Goal: Task Accomplishment & Management: Manage account settings

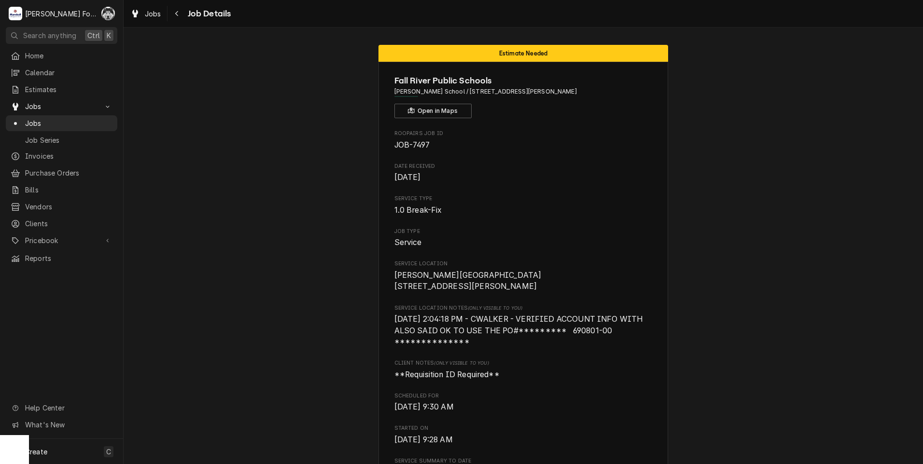
drag, startPoint x: 285, startPoint y: 43, endPoint x: 273, endPoint y: 52, distance: 14.5
click at [29, 119] on span "Jobs" at bounding box center [68, 123] width 87 height 10
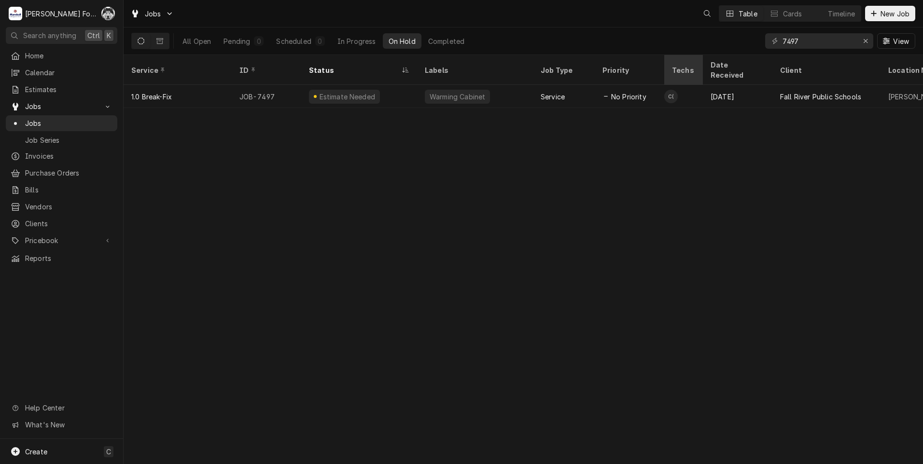
click at [687, 57] on div "Jobs Table Cards Timeline New Job All Open Pending 0 Scheduled 0 In Progress On…" at bounding box center [523, 232] width 799 height 464
type input "7357"
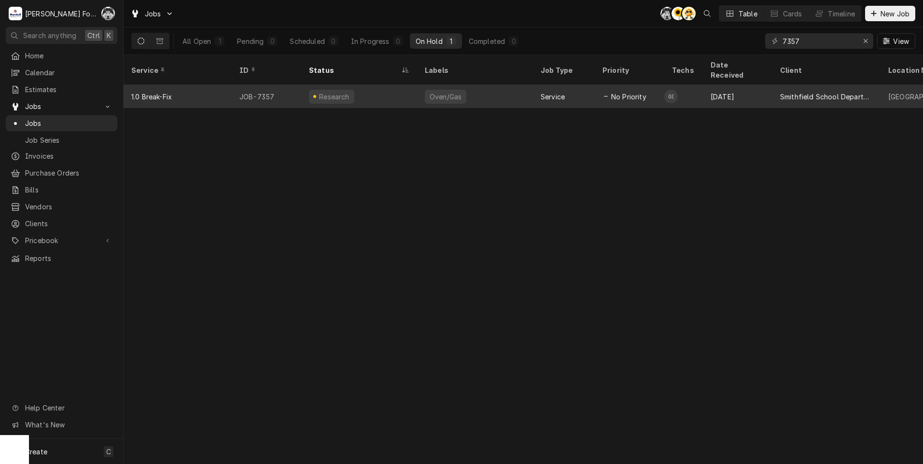
click at [536, 85] on div "Service" at bounding box center [564, 96] width 62 height 23
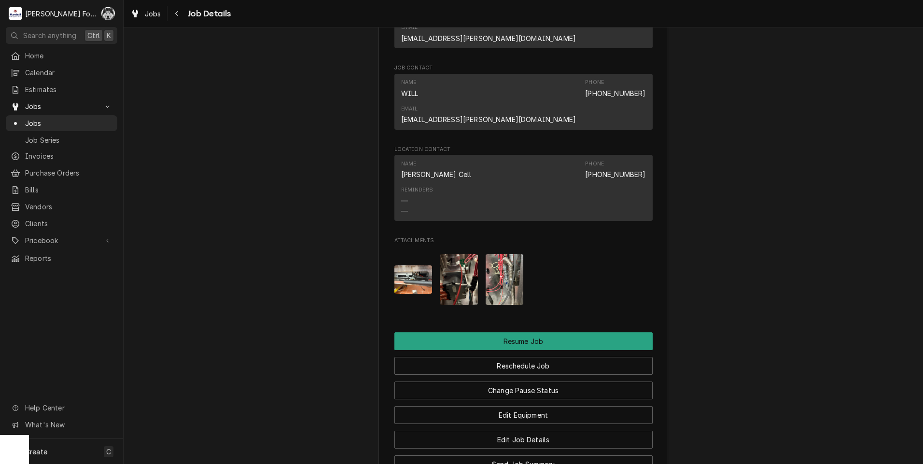
scroll to position [1130, 0]
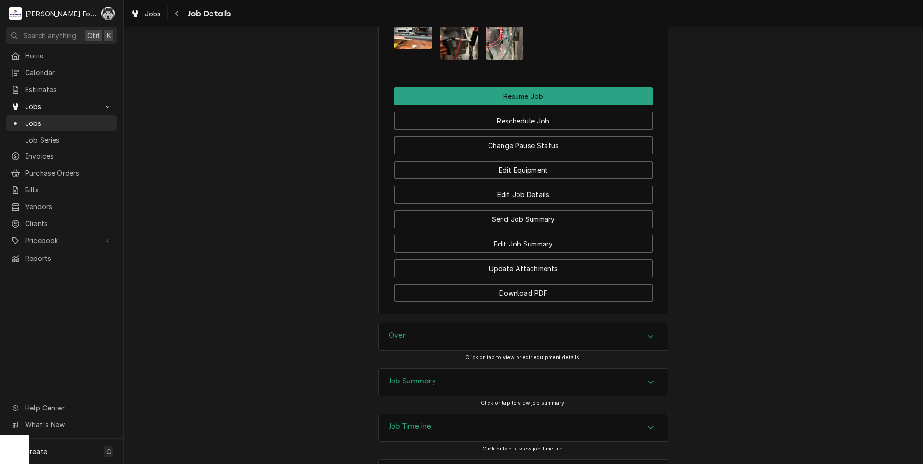
click at [437, 323] on div "Oven" at bounding box center [523, 336] width 289 height 27
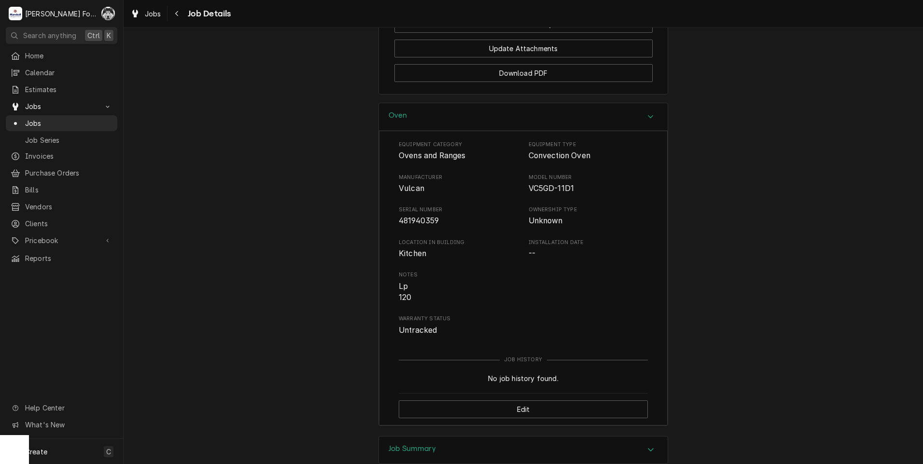
scroll to position [1417, 0]
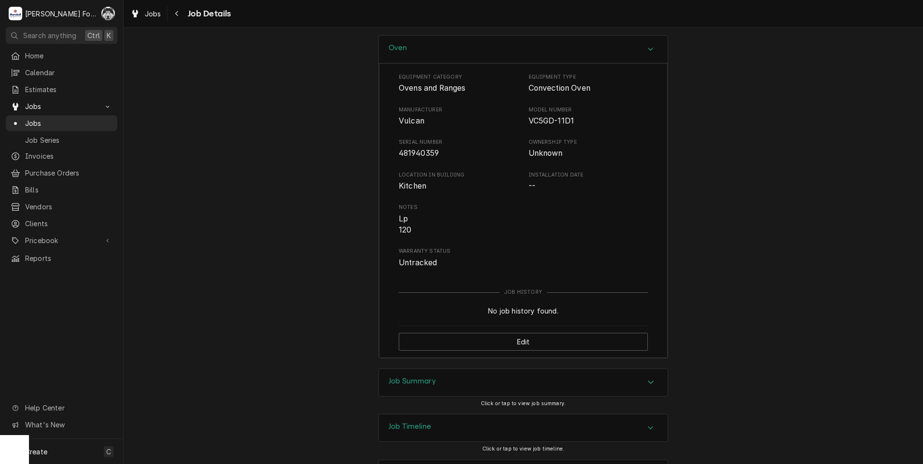
click at [432, 377] on div "Job Summary" at bounding box center [411, 383] width 47 height 12
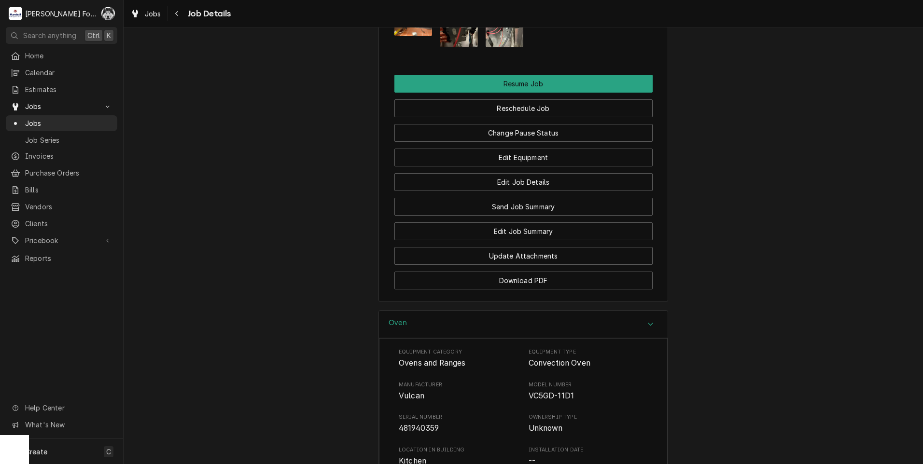
scroll to position [1136, 0]
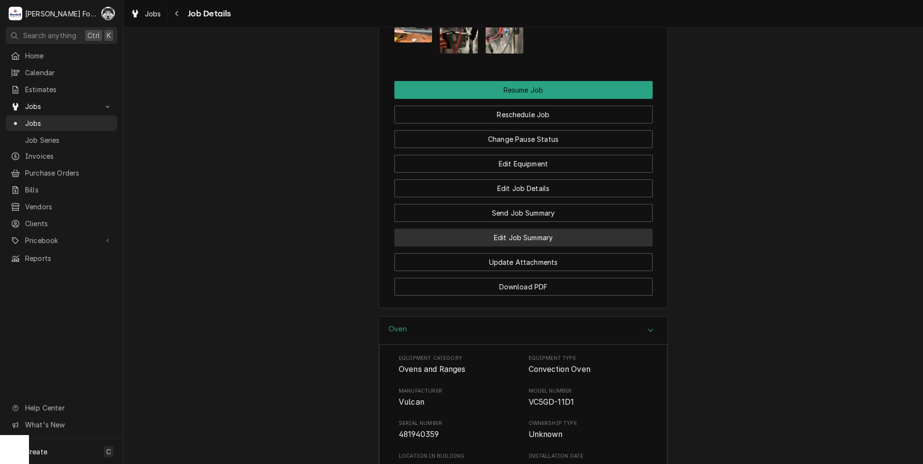
click at [504, 229] on button "Edit Job Summary" at bounding box center [523, 238] width 258 height 18
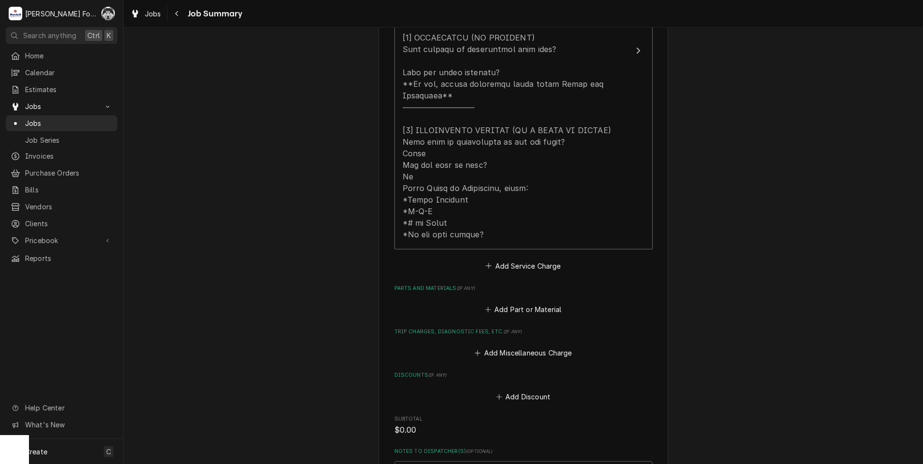
scroll to position [483, 0]
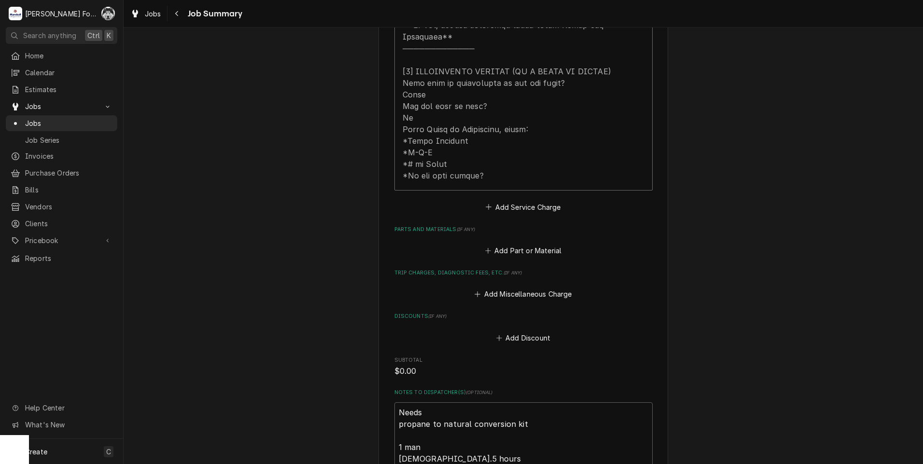
click at [521, 246] on div "Please provide a summary of the work you've done, the parts and materials you u…" at bounding box center [523, 105] width 258 height 977
click at [520, 244] on button "Add Part or Material" at bounding box center [523, 251] width 80 height 14
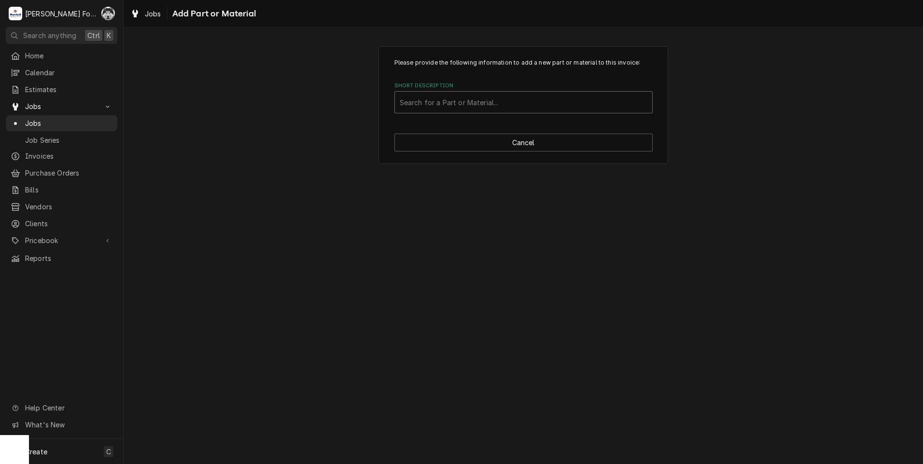
click at [527, 106] on div "Short Description" at bounding box center [524, 102] width 248 height 17
type input "00-010901-00031"
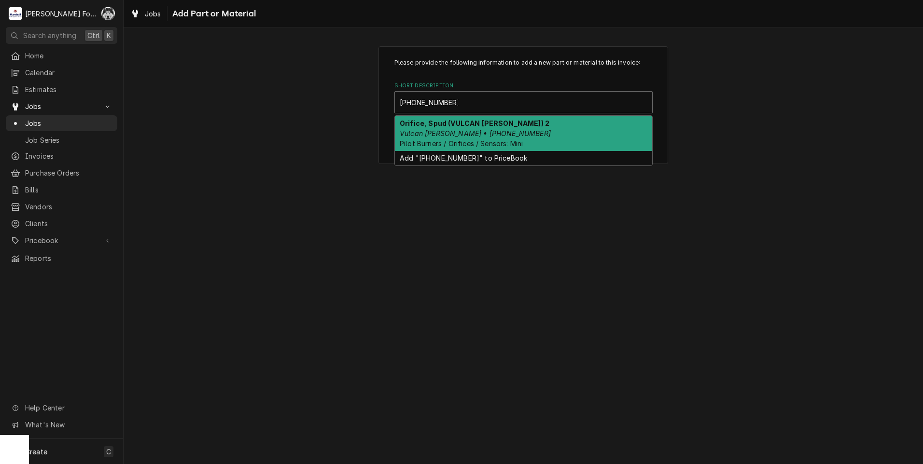
click at [477, 124] on strong "Orifice, Spud (VULCAN HART) 2" at bounding box center [475, 123] width 150 height 8
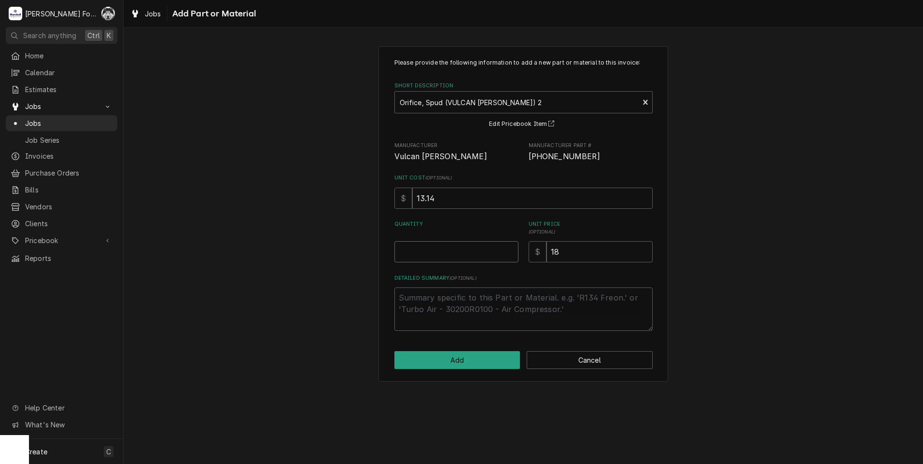
type textarea "x"
type input "0.5"
click at [510, 249] on input "0.5" at bounding box center [456, 251] width 124 height 21
type textarea "x"
type input "1"
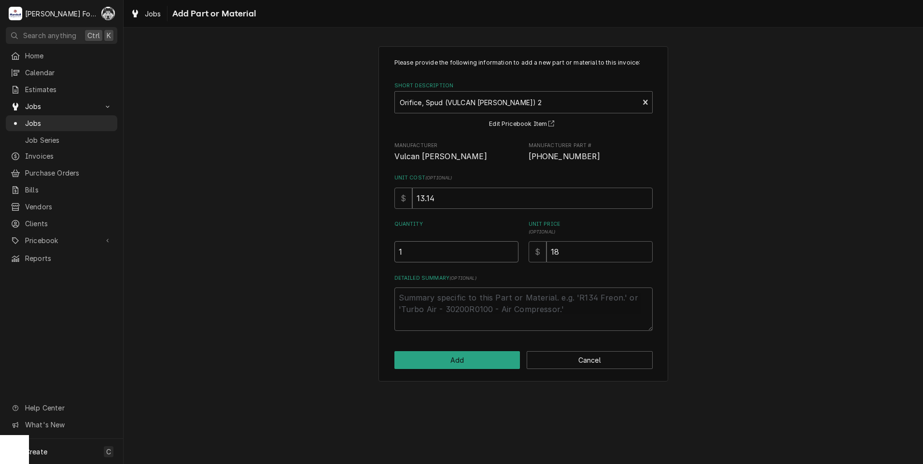
click at [510, 249] on input "1" at bounding box center [456, 251] width 124 height 21
drag, startPoint x: 570, startPoint y: 256, endPoint x: 497, endPoint y: 268, distance: 74.8
click at [497, 268] on div "Please provide the following information to add a new part or material to this …" at bounding box center [523, 194] width 258 height 273
type textarea "x"
type input "2"
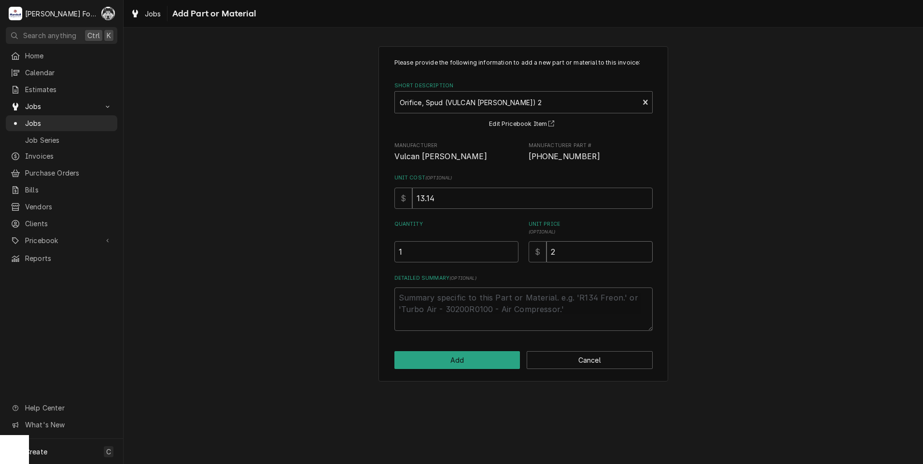
type textarea "x"
type input "20"
click at [464, 369] on button "Add" at bounding box center [457, 360] width 126 height 18
type textarea "x"
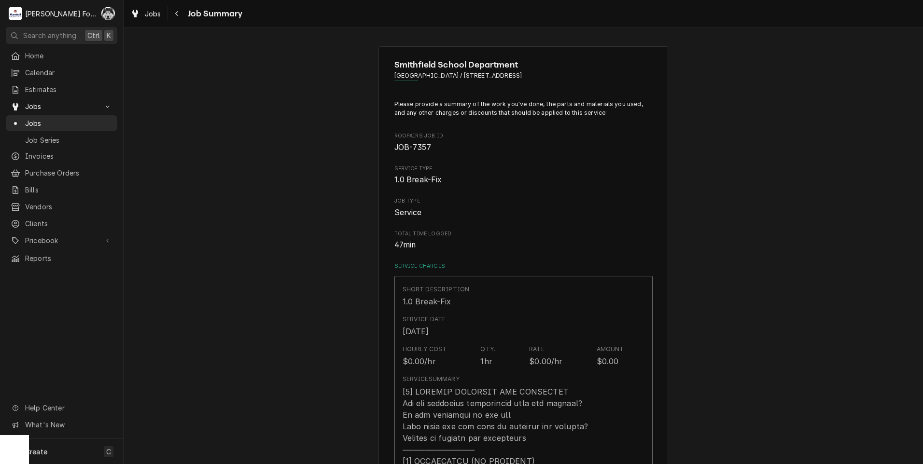
scroll to position [483, 0]
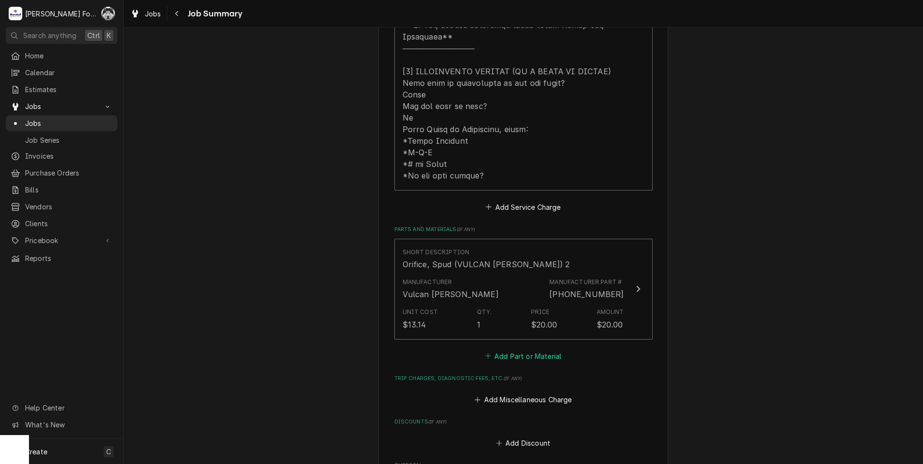
click at [538, 349] on button "Add Part or Material" at bounding box center [523, 356] width 80 height 14
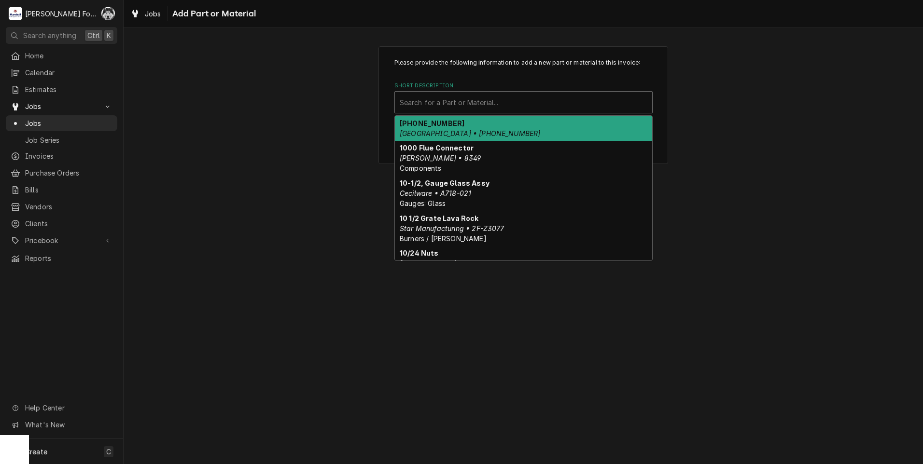
click at [516, 106] on div "Short Description" at bounding box center [524, 102] width 248 height 17
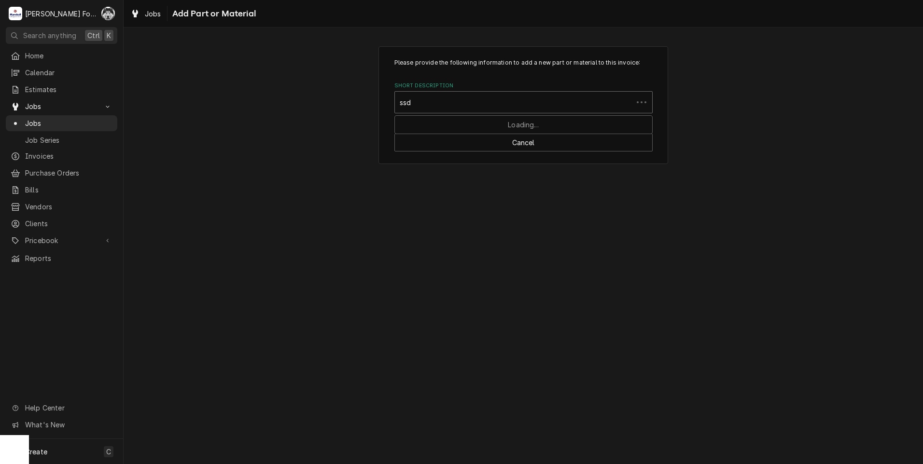
type input "ssdt"
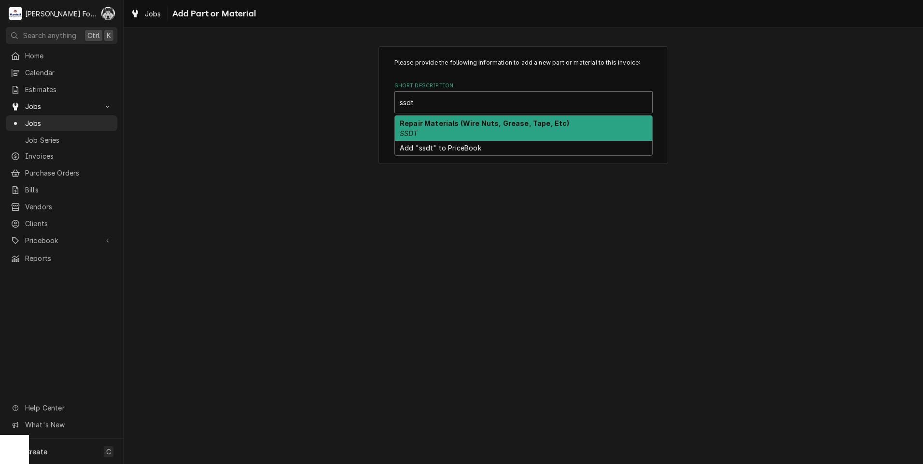
click at [433, 128] on div "Repair Materials (Wire Nuts, Grease, Tape, Etc) SSDT" at bounding box center [523, 128] width 257 height 25
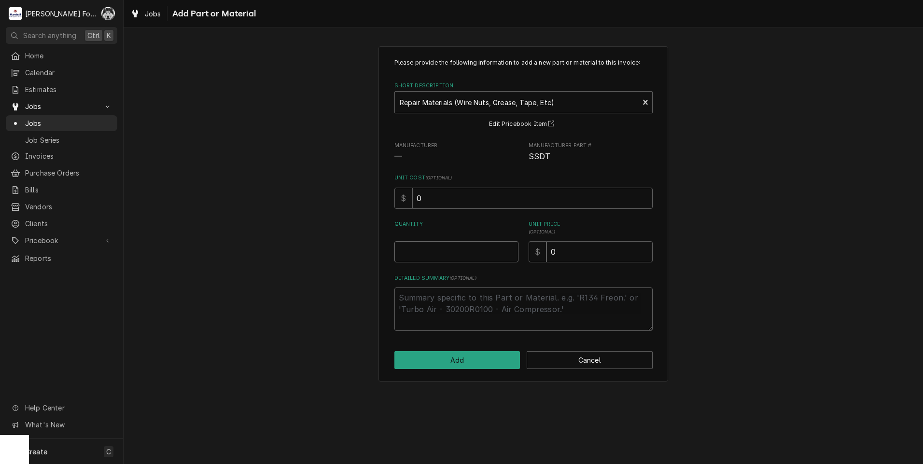
type textarea "x"
type input "0.5"
click at [513, 249] on input "0.5" at bounding box center [456, 251] width 124 height 21
type textarea "x"
type input "1"
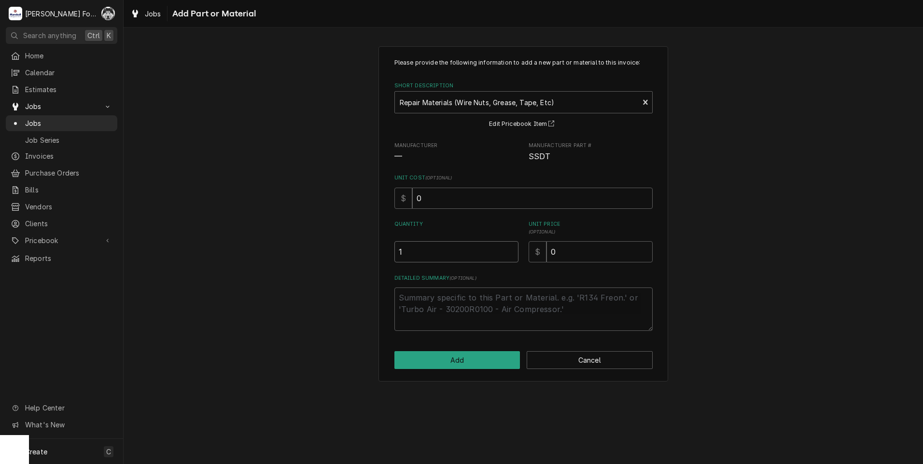
click at [510, 250] on input "1" at bounding box center [456, 251] width 124 height 21
drag, startPoint x: 572, startPoint y: 252, endPoint x: 480, endPoint y: 269, distance: 93.8
click at [497, 270] on div "Please provide the following information to add a new part or material to this …" at bounding box center [523, 194] width 258 height 273
type textarea "x"
type input "2"
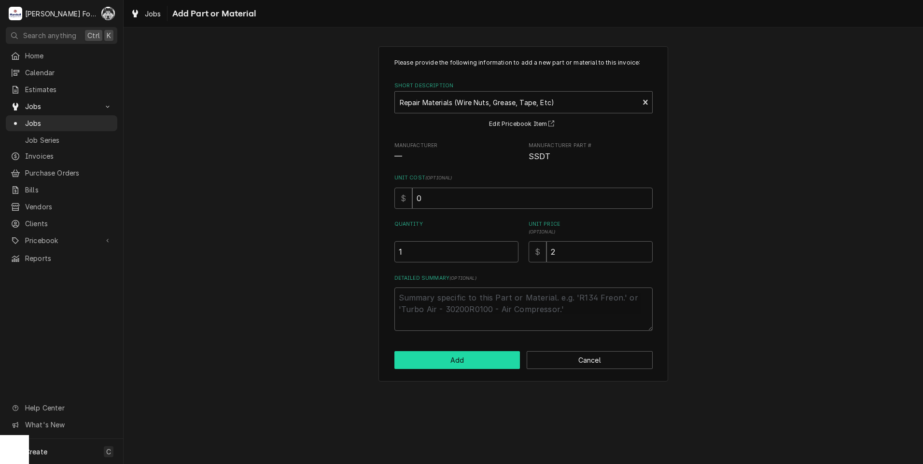
click at [448, 359] on button "Add" at bounding box center [457, 360] width 126 height 18
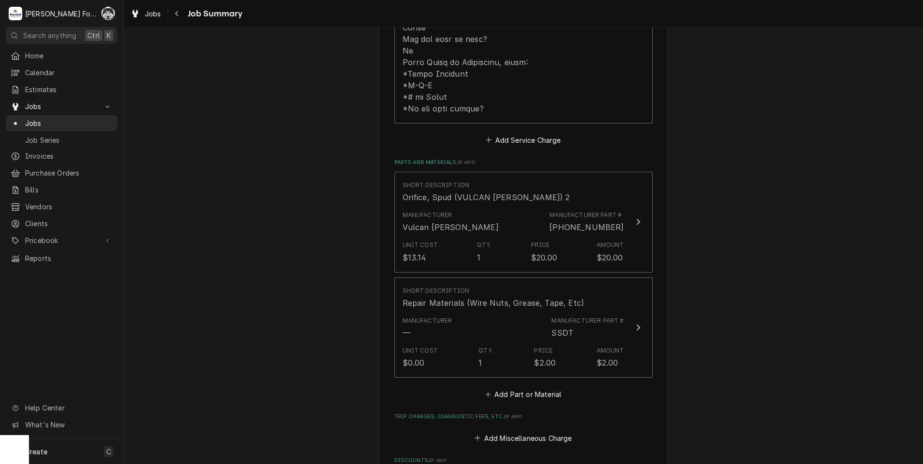
scroll to position [962, 0]
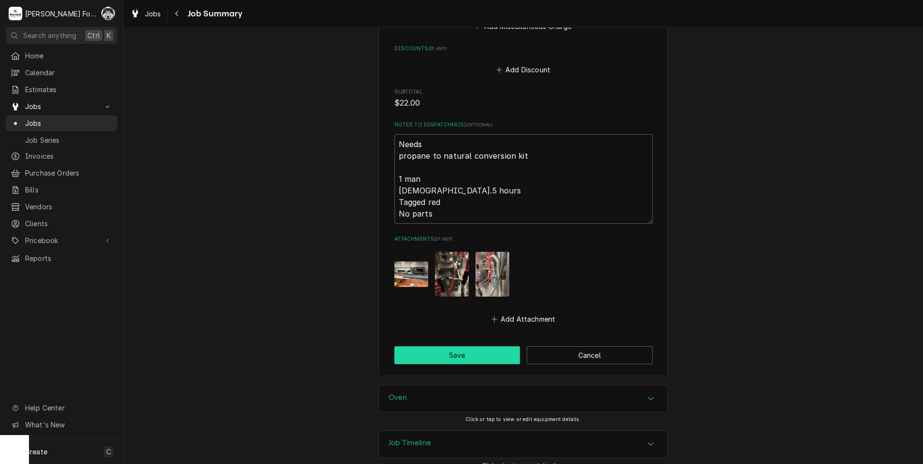
click at [457, 346] on button "Save" at bounding box center [457, 355] width 126 height 18
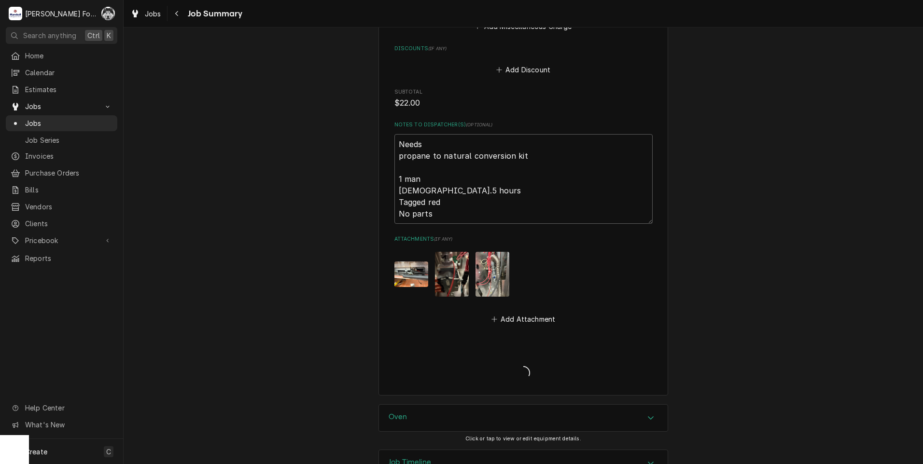
type textarea "x"
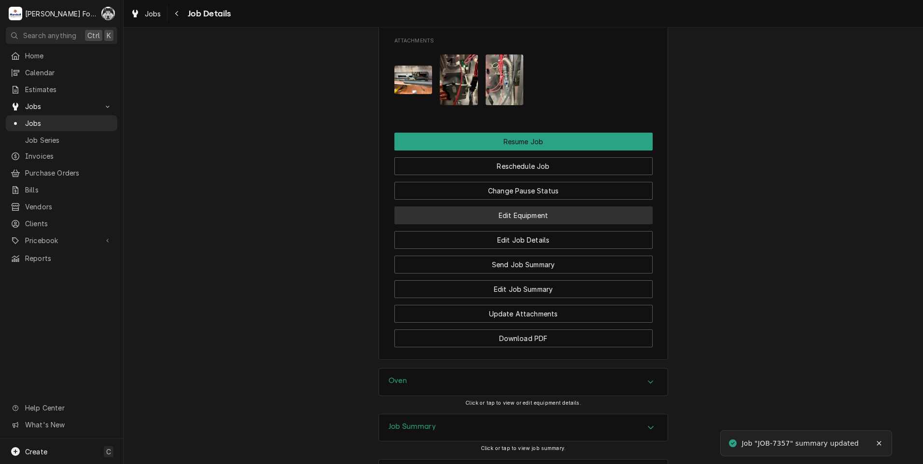
scroll to position [1049, 0]
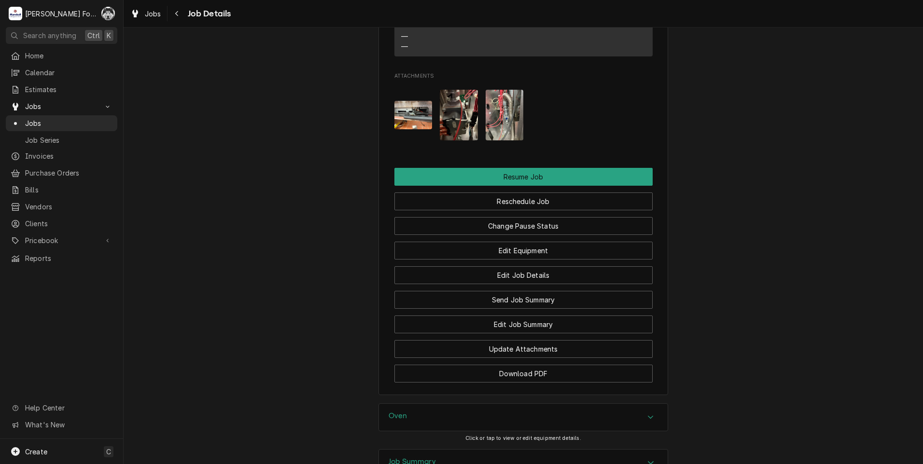
click at [412, 101] on img "Attachments" at bounding box center [413, 115] width 38 height 28
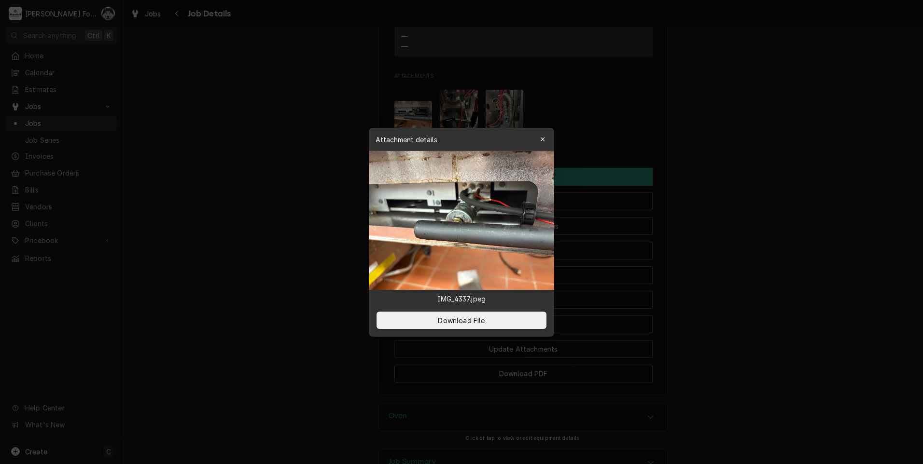
click at [731, 228] on div at bounding box center [461, 232] width 923 height 464
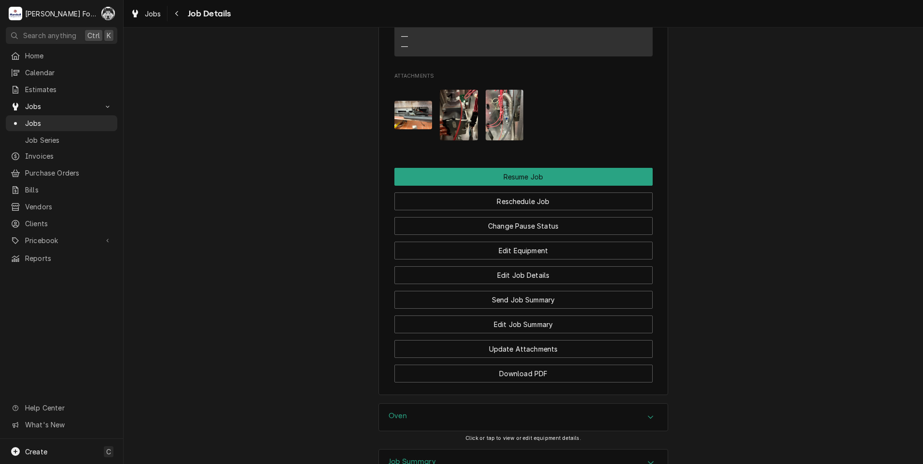
click at [459, 90] on img "Attachments" at bounding box center [459, 115] width 38 height 51
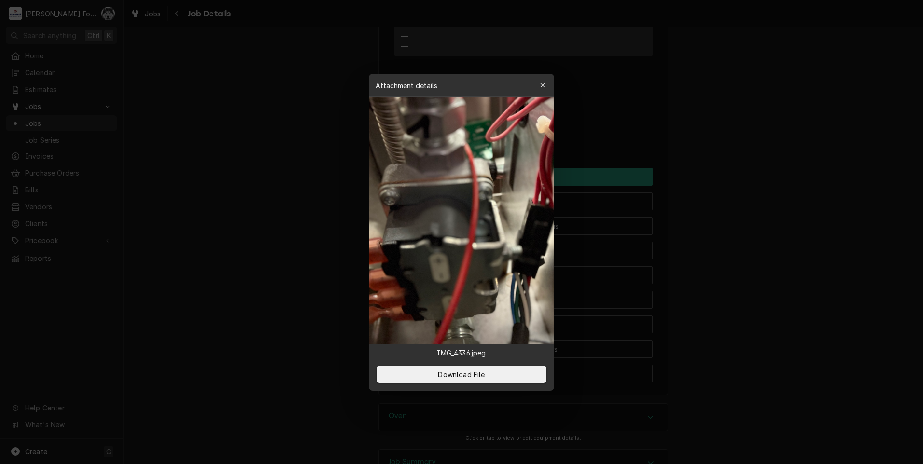
click at [829, 232] on div at bounding box center [461, 232] width 923 height 464
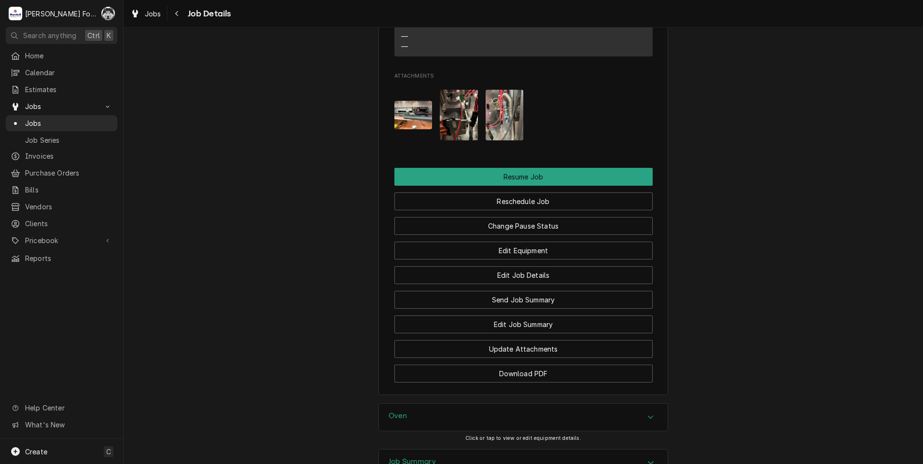
click at [499, 90] on img "Attachments" at bounding box center [504, 115] width 38 height 51
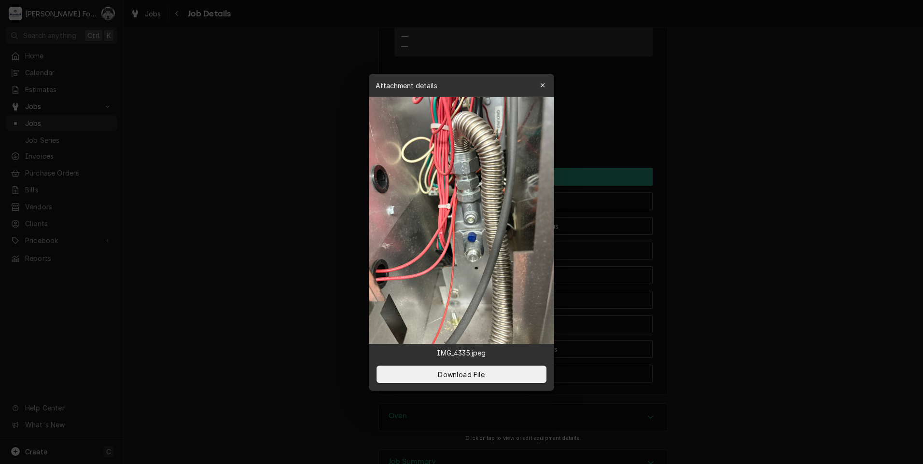
click at [756, 256] on div at bounding box center [461, 232] width 923 height 464
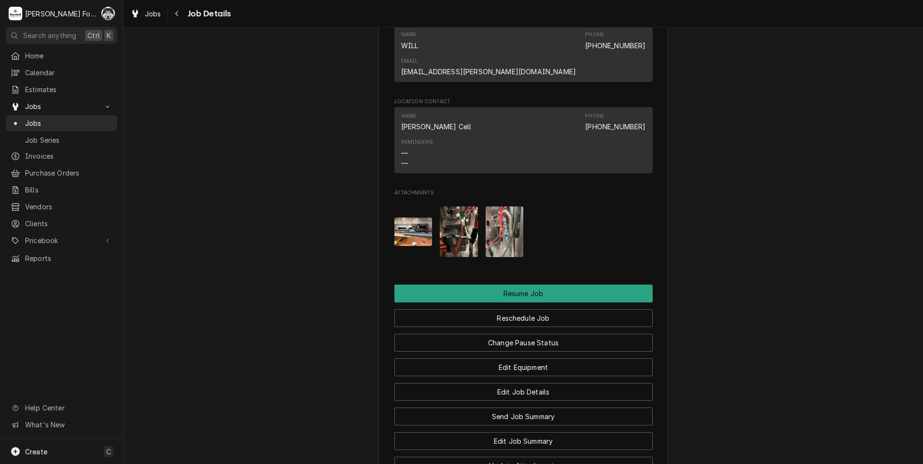
scroll to position [808, 0]
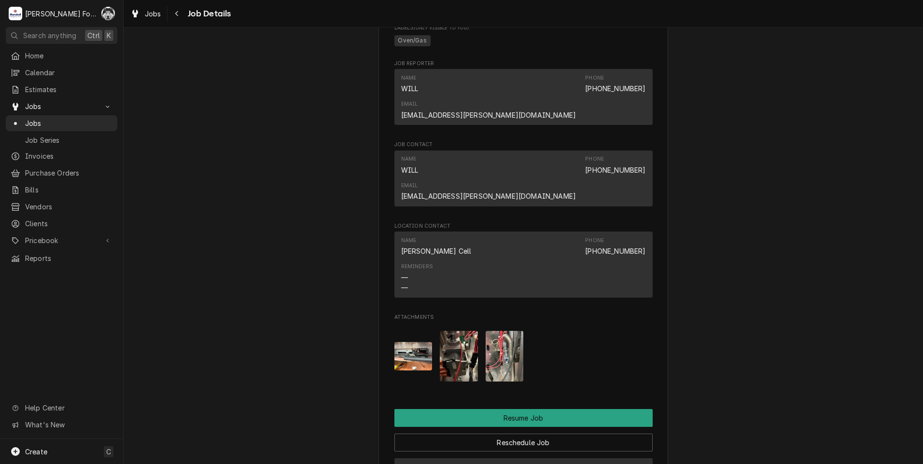
click at [541, 458] on button "Change Pause Status" at bounding box center [523, 467] width 258 height 18
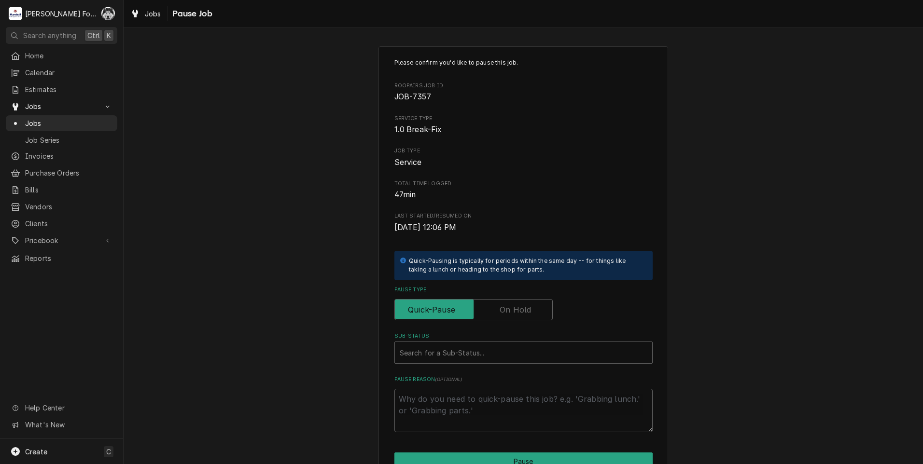
click at [507, 311] on label "Pause Type" at bounding box center [473, 309] width 158 height 21
click at [507, 311] on input "Pause Type" at bounding box center [474, 309] width 150 height 21
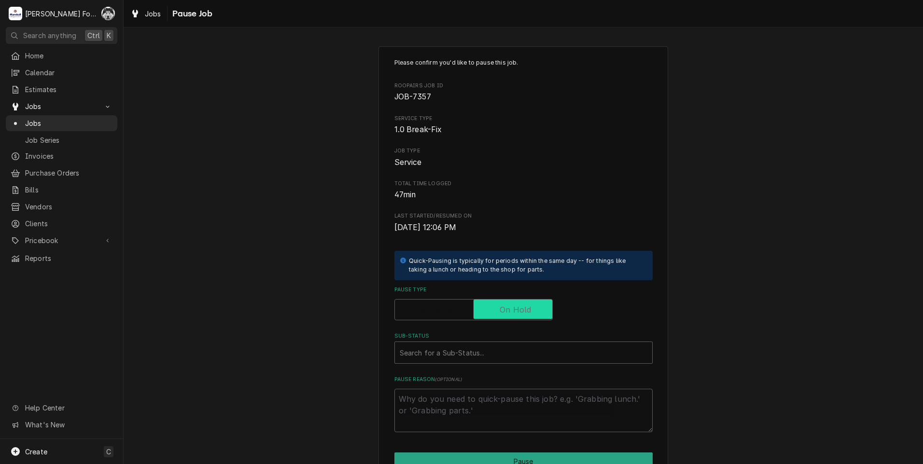
checkbox input "true"
click at [485, 364] on div "Please confirm you'd like to pause this job. Roopairs Job ID JOB-7357 Service T…" at bounding box center [523, 245] width 258 height 374
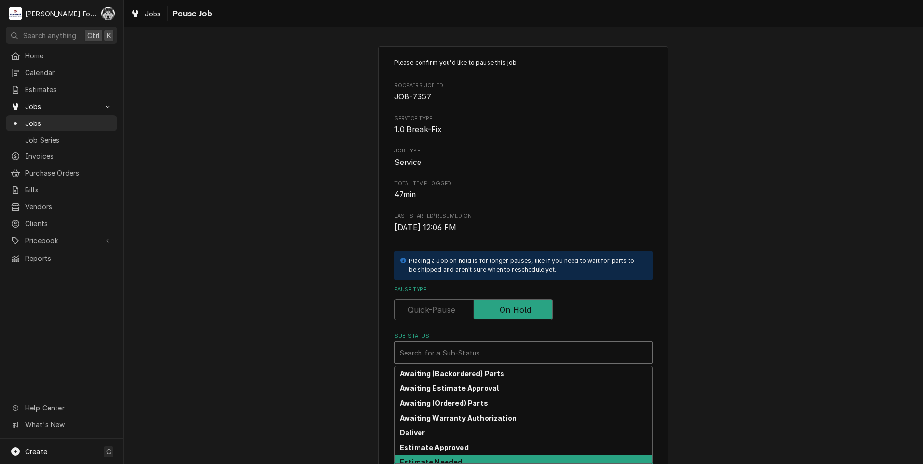
click at [470, 460] on div "Estimate Needed" at bounding box center [523, 462] width 257 height 15
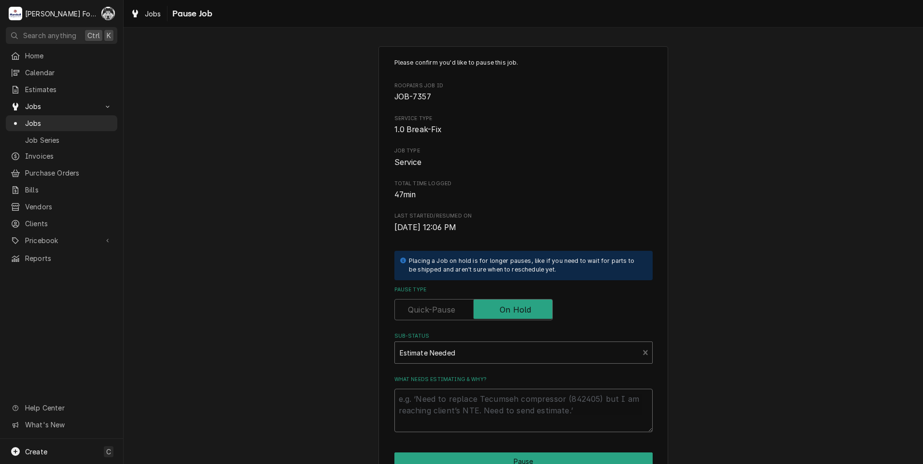
click at [473, 417] on textarea "What needs estimating & why?" at bounding box center [523, 410] width 258 height 43
type textarea "x"
type textarea "p"
type textarea "x"
type textarea "pa"
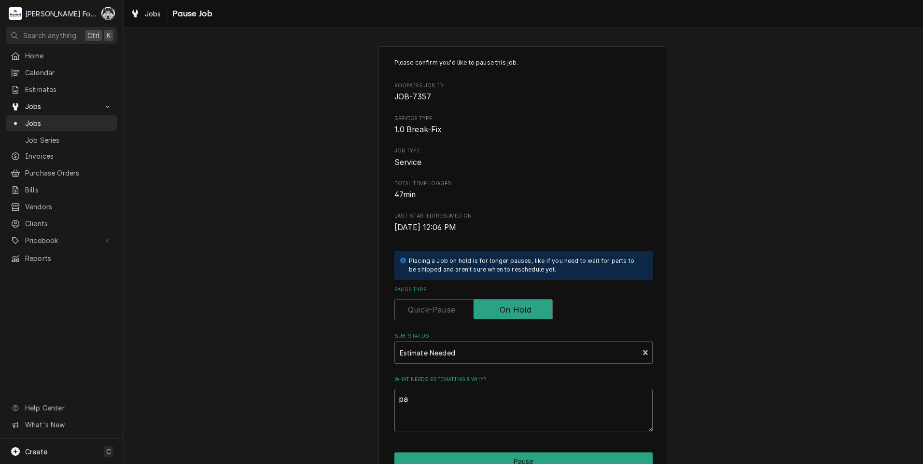
type textarea "x"
type textarea "par"
type textarea "x"
type textarea "part"
type textarea "x"
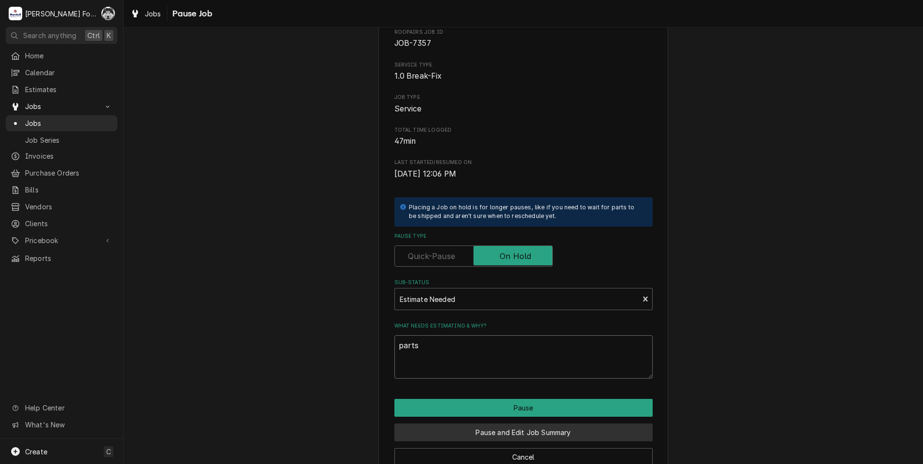
scroll to position [76, 0]
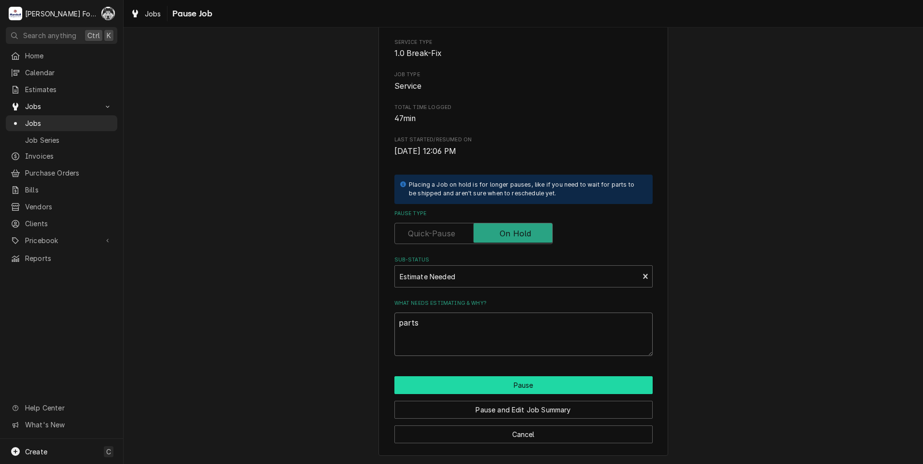
type textarea "parts"
click at [438, 387] on button "Pause" at bounding box center [523, 385] width 258 height 18
type textarea "x"
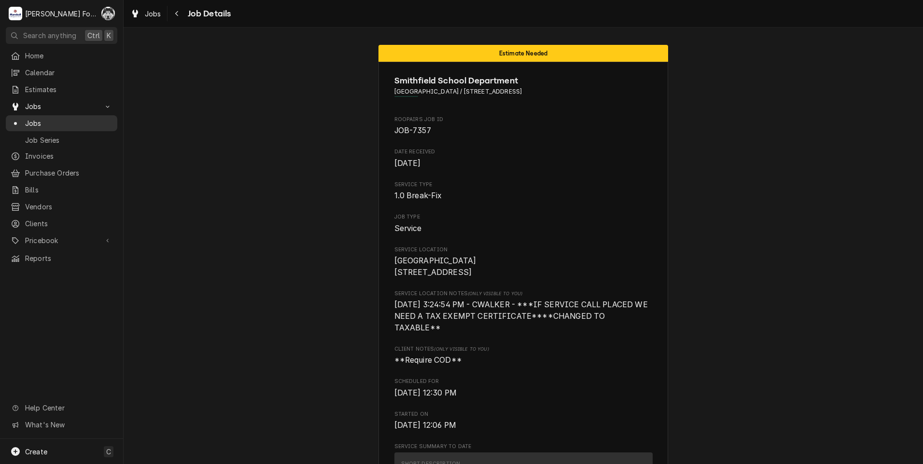
click at [39, 119] on span "Jobs" at bounding box center [68, 123] width 87 height 10
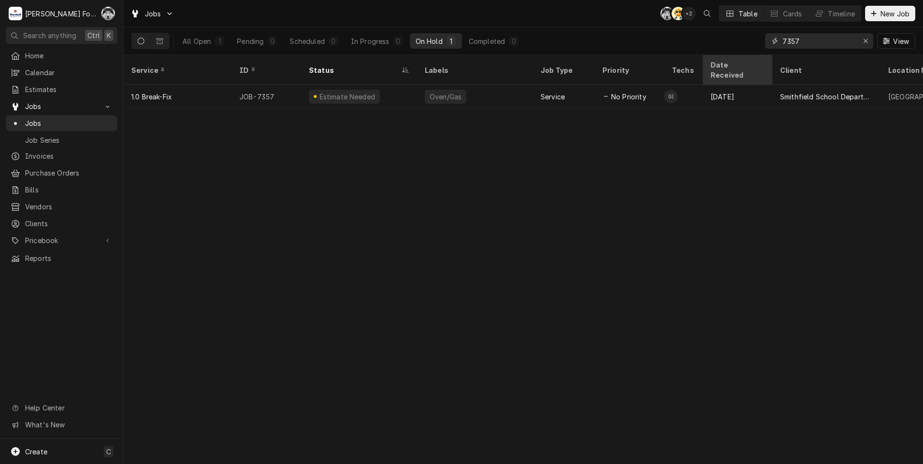
drag, startPoint x: 805, startPoint y: 45, endPoint x: 719, endPoint y: 56, distance: 86.1
click at [722, 56] on div "Jobs C( AT + 2 Table Cards Timeline New Job All Open 1 Pending 0 Scheduled 0 In…" at bounding box center [523, 232] width 799 height 464
type input "7406"
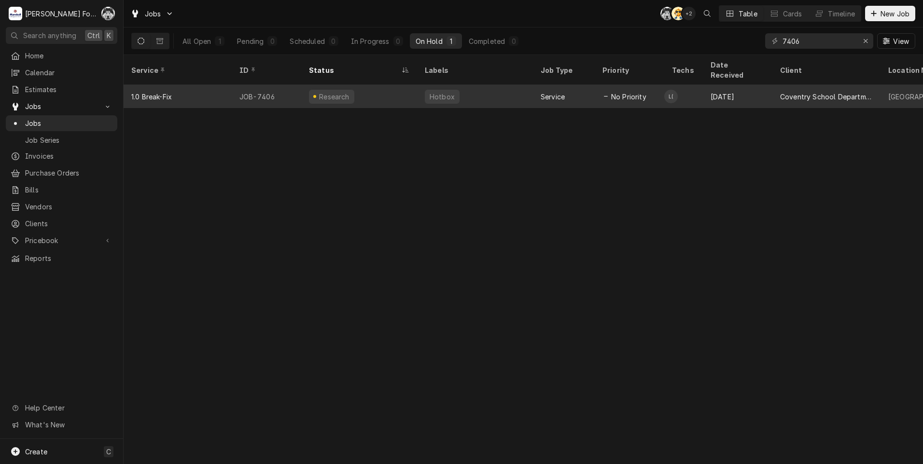
click at [408, 91] on div "Research" at bounding box center [359, 96] width 116 height 23
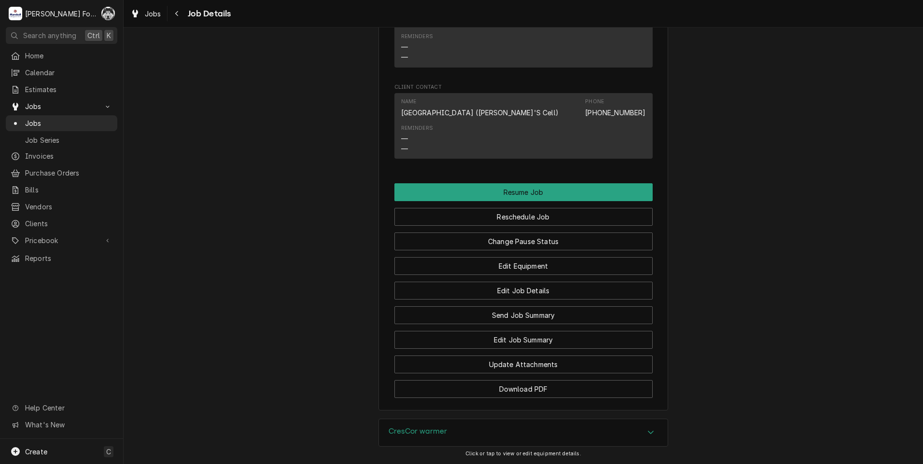
scroll to position [1046, 0]
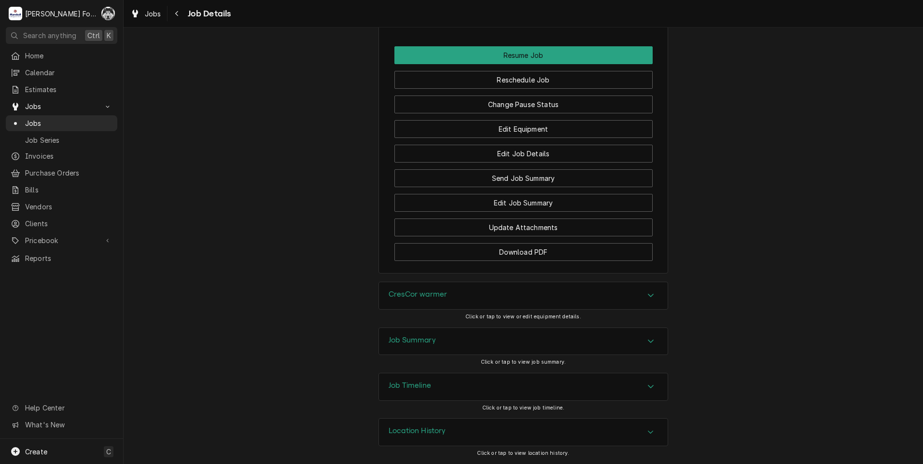
click at [485, 299] on div "CresCor warmer" at bounding box center [523, 295] width 289 height 27
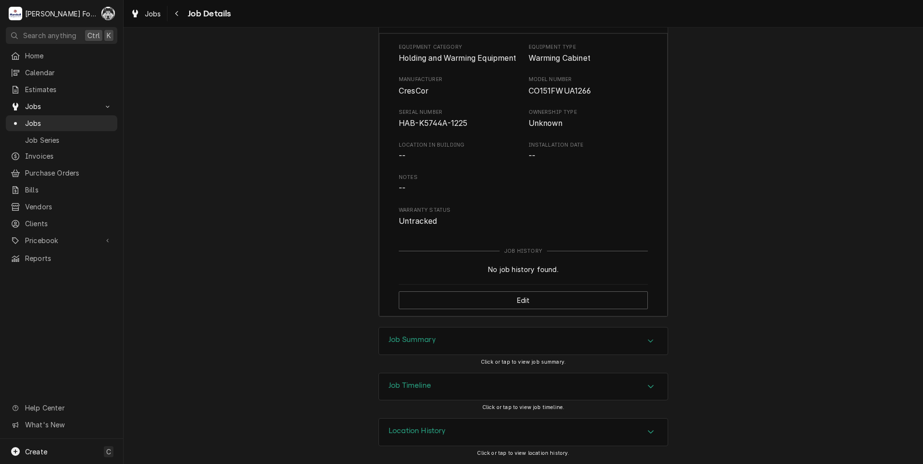
scroll to position [1334, 0]
click at [475, 342] on div "Job Summary" at bounding box center [523, 341] width 289 height 27
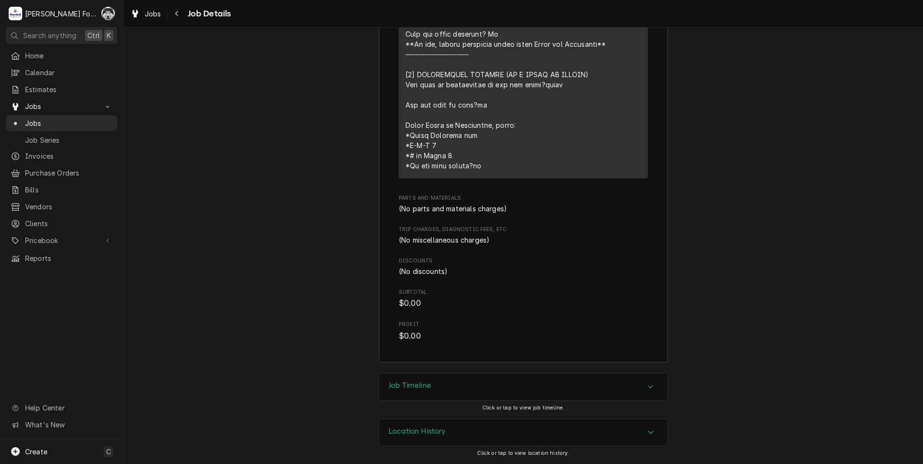
scroll to position [1997, 0]
click at [482, 393] on div "Job Timeline" at bounding box center [523, 386] width 289 height 27
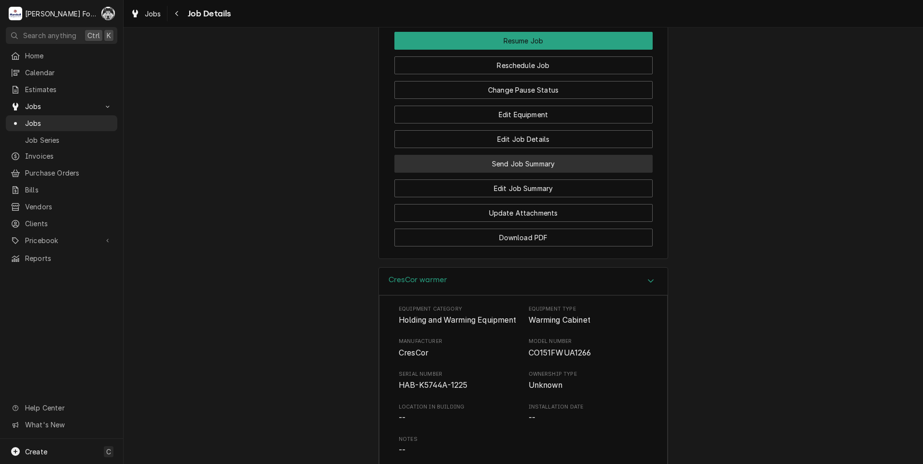
scroll to position [968, 0]
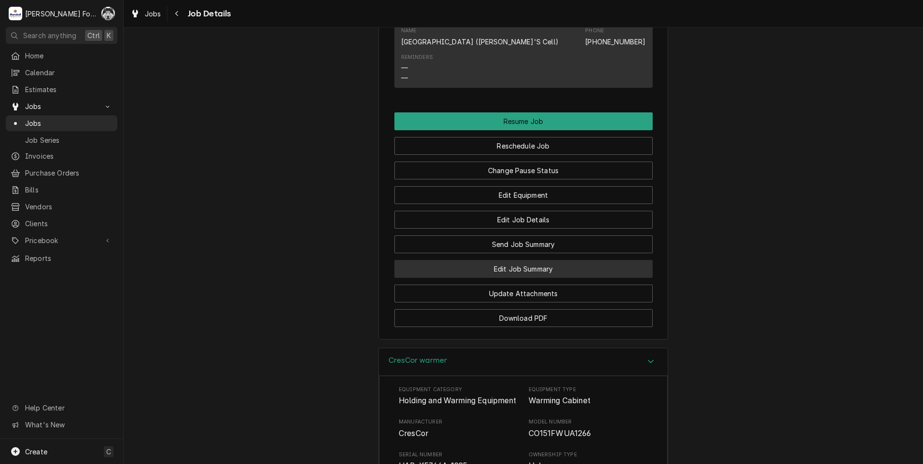
click at [525, 278] on button "Edit Job Summary" at bounding box center [523, 269] width 258 height 18
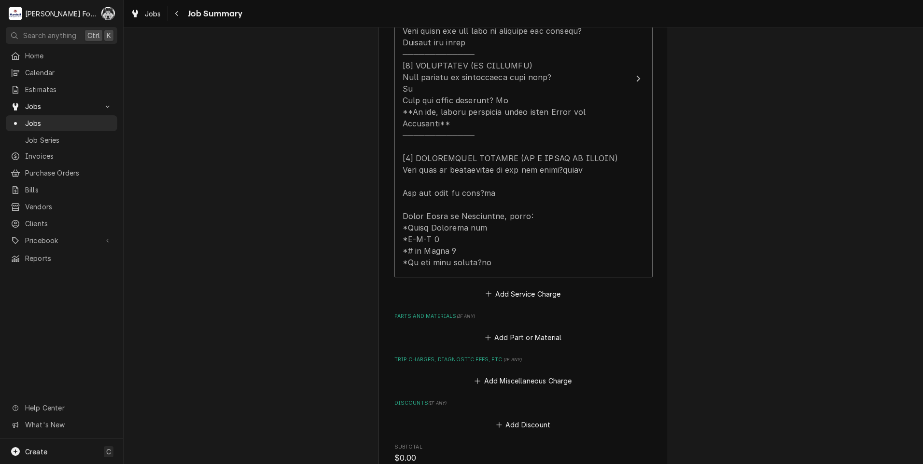
scroll to position [483, 0]
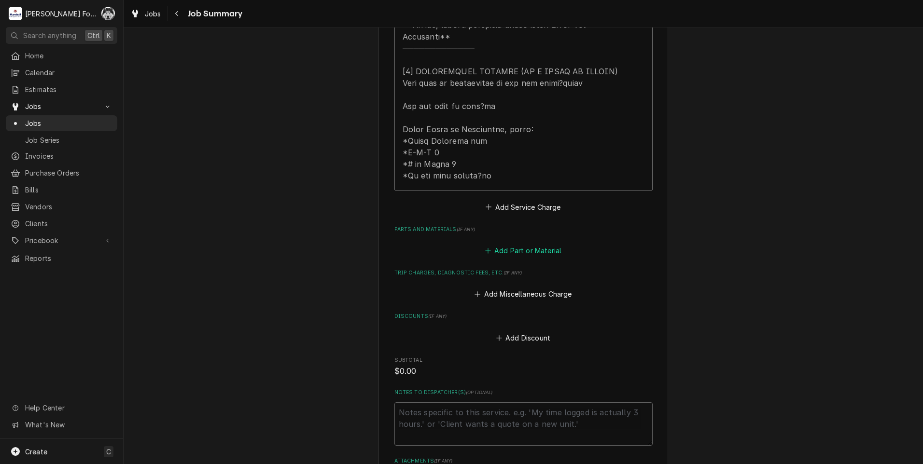
click at [532, 248] on button "Add Part or Material" at bounding box center [523, 251] width 80 height 14
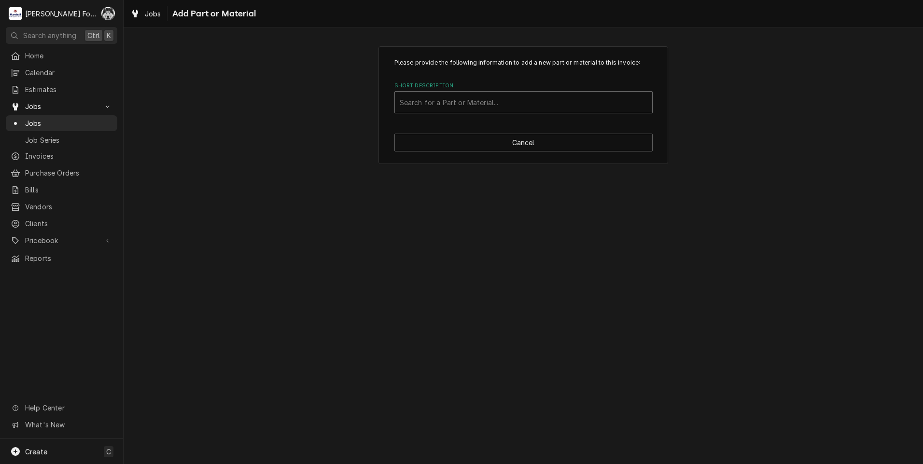
click at [518, 103] on div "Short Description" at bounding box center [524, 102] width 248 height 17
type input "sc3"
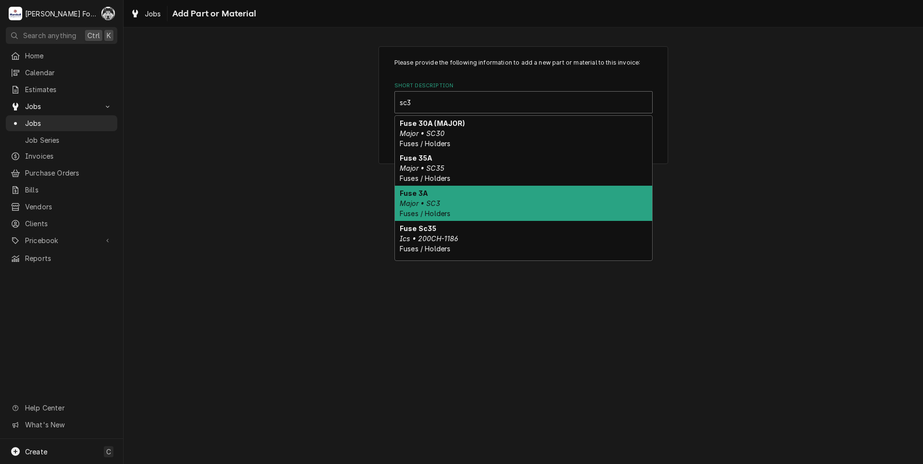
click at [458, 197] on div "Fuse 3A Major • SC3 Fuses / Holders" at bounding box center [523, 203] width 257 height 35
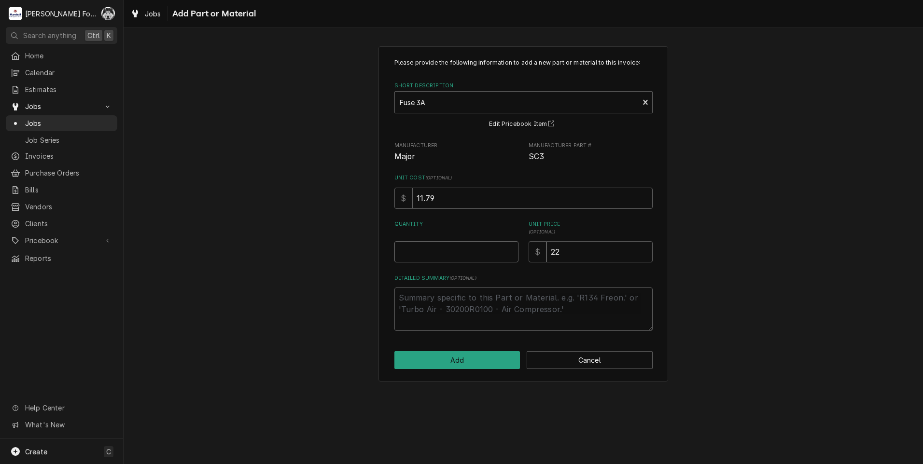
type textarea "x"
type input "0.5"
click at [511, 249] on input "0.5" at bounding box center [456, 251] width 124 height 21
type textarea "x"
type input "1"
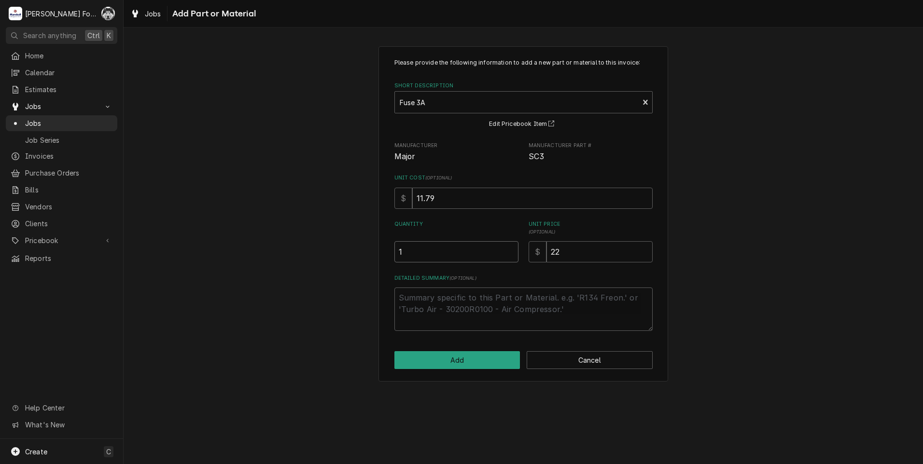
click at [511, 249] on input "1" at bounding box center [456, 251] width 124 height 21
drag, startPoint x: 597, startPoint y: 255, endPoint x: 485, endPoint y: 272, distance: 113.2
click at [486, 272] on div "Please provide the following information to add a new part or material to this …" at bounding box center [523, 194] width 258 height 273
type textarea "x"
type input "1"
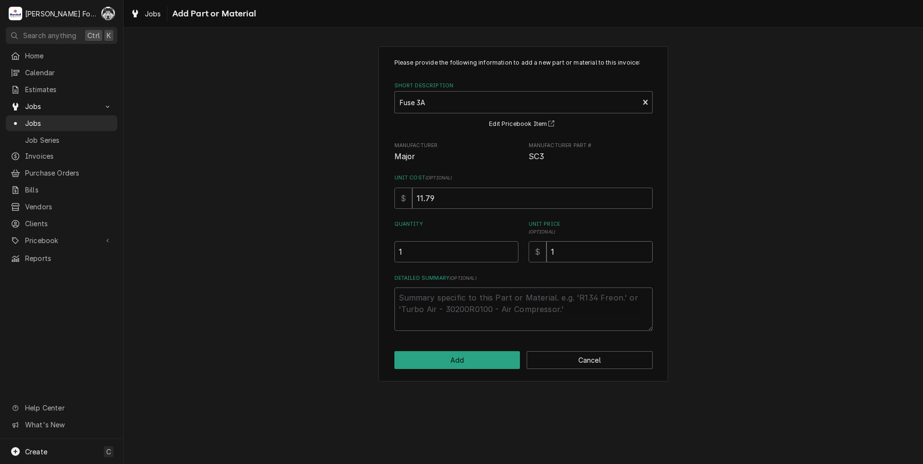
type textarea "x"
type input "18"
click at [440, 358] on button "Add" at bounding box center [457, 360] width 126 height 18
type textarea "x"
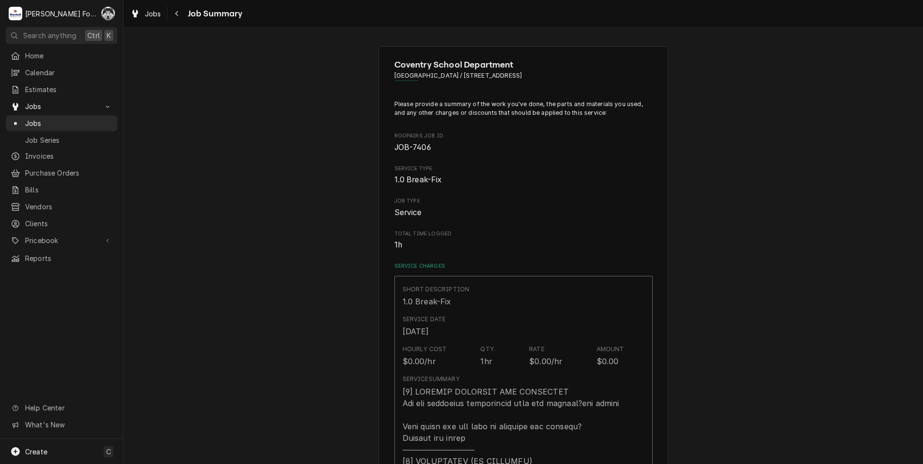
scroll to position [483, 0]
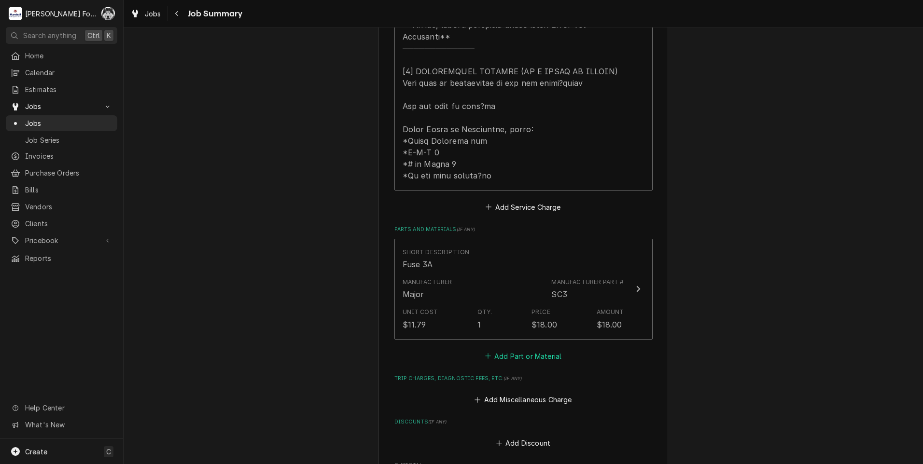
click at [525, 357] on button "Add Part or Material" at bounding box center [523, 356] width 80 height 14
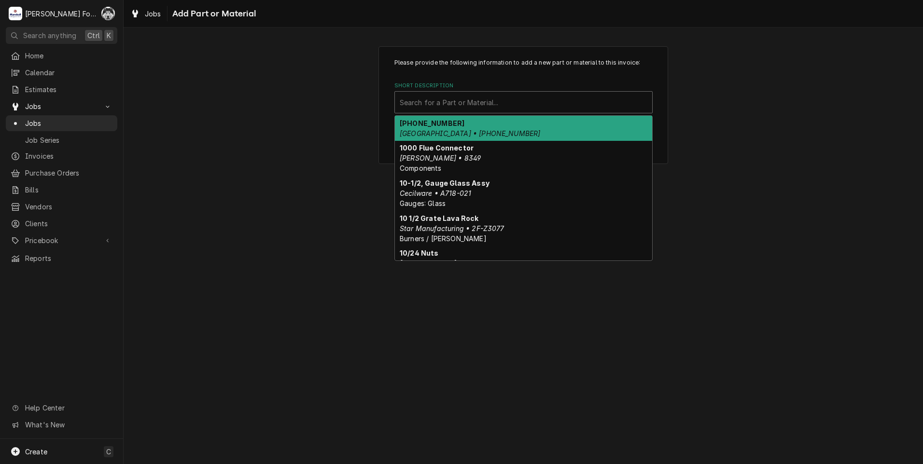
click at [489, 104] on div "Short Description" at bounding box center [524, 102] width 248 height 17
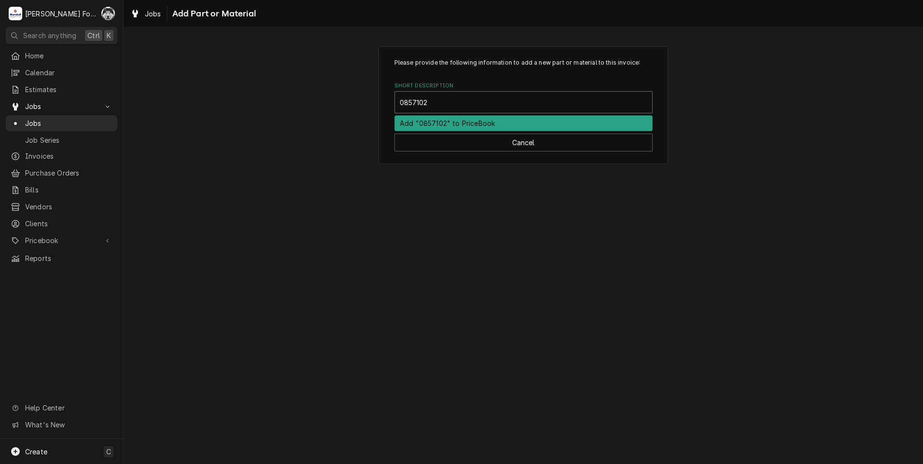
type input "0857 102"
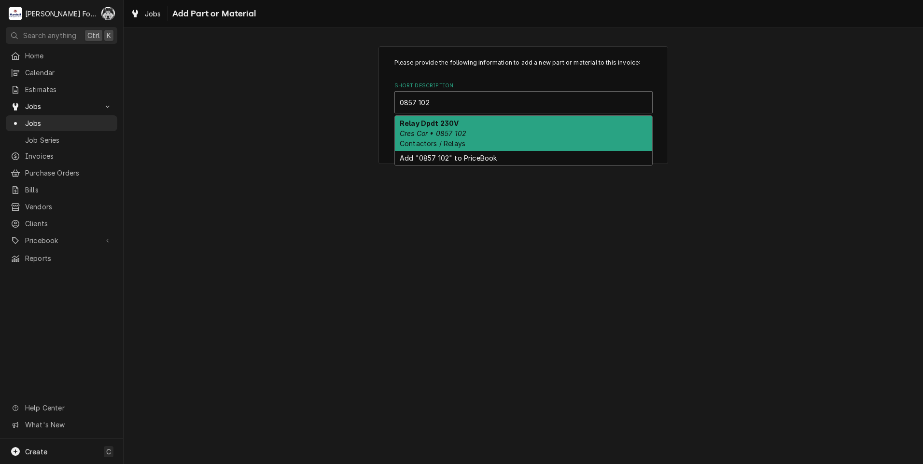
click at [484, 132] on div "Relay Dpdt 230V Cres Cor • 0857 102 Contactors / Relays" at bounding box center [523, 133] width 257 height 35
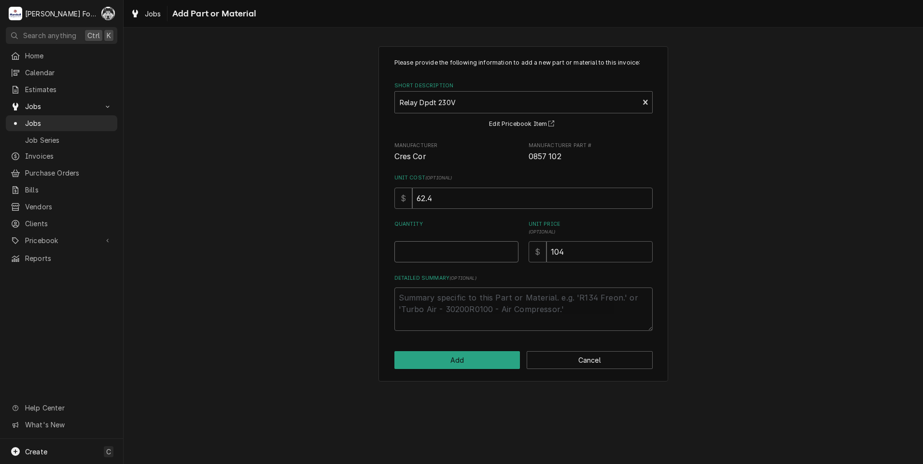
type textarea "x"
type input "0.5"
click at [507, 248] on input "0.5" at bounding box center [456, 251] width 124 height 21
type textarea "x"
type input "1"
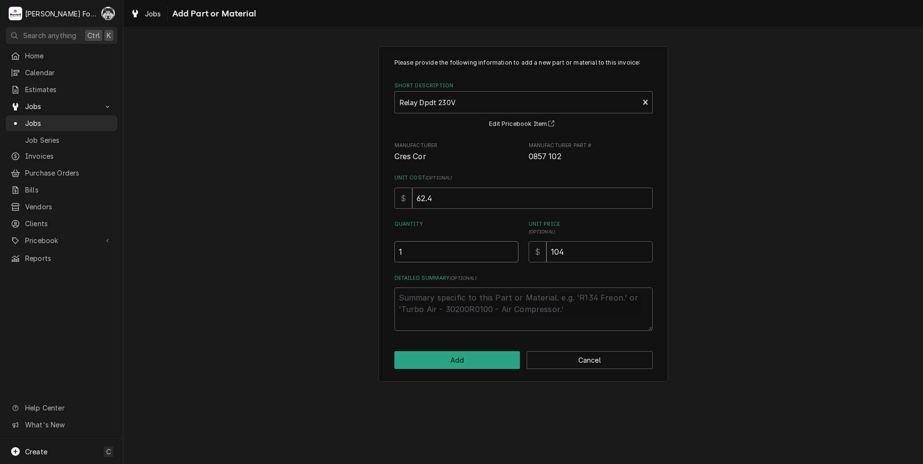
click at [507, 248] on input "1" at bounding box center [456, 251] width 124 height 21
drag, startPoint x: 546, startPoint y: 258, endPoint x: 515, endPoint y: 259, distance: 30.9
click at [518, 259] on div "Quantity 1 Unit Price ( optional ) $ 104" at bounding box center [523, 242] width 258 height 42
type textarea "x"
type input "1"
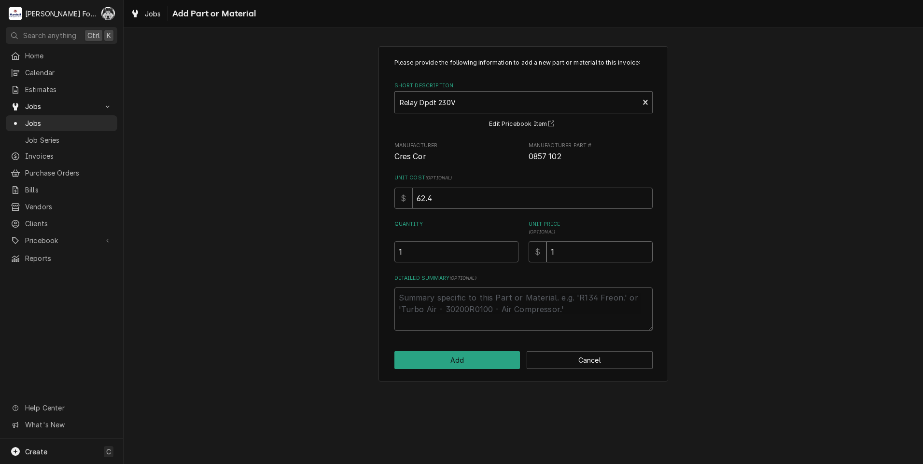
type textarea "x"
type input "12"
type textarea "x"
type input "128"
click at [463, 355] on button "Add" at bounding box center [457, 360] width 126 height 18
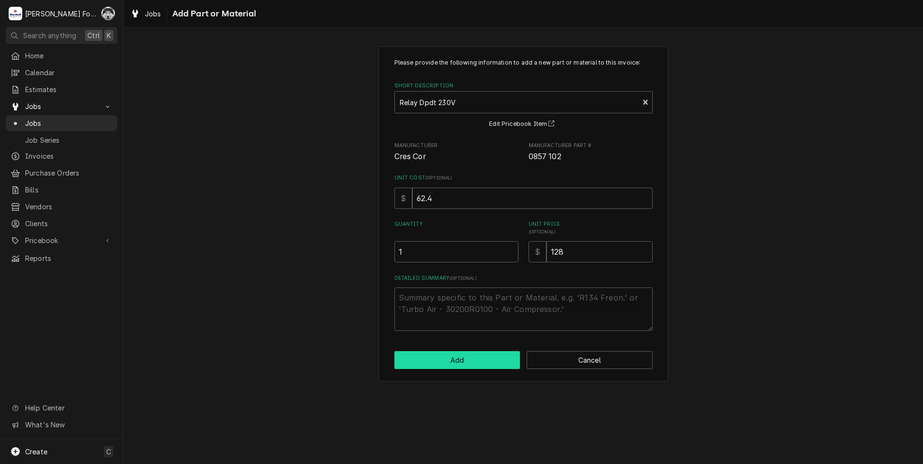
type textarea "x"
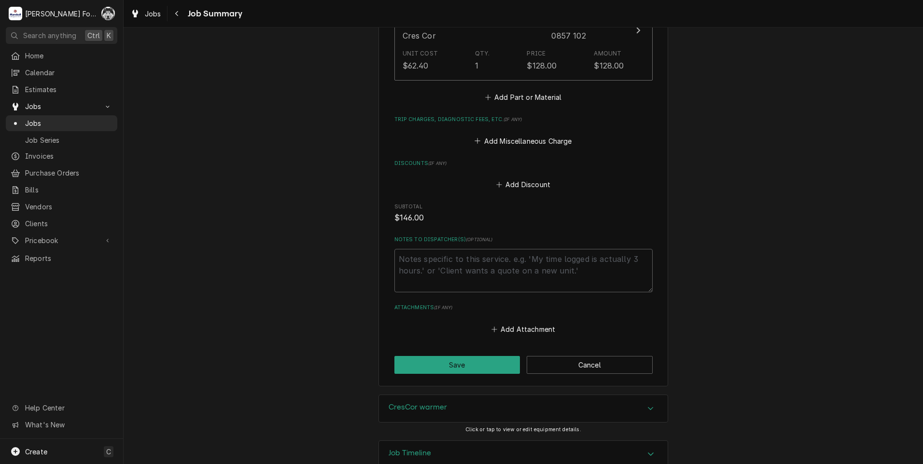
scroll to position [869, 0]
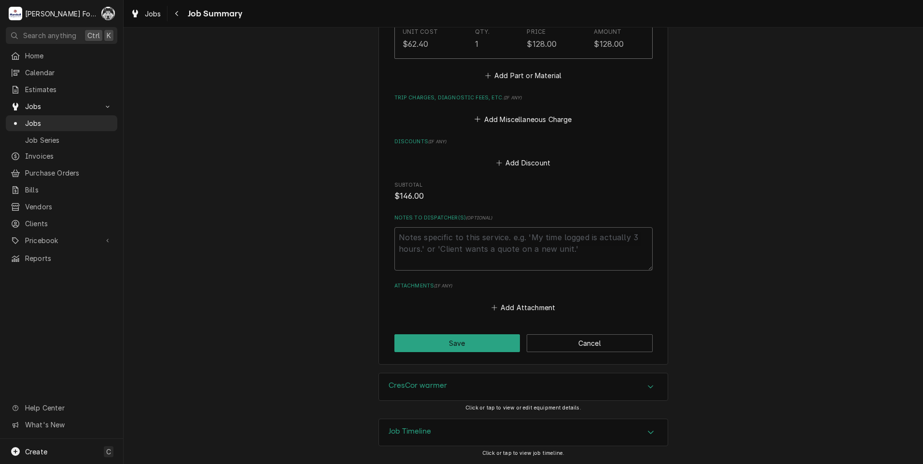
click at [498, 384] on div "CresCor warmer" at bounding box center [523, 386] width 289 height 27
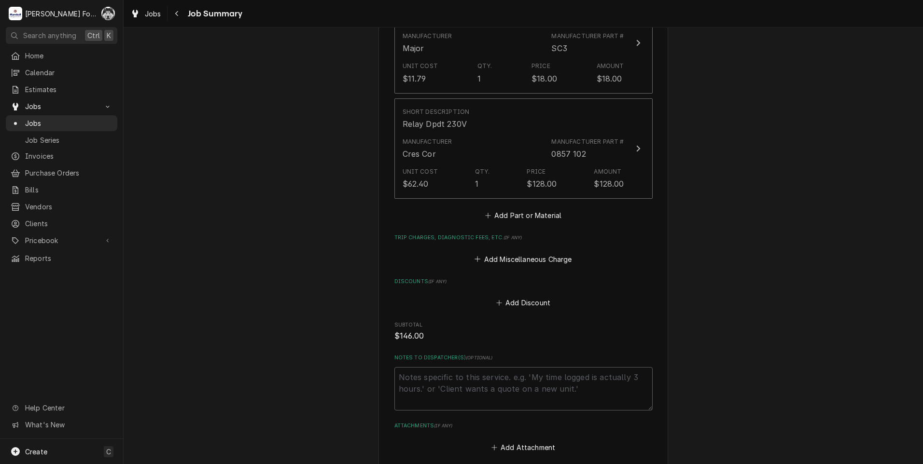
scroll to position [718, 0]
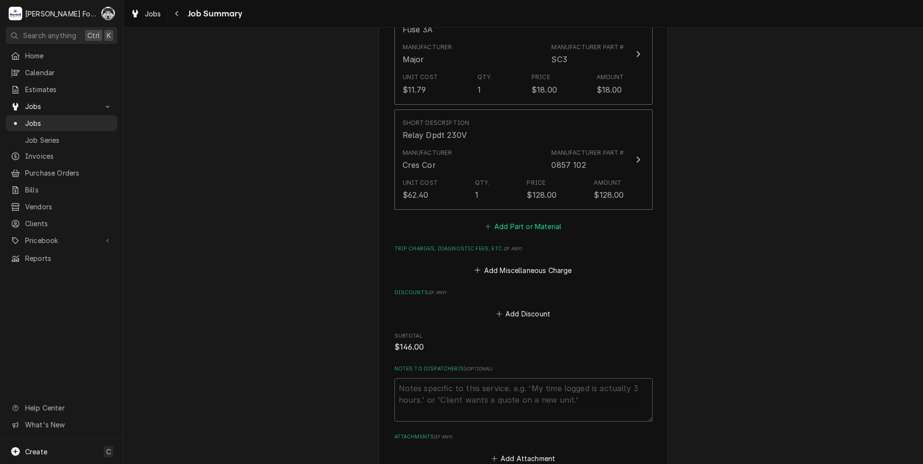
click at [521, 223] on button "Add Part or Material" at bounding box center [523, 227] width 80 height 14
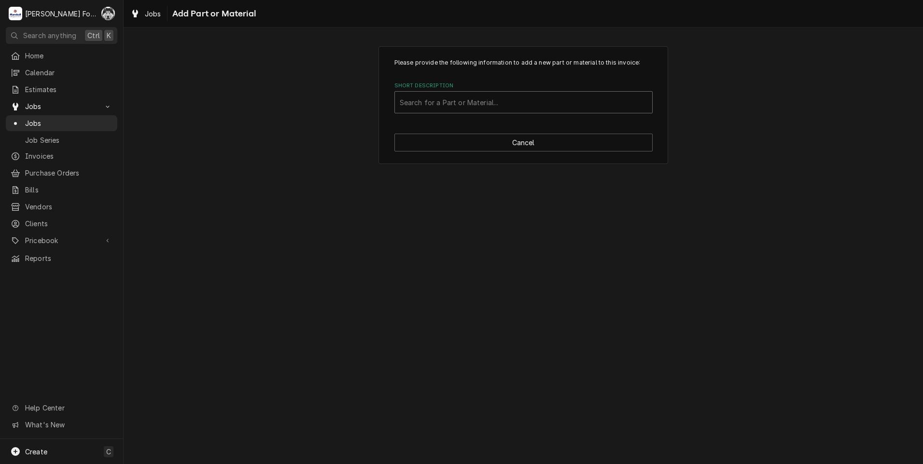
click at [499, 98] on div "Short Description" at bounding box center [524, 102] width 248 height 17
type input "0849088"
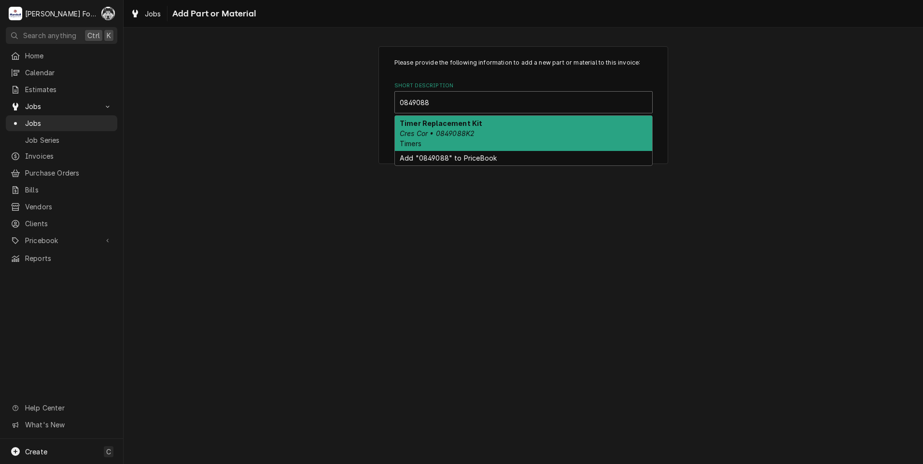
click at [453, 135] on em "Cres Cor • 0849088K2" at bounding box center [437, 133] width 75 height 8
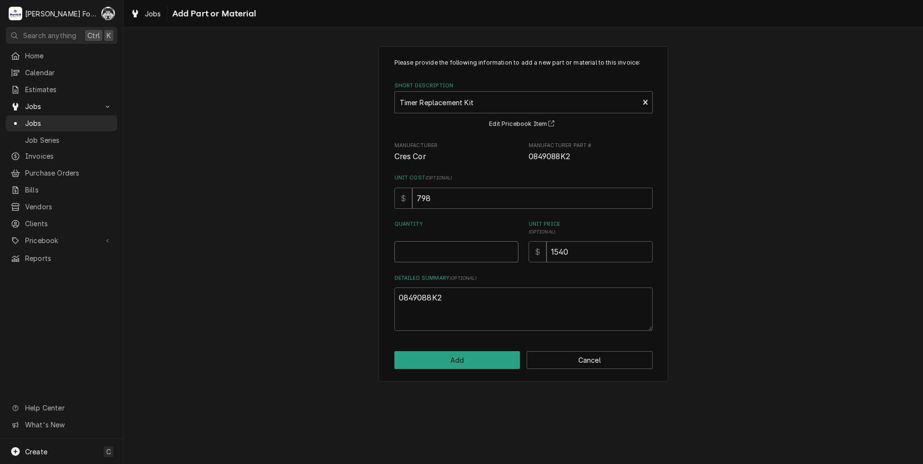
type textarea "x"
type input "0.5"
click at [512, 249] on input "0.5" at bounding box center [456, 251] width 124 height 21
type textarea "x"
type input "1"
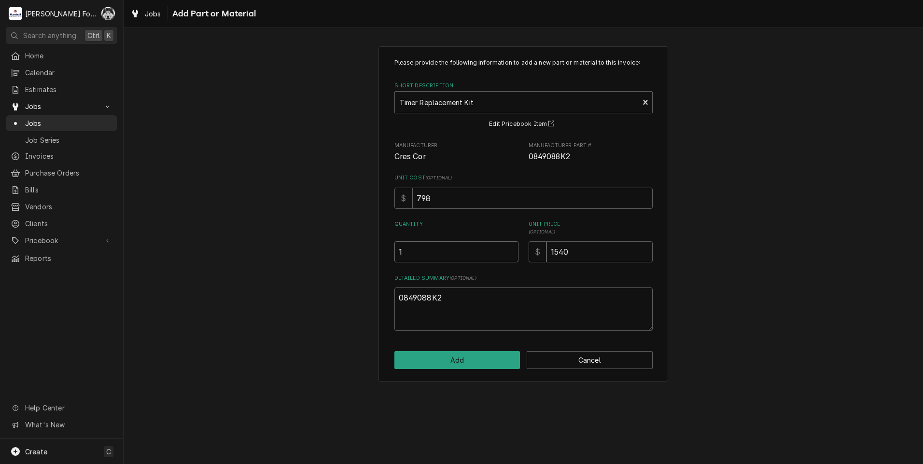
click at [512, 249] on input "1" at bounding box center [456, 251] width 124 height 21
drag, startPoint x: 573, startPoint y: 252, endPoint x: 490, endPoint y: 274, distance: 86.3
click at [490, 274] on div "Please provide the following information to add a new part or material to this …" at bounding box center [523, 194] width 258 height 273
type textarea "x"
type input "1"
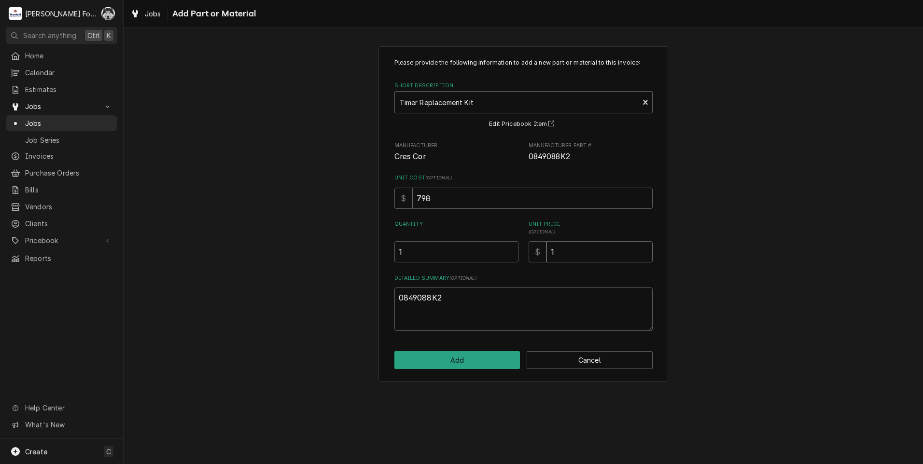
type textarea "x"
type input "16"
type textarea "x"
type input "160"
type textarea "x"
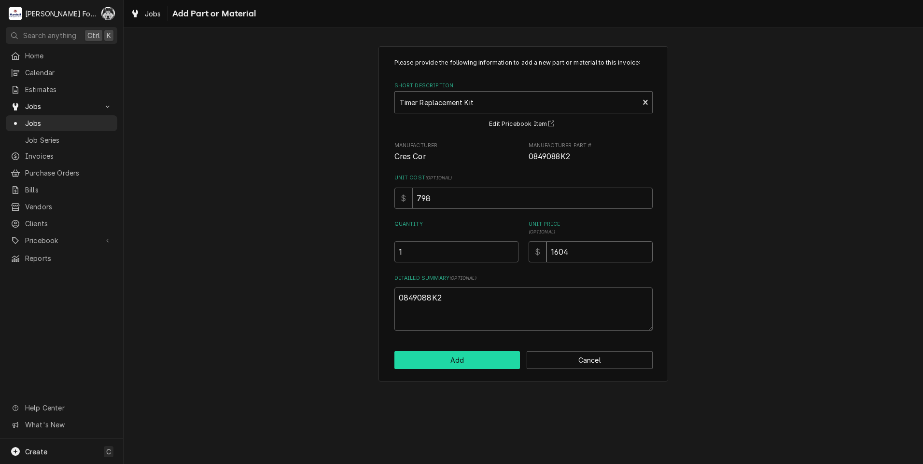
type input "1604"
click at [455, 359] on button "Add" at bounding box center [457, 360] width 126 height 18
type textarea "x"
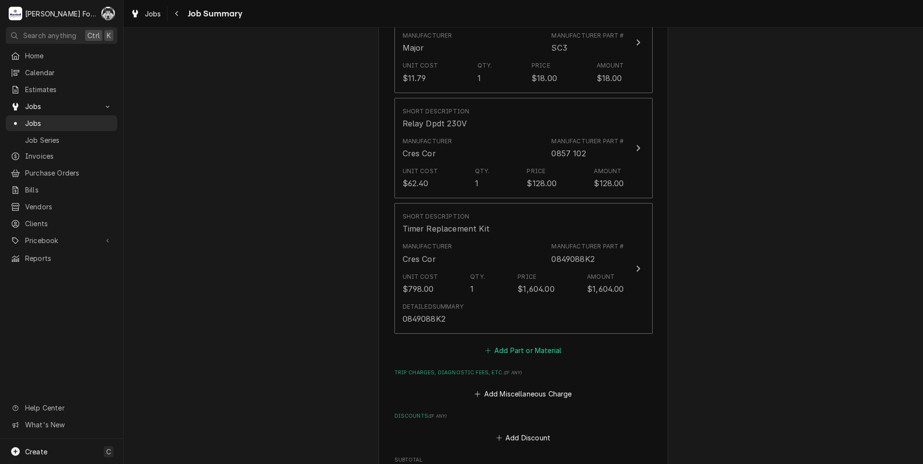
click at [540, 356] on button "Add Part or Material" at bounding box center [523, 351] width 80 height 14
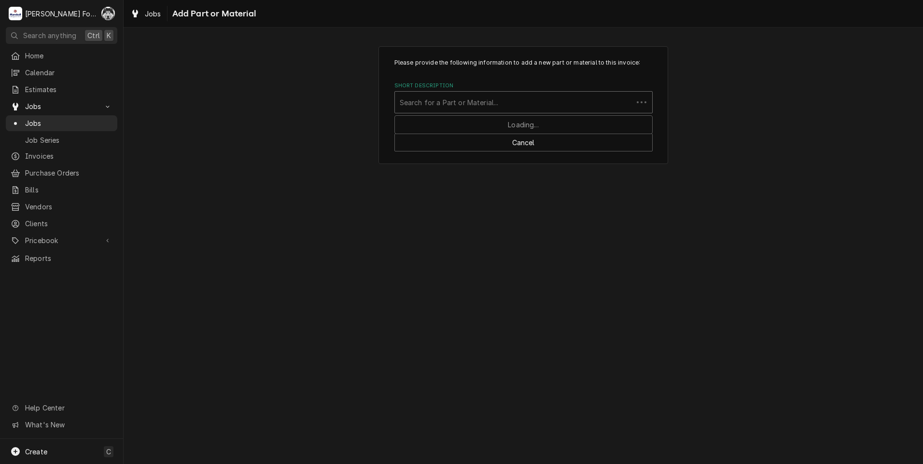
click at [524, 96] on div "Short Description" at bounding box center [514, 102] width 228 height 17
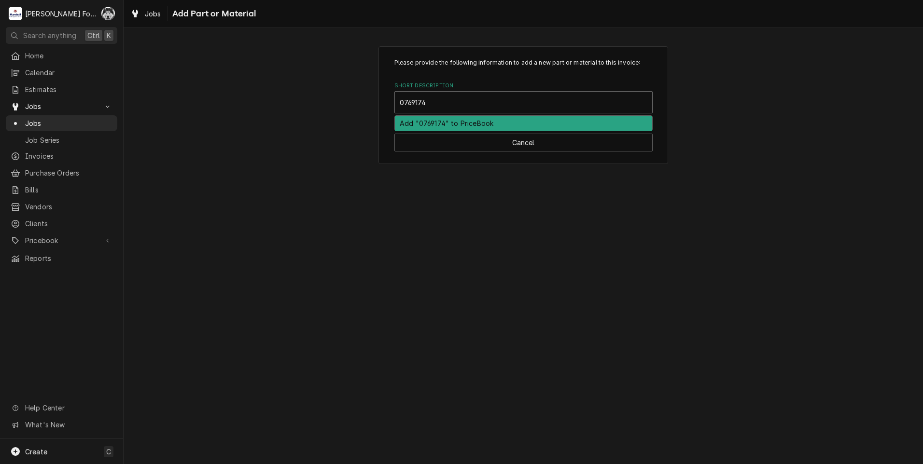
click at [415, 104] on input "0769174" at bounding box center [414, 102] width 28 height 15
type input "0769 174"
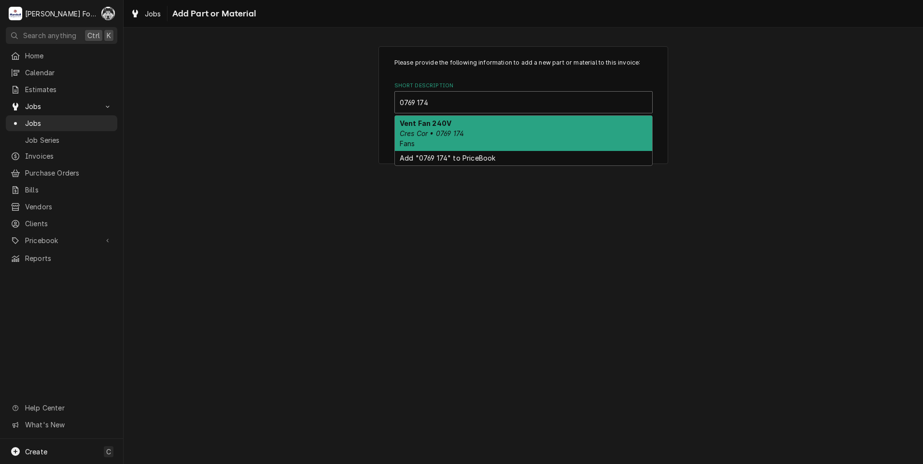
click at [466, 131] on div "Vent Fan 240V Cres Cor • 0769 174 Fans" at bounding box center [523, 133] width 257 height 35
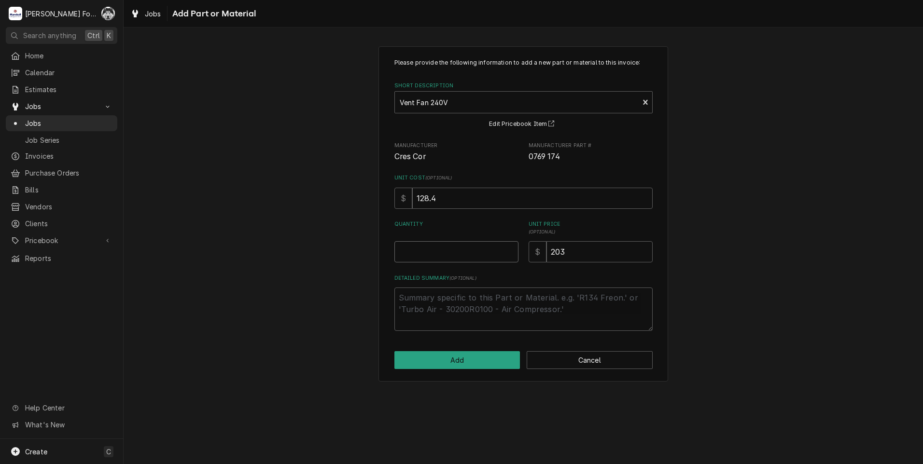
type textarea "x"
type input "0.5"
click at [510, 251] on input "0.5" at bounding box center [456, 251] width 124 height 21
type textarea "x"
type input "1"
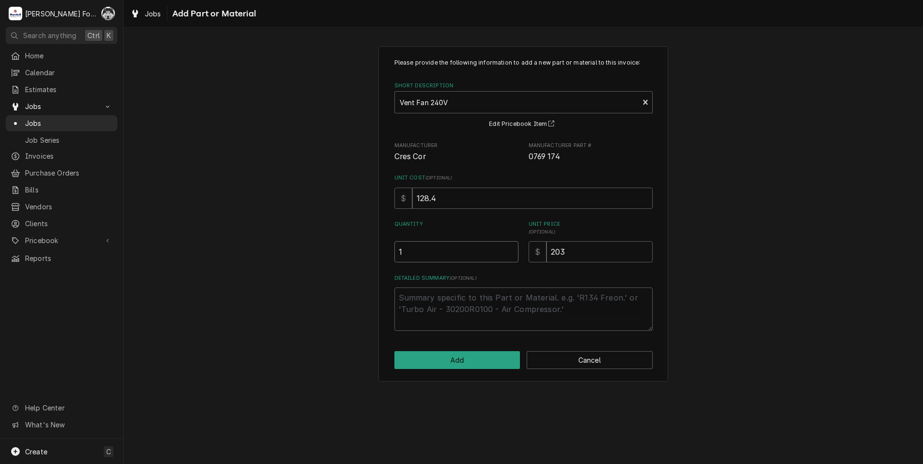
click at [510, 251] on input "1" at bounding box center [456, 251] width 124 height 21
drag, startPoint x: 575, startPoint y: 256, endPoint x: 474, endPoint y: 252, distance: 100.9
click at [491, 255] on div "Quantity 1 Unit Price ( optional ) $ 203" at bounding box center [523, 242] width 258 height 42
type textarea "x"
type input "2"
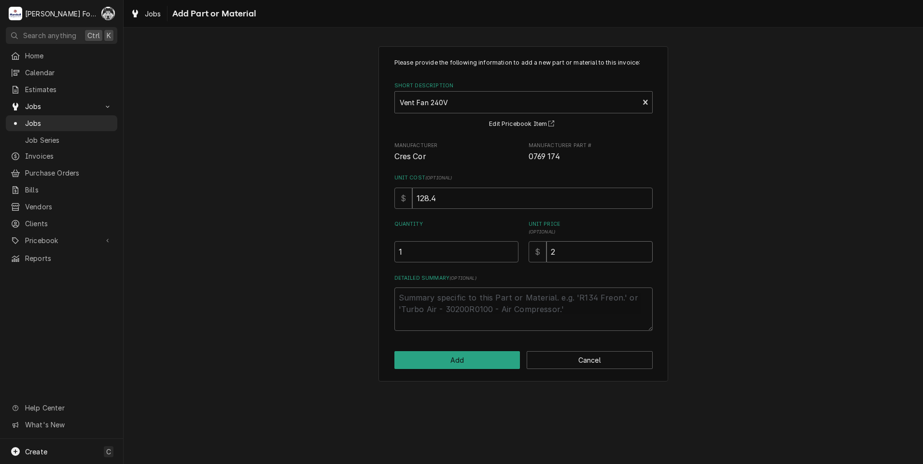
type textarea "x"
type input "22"
type textarea "x"
type input "224"
click at [442, 361] on button "Add" at bounding box center [457, 360] width 126 height 18
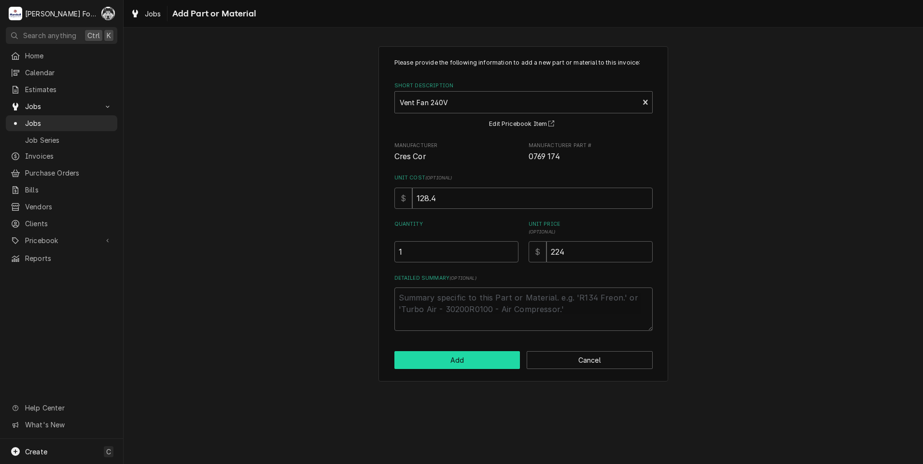
type textarea "x"
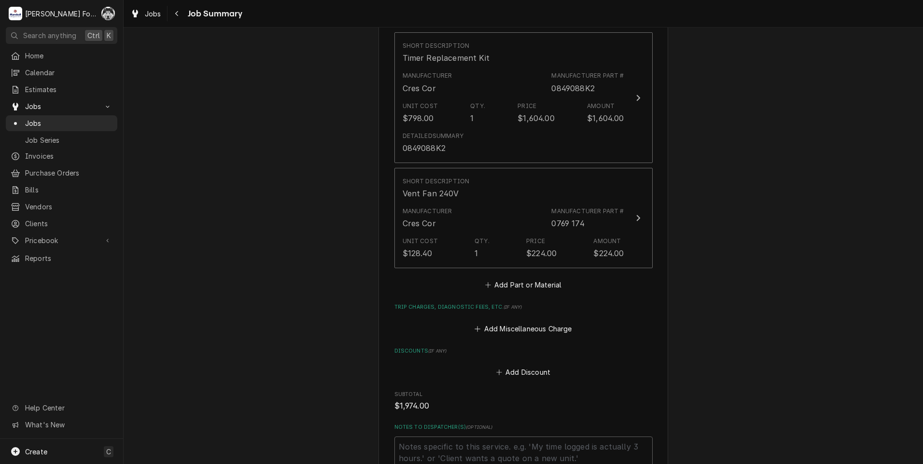
scroll to position [901, 0]
click at [535, 285] on button "Add Part or Material" at bounding box center [523, 284] width 80 height 14
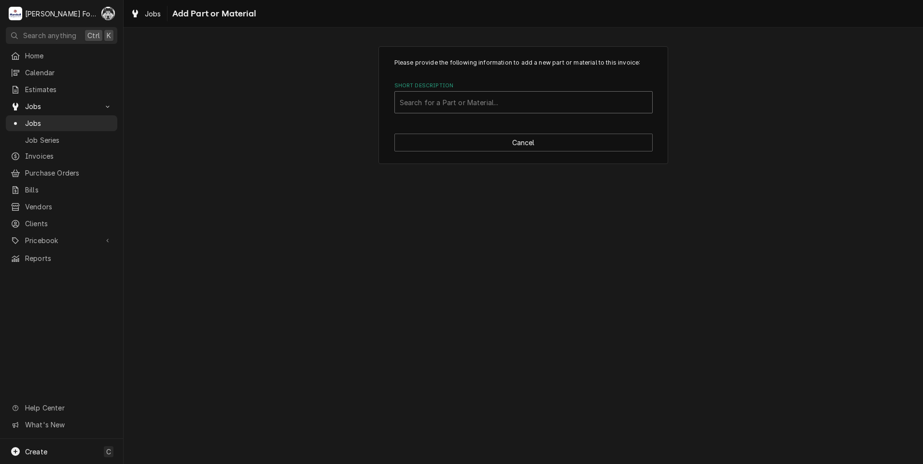
click at [499, 99] on div "Short Description" at bounding box center [524, 102] width 248 height 17
type input "ssdt"
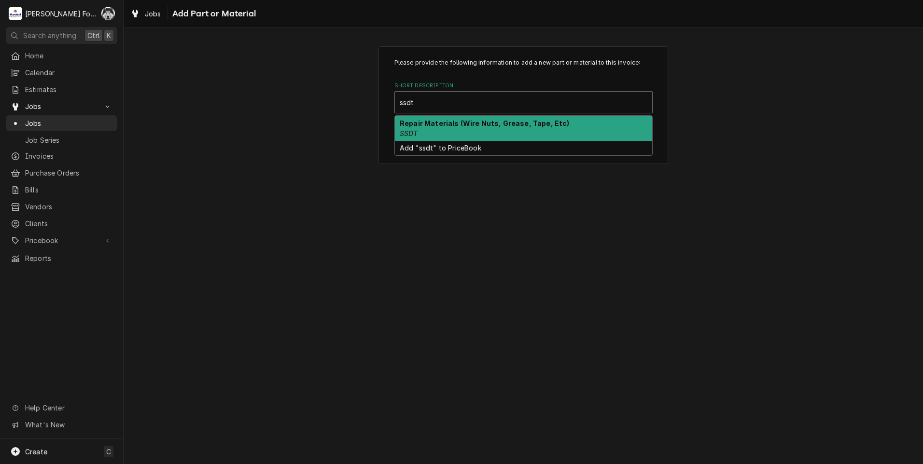
click at [475, 130] on div "Repair Materials (Wire Nuts, Grease, Tape, Etc) SSDT" at bounding box center [523, 128] width 257 height 25
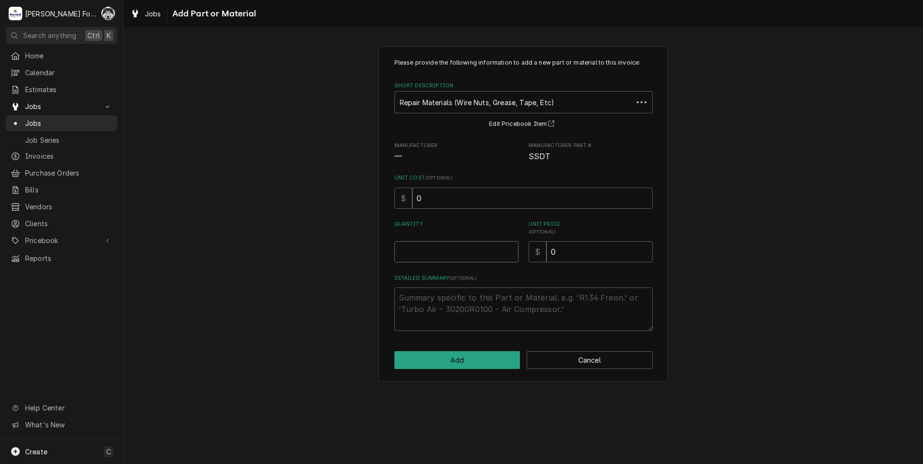
type textarea "x"
type input "0.5"
click at [510, 247] on input "0.5" at bounding box center [456, 251] width 124 height 21
type textarea "x"
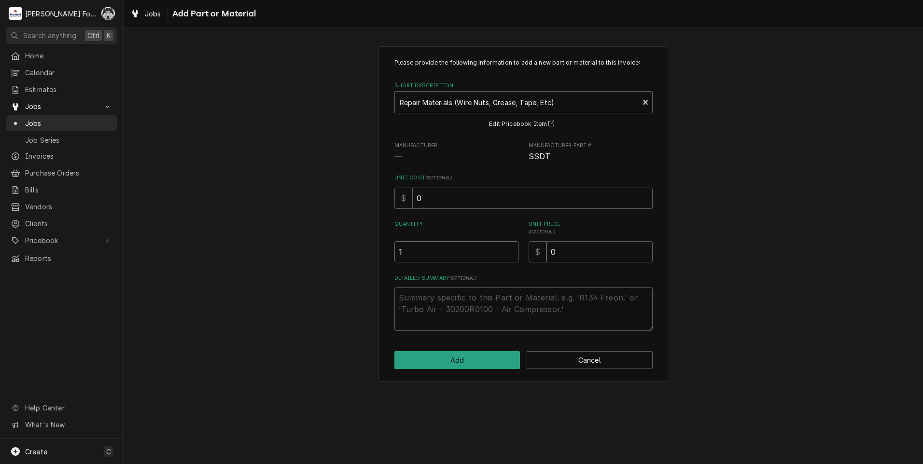
type input "1"
click at [511, 250] on input "1" at bounding box center [456, 251] width 124 height 21
drag, startPoint x: 582, startPoint y: 251, endPoint x: 487, endPoint y: 258, distance: 95.3
click at [497, 263] on div "Please provide the following information to add a new part or material to this …" at bounding box center [523, 194] width 258 height 273
type textarea "x"
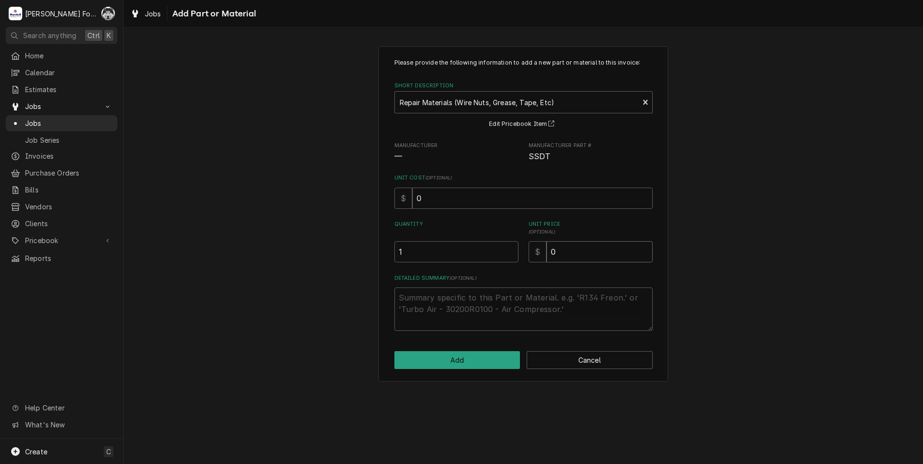
type input "2"
type textarea "x"
type input "20"
click at [293, 318] on div "Please provide the following information to add a new part or material to this …" at bounding box center [523, 214] width 799 height 352
click at [468, 358] on button "Add" at bounding box center [457, 360] width 126 height 18
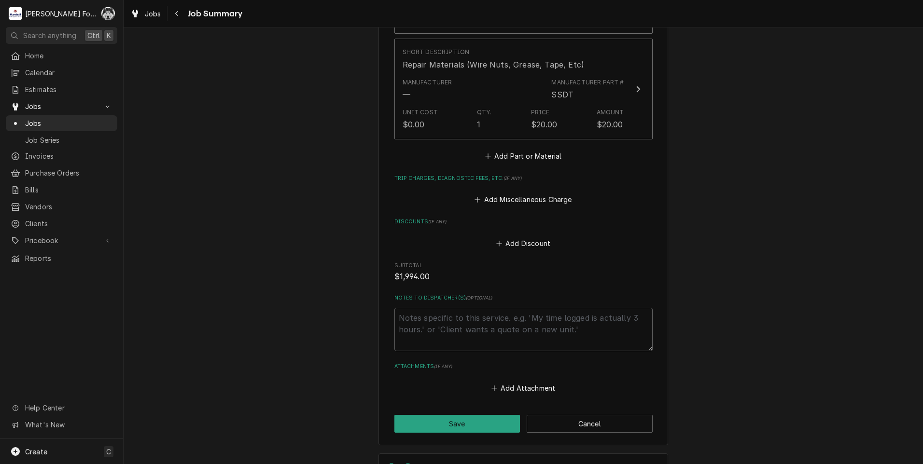
scroll to position [1215, 0]
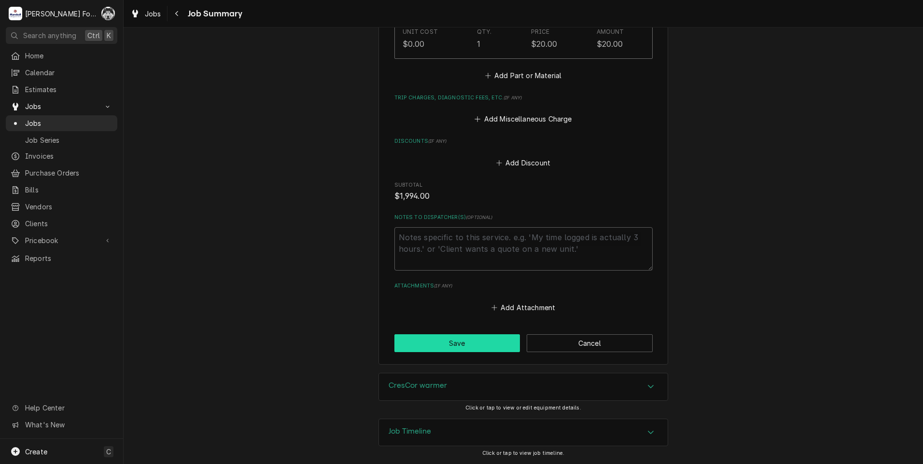
click at [467, 339] on button "Save" at bounding box center [457, 343] width 126 height 18
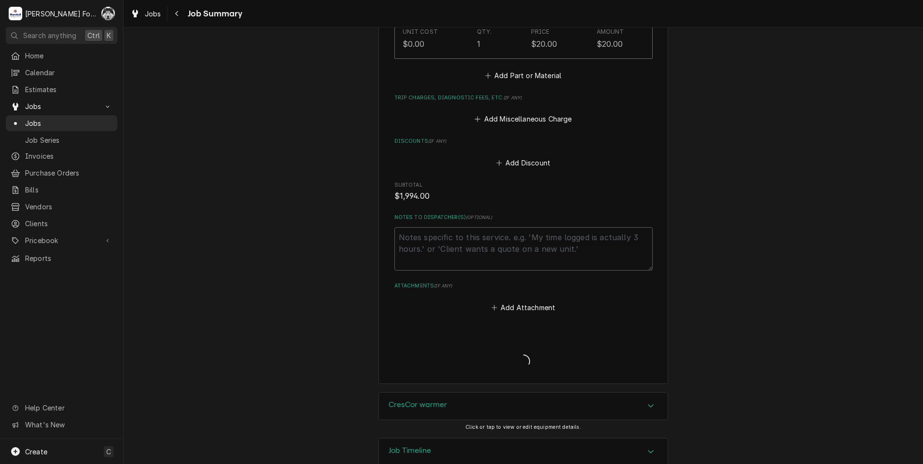
type textarea "x"
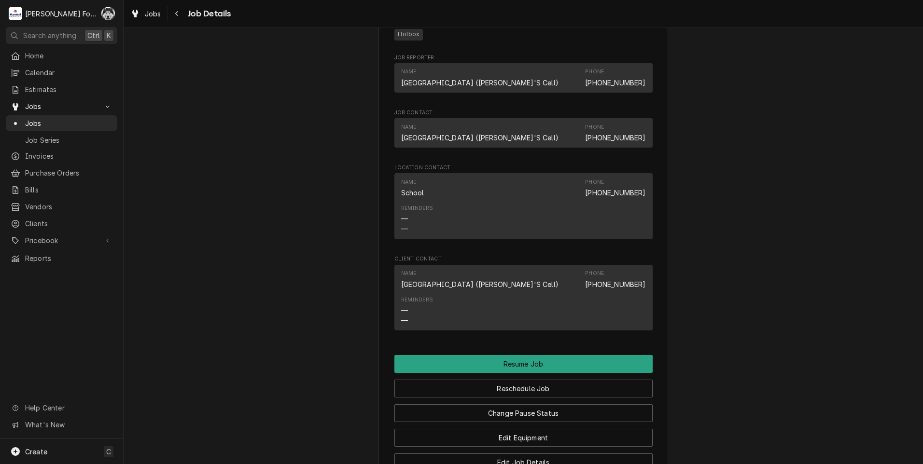
scroll to position [1046, 0]
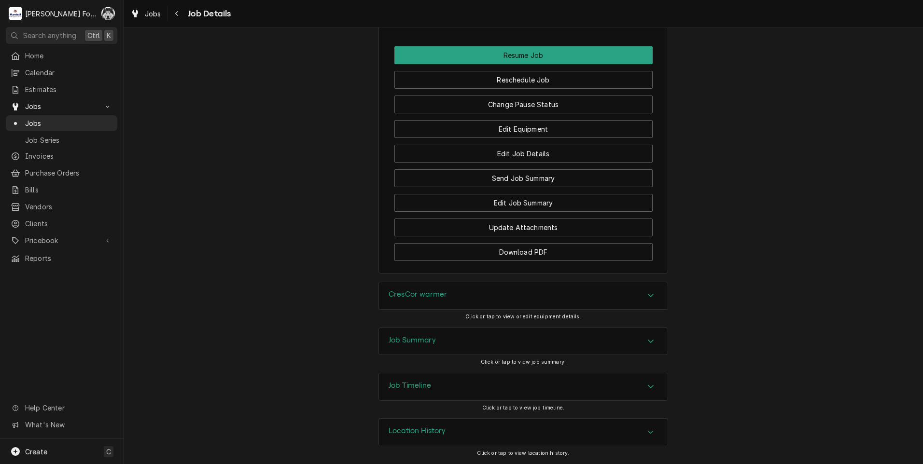
click at [467, 309] on div "CresCor warmer" at bounding box center [523, 295] width 289 height 27
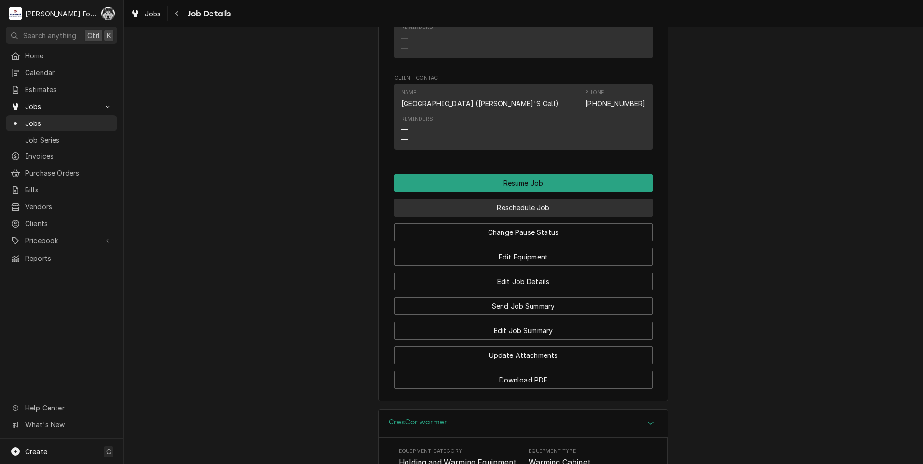
scroll to position [965, 0]
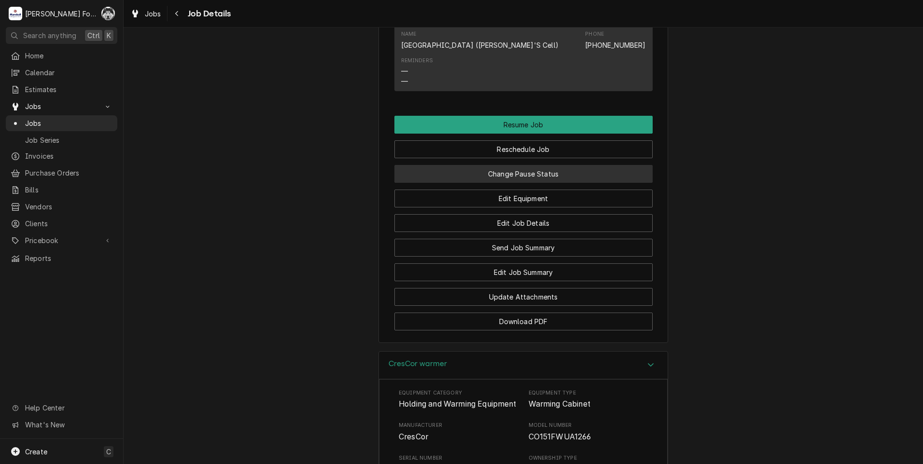
click at [497, 183] on button "Change Pause Status" at bounding box center [523, 174] width 258 height 18
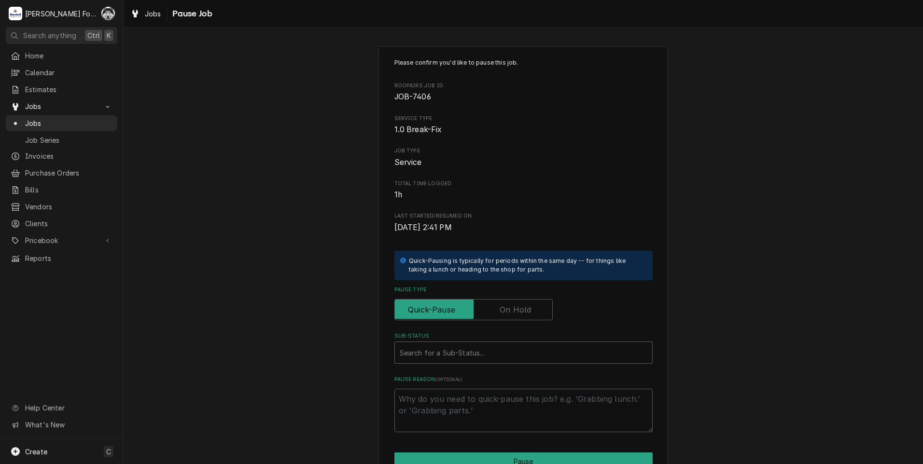
click at [509, 306] on label "Pause Type" at bounding box center [473, 309] width 158 height 21
click at [509, 306] on input "Pause Type" at bounding box center [474, 309] width 150 height 21
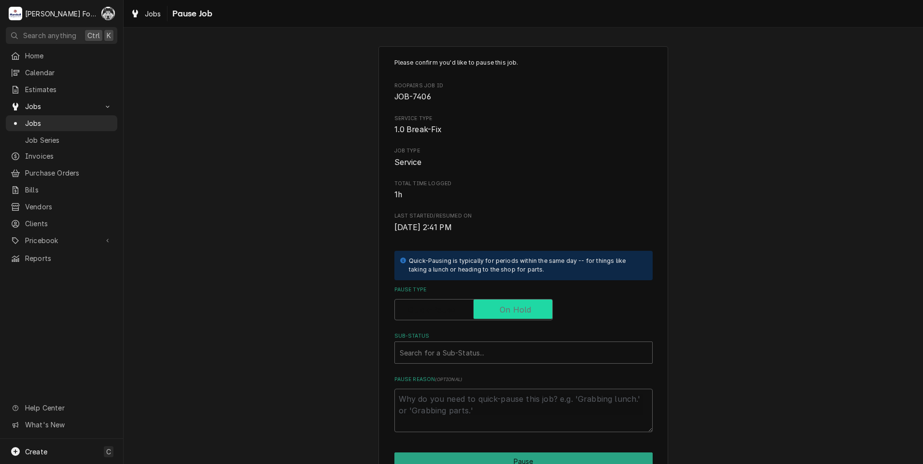
checkbox input "true"
click at [487, 355] on div "Sub-Status" at bounding box center [524, 352] width 248 height 17
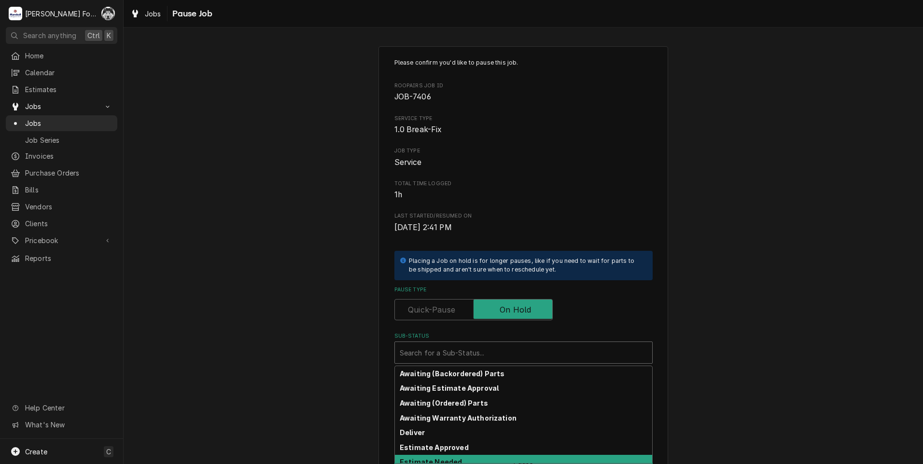
click at [452, 457] on div "Estimate Needed" at bounding box center [523, 462] width 257 height 15
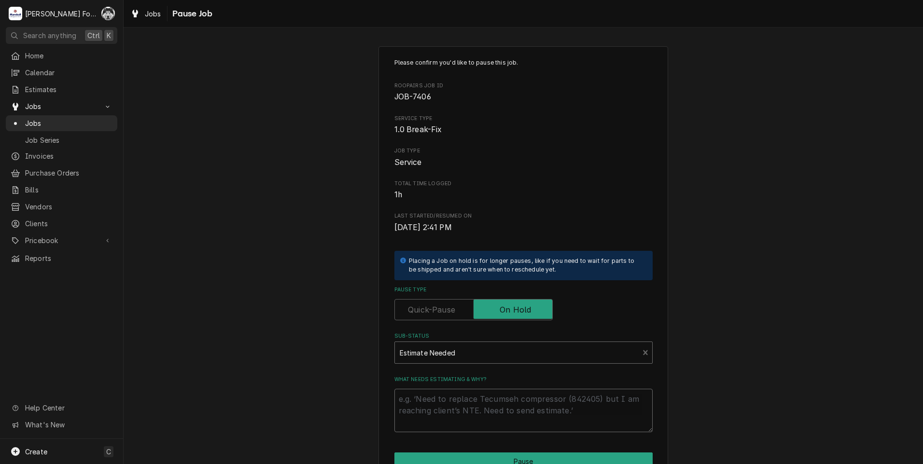
click at [457, 413] on textarea "What needs estimating & why?" at bounding box center [523, 410] width 258 height 43
type textarea "x"
type textarea "P"
type textarea "x"
type textarea "PA"
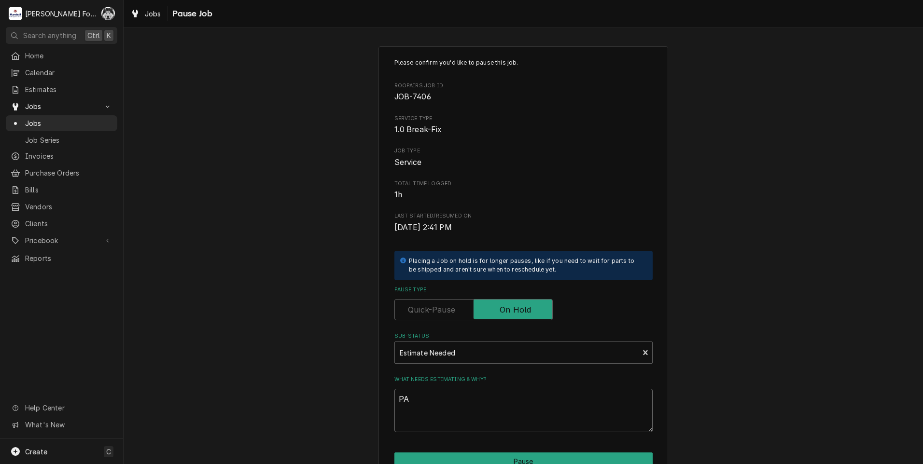
type textarea "x"
type textarea "PAR"
type textarea "x"
type textarea "PART"
type textarea "x"
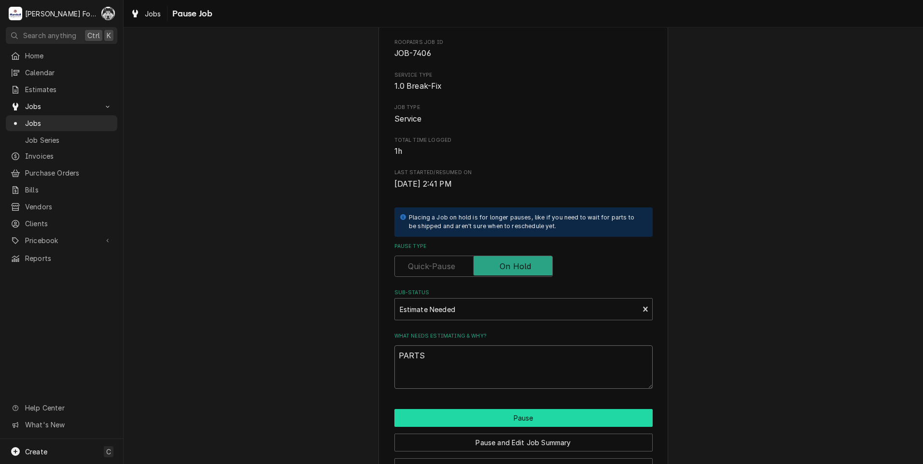
scroll to position [76, 0]
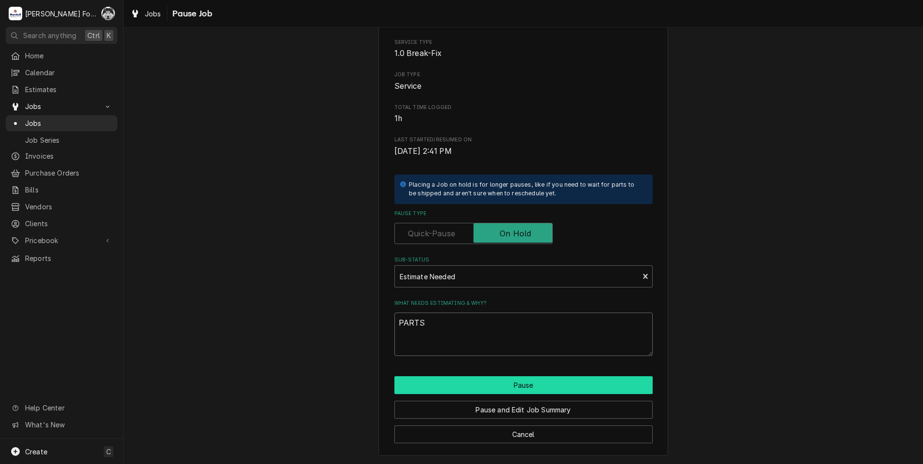
type textarea "PARTS"
click at [480, 387] on button "Pause" at bounding box center [523, 385] width 258 height 18
type textarea "x"
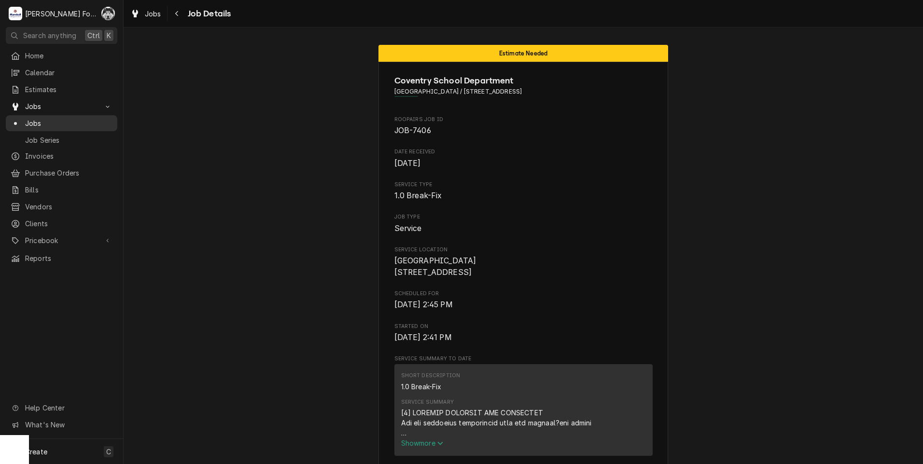
click at [28, 122] on span "Jobs" at bounding box center [68, 123] width 87 height 10
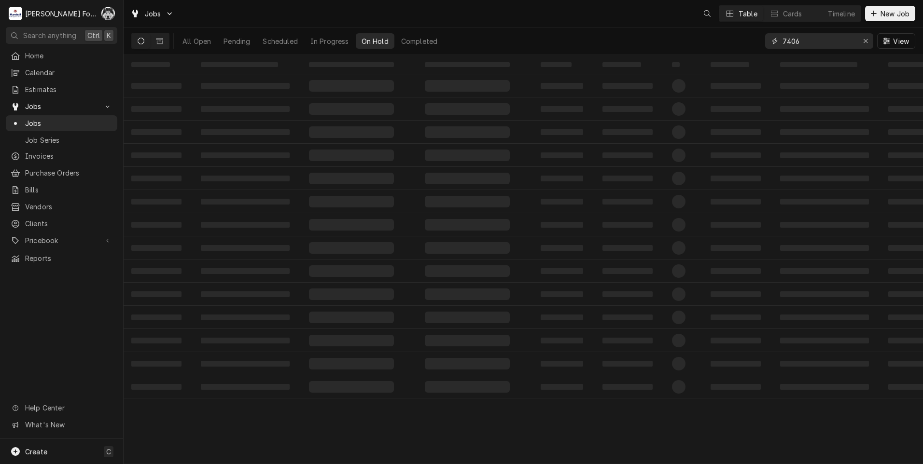
drag, startPoint x: 790, startPoint y: 46, endPoint x: 670, endPoint y: 55, distance: 120.5
click at [670, 55] on div "All Open Pending Scheduled In Progress On Hold Completed 7406 View" at bounding box center [523, 42] width 799 height 28
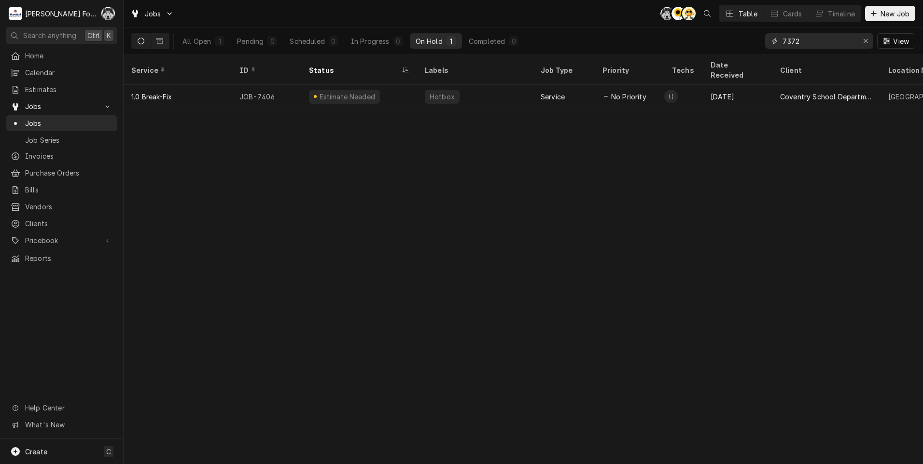
type input "7372"
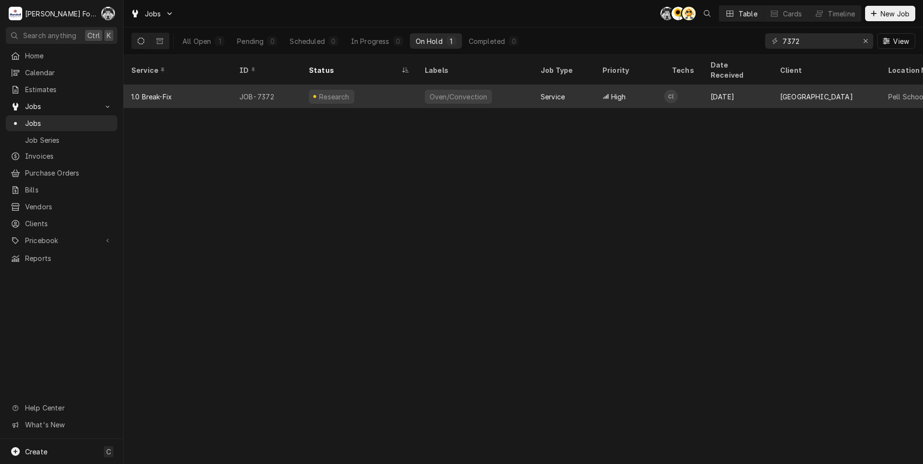
click at [456, 92] on div "Oven/Convection" at bounding box center [457, 97] width 59 height 10
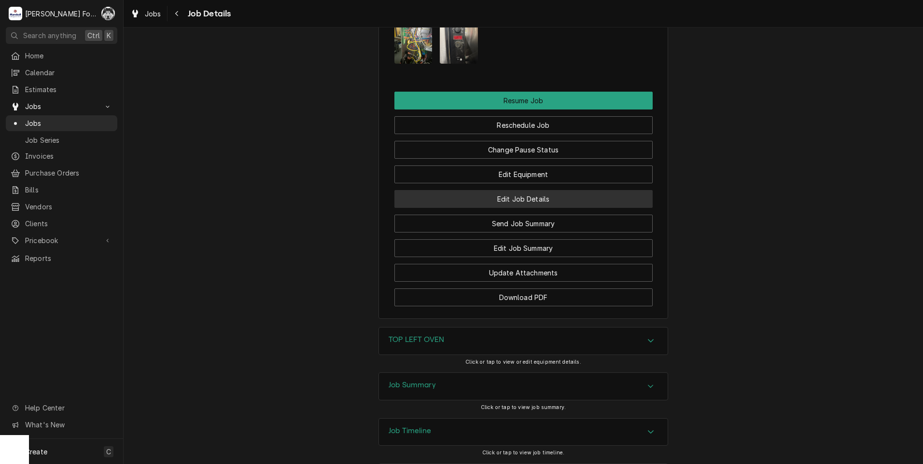
scroll to position [1133, 0]
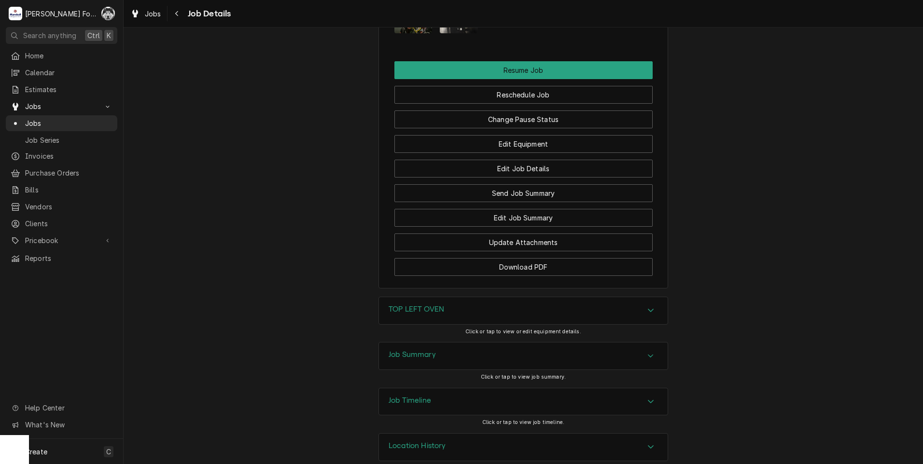
click at [438, 310] on div "TOP LEFT OVEN Click or tap to view or edit equipment details." at bounding box center [523, 319] width 290 height 45
click at [437, 303] on div "TOP LEFT OVEN" at bounding box center [523, 310] width 289 height 27
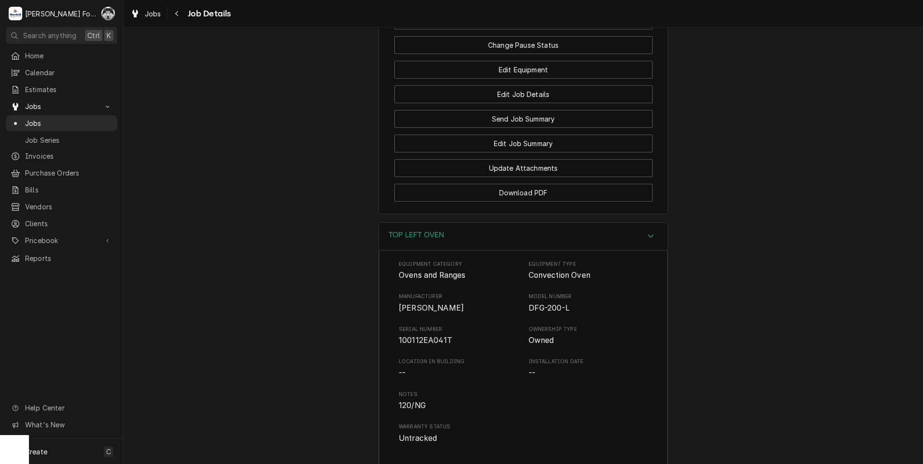
scroll to position [1409, 0]
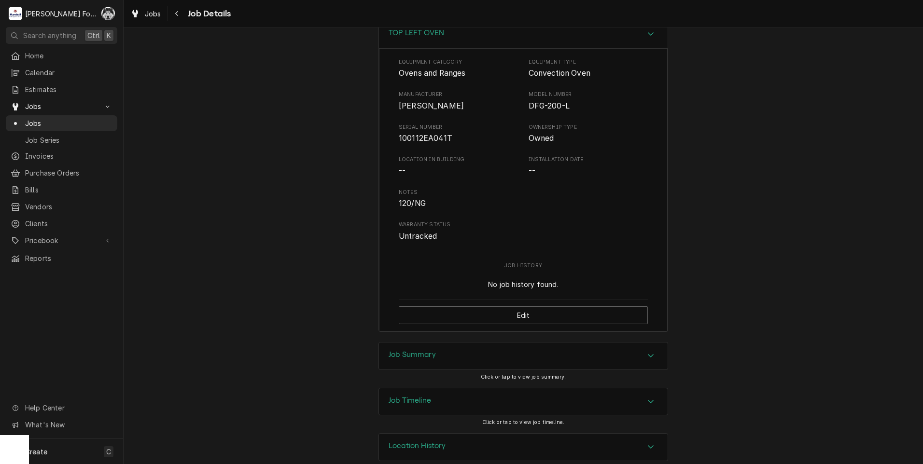
click at [456, 343] on div "Job Summary" at bounding box center [523, 356] width 289 height 27
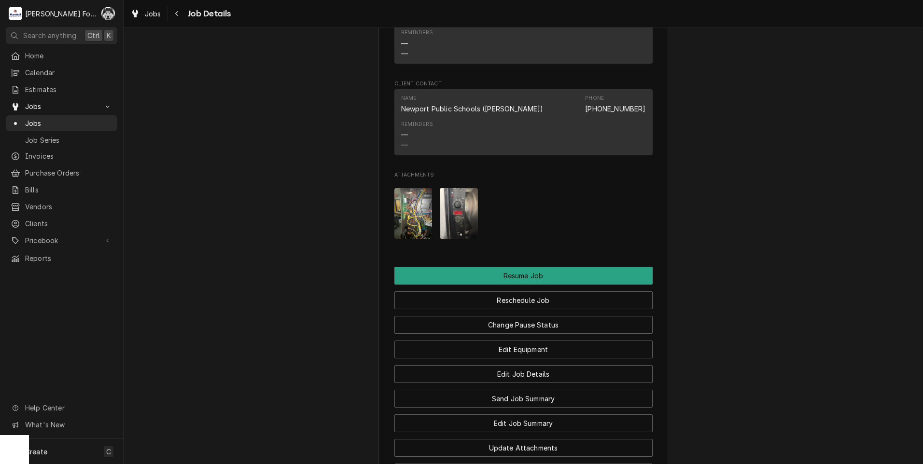
scroll to position [846, 0]
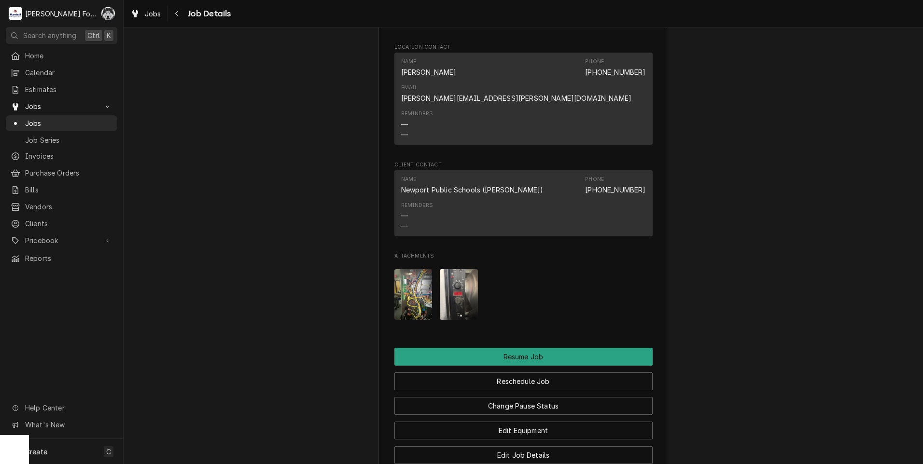
click at [414, 277] on img "Attachments" at bounding box center [413, 294] width 38 height 51
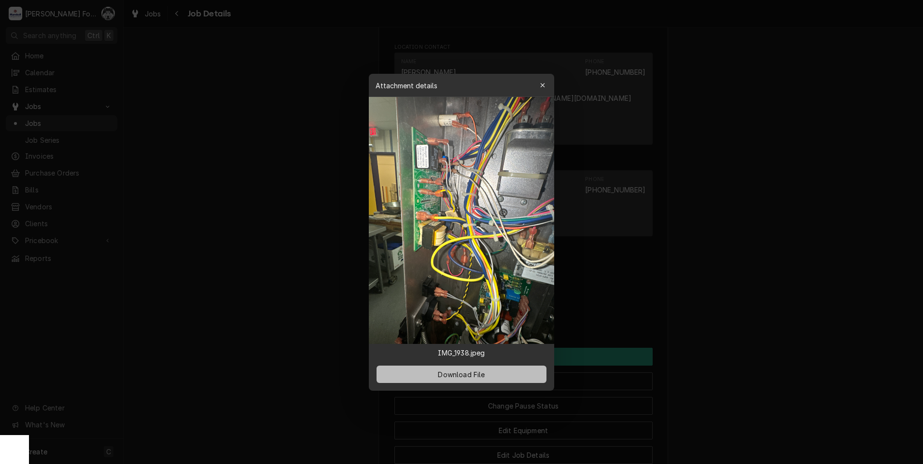
click at [457, 373] on span "Download File" at bounding box center [461, 374] width 51 height 10
click at [753, 367] on div at bounding box center [461, 232] width 923 height 464
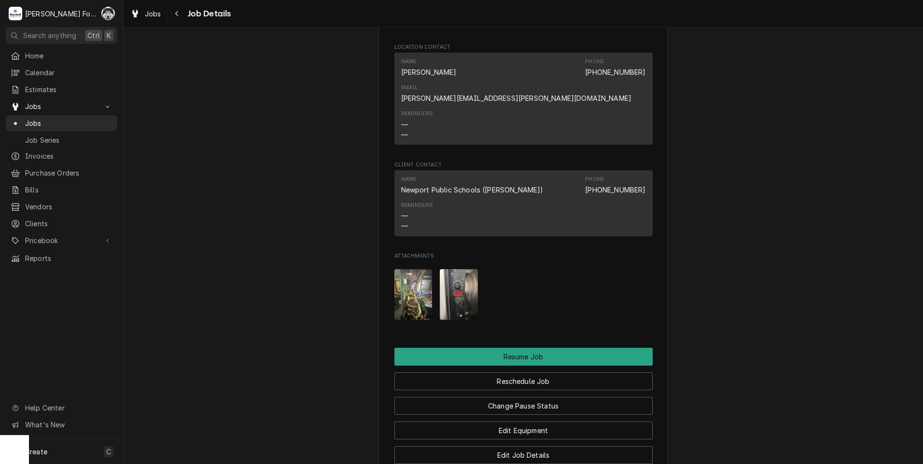
click at [403, 281] on img "Attachments" at bounding box center [413, 294] width 38 height 51
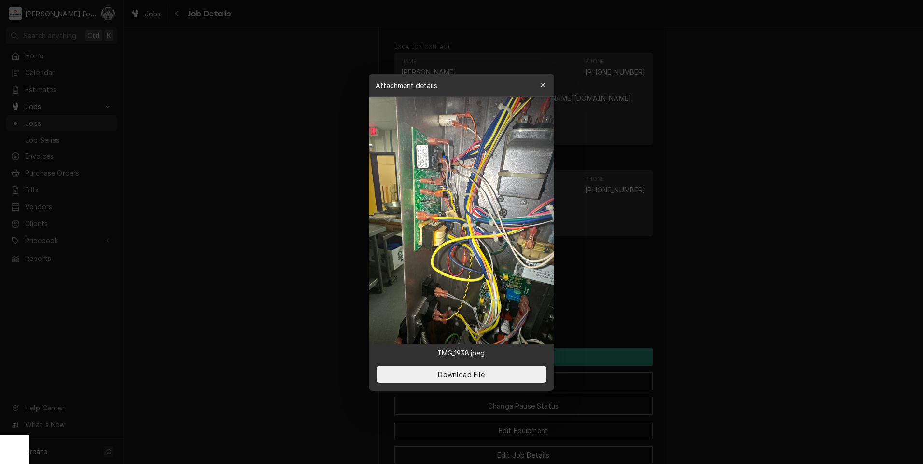
click at [293, 238] on div at bounding box center [461, 232] width 923 height 464
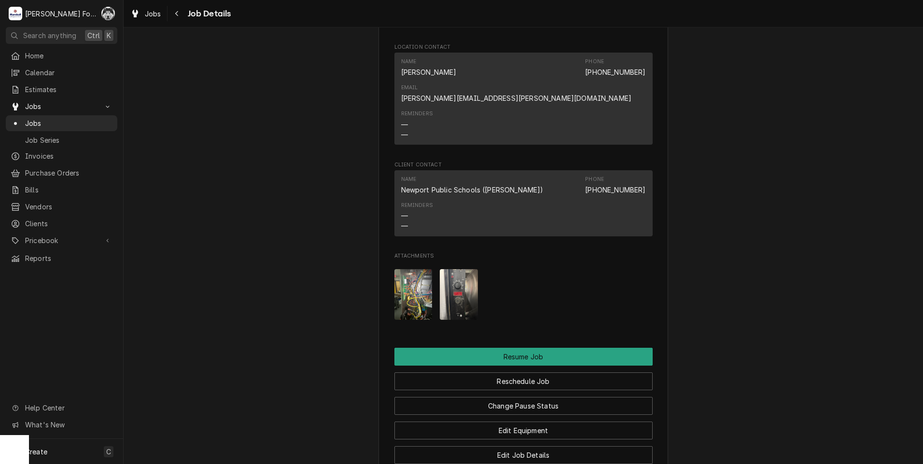
scroll to position [1168, 0]
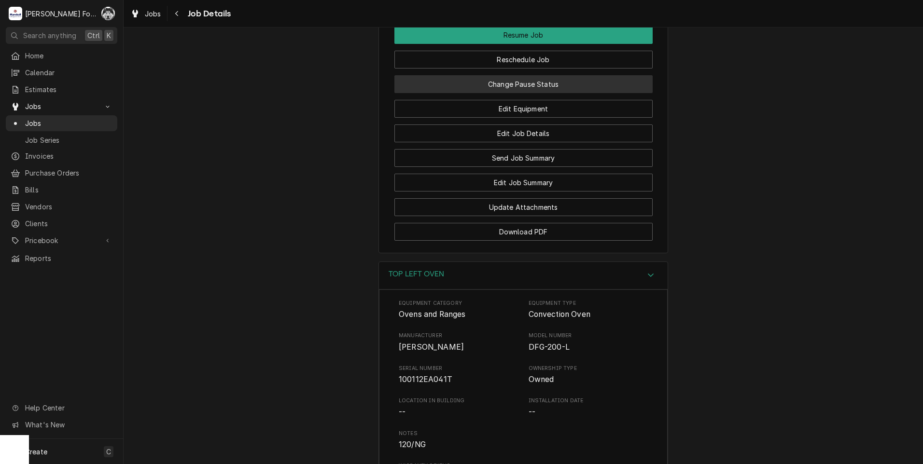
drag, startPoint x: 531, startPoint y: 74, endPoint x: 195, endPoint y: 174, distance: 351.0
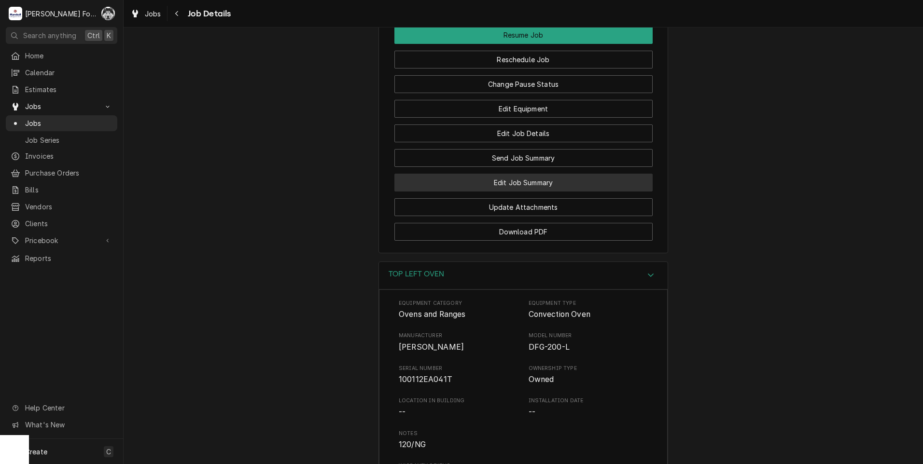
click at [511, 174] on button "Edit Job Summary" at bounding box center [523, 183] width 258 height 18
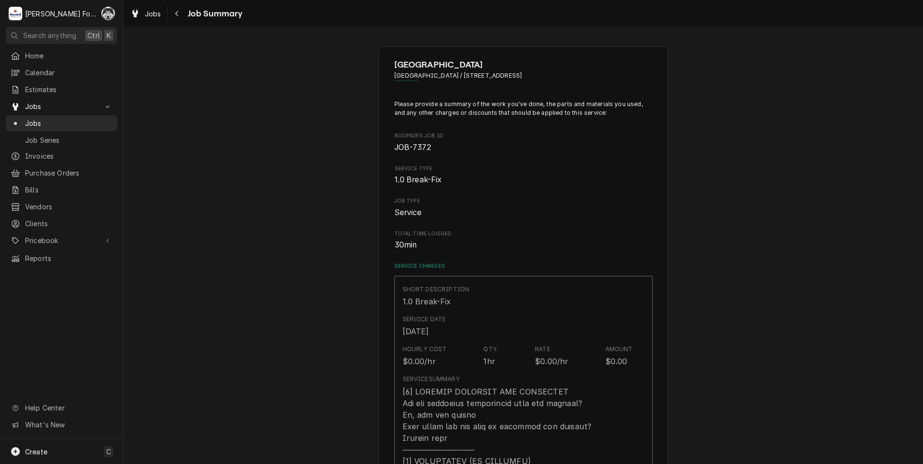
type textarea "x"
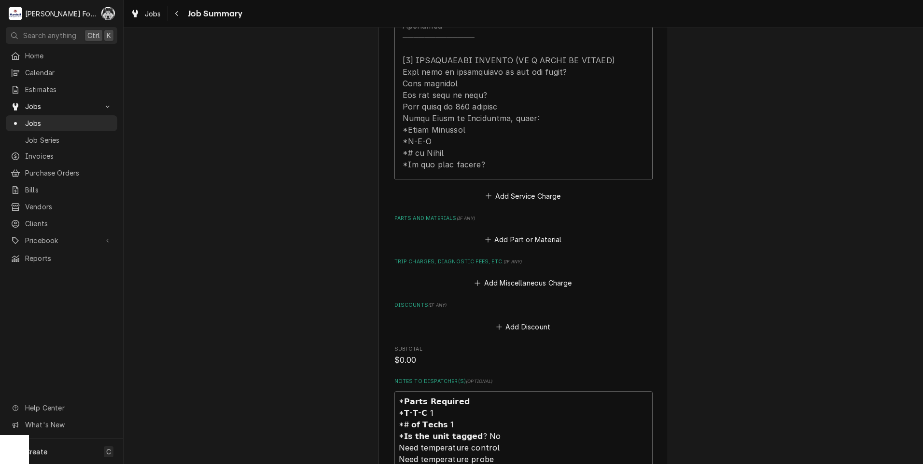
scroll to position [563, 0]
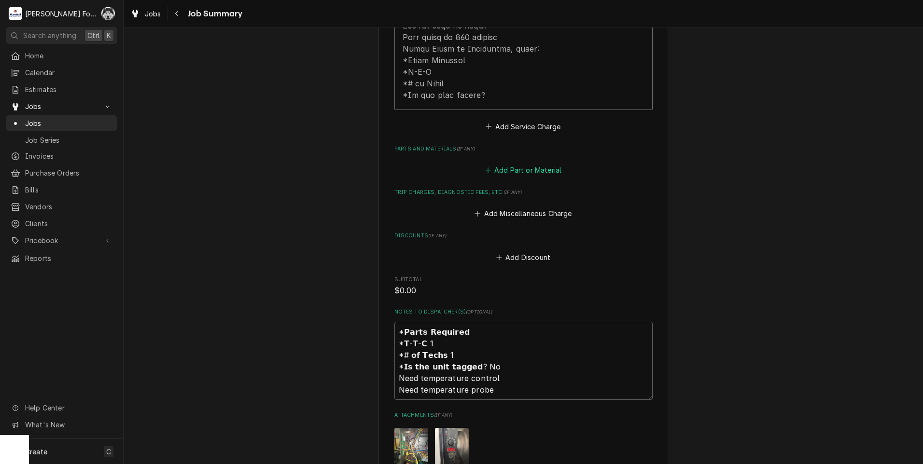
click at [526, 164] on button "Add Part or Material" at bounding box center [523, 171] width 80 height 14
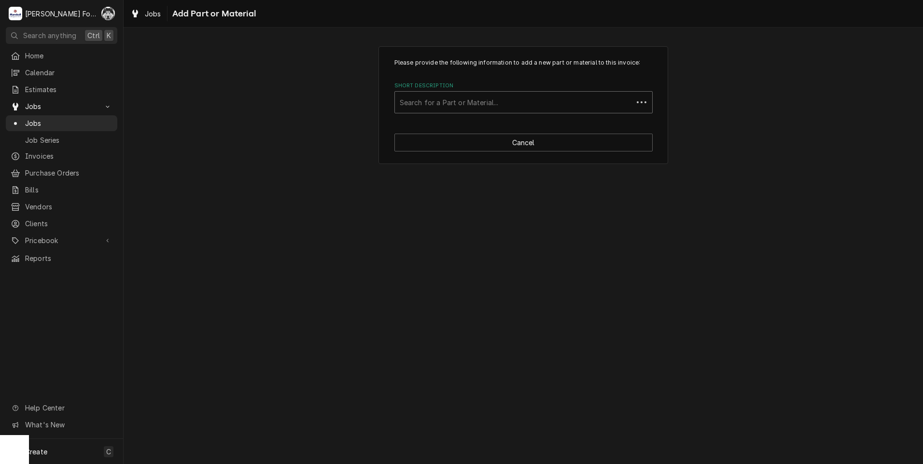
drag, startPoint x: 524, startPoint y: 109, endPoint x: 537, endPoint y: 98, distance: 16.4
click at [524, 109] on div "Short Description" at bounding box center [514, 102] width 228 height 17
type input "52840"
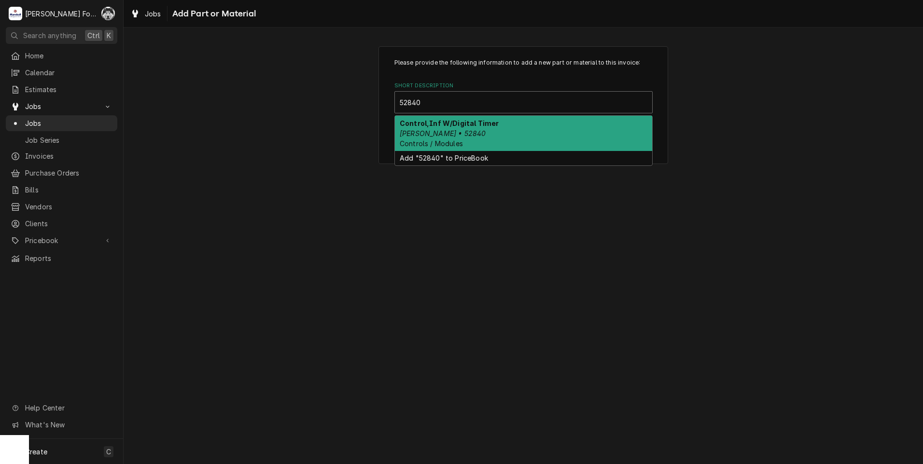
click at [470, 144] on div "Control,Inf W/Digital Timer Blodgett • 52840 Controls / Modules" at bounding box center [523, 133] width 257 height 35
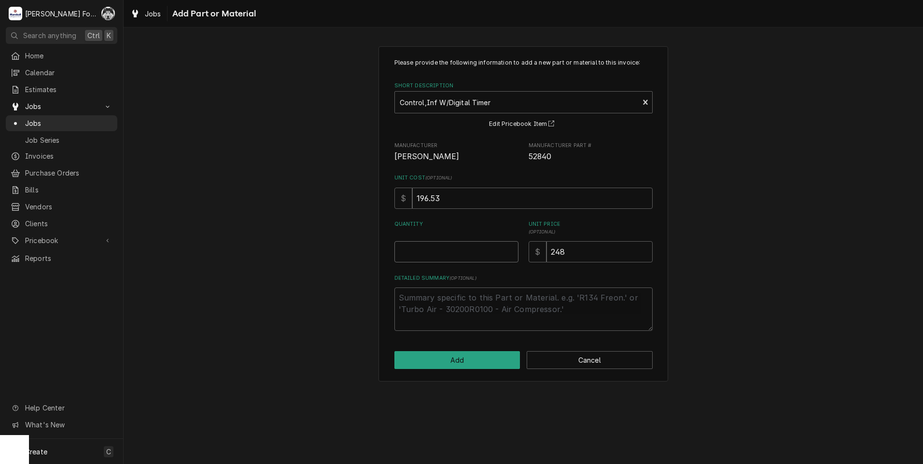
type textarea "x"
type input "0.5"
click at [511, 250] on input "0.5" at bounding box center [456, 251] width 124 height 21
type textarea "x"
type input "1"
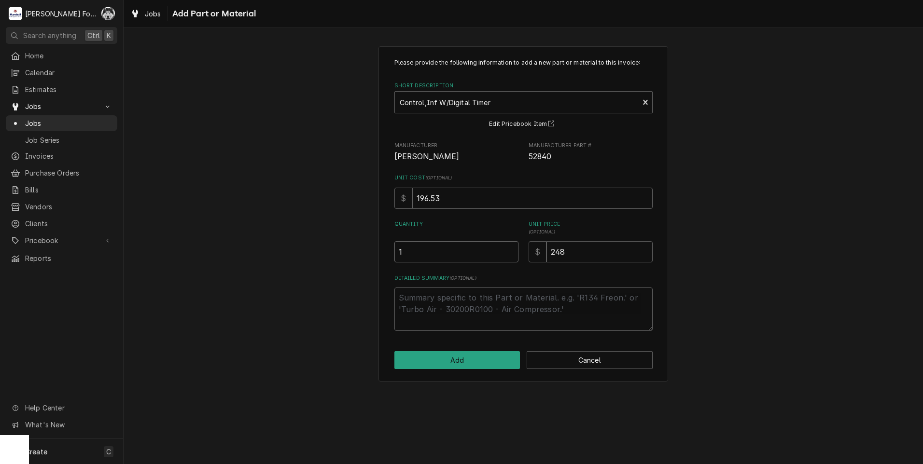
click at [511, 250] on input "1" at bounding box center [456, 251] width 124 height 21
drag, startPoint x: 575, startPoint y: 257, endPoint x: 506, endPoint y: 267, distance: 70.2
click at [523, 263] on div "Please provide the following information to add a new part or material to this …" at bounding box center [523, 194] width 258 height 273
type textarea "x"
type input "6"
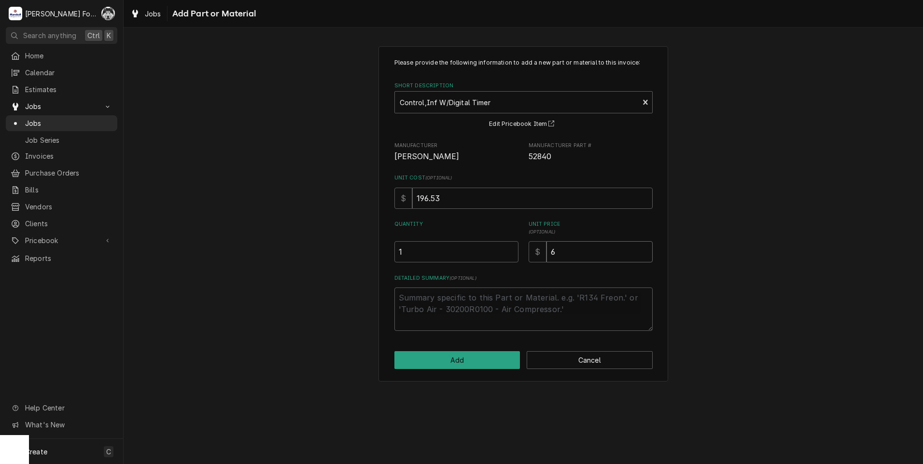
type textarea "x"
type input "60"
type textarea "x"
type input "609"
click at [457, 352] on button "Add" at bounding box center [457, 360] width 126 height 18
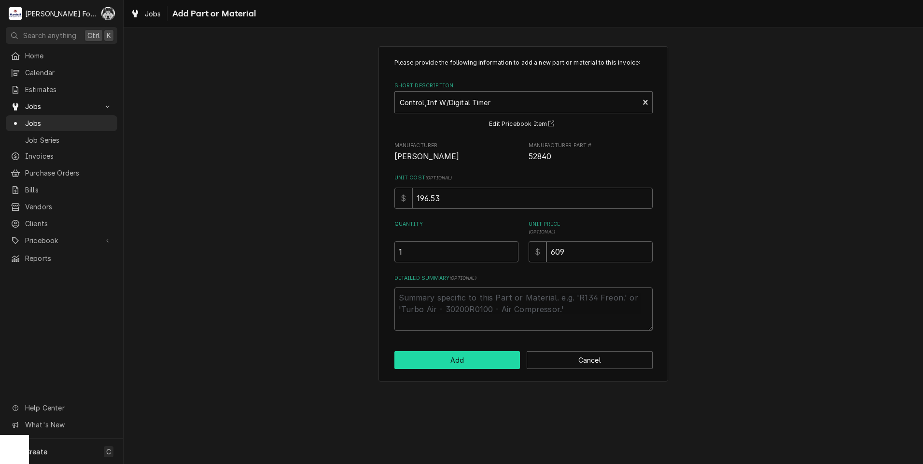
type textarea "x"
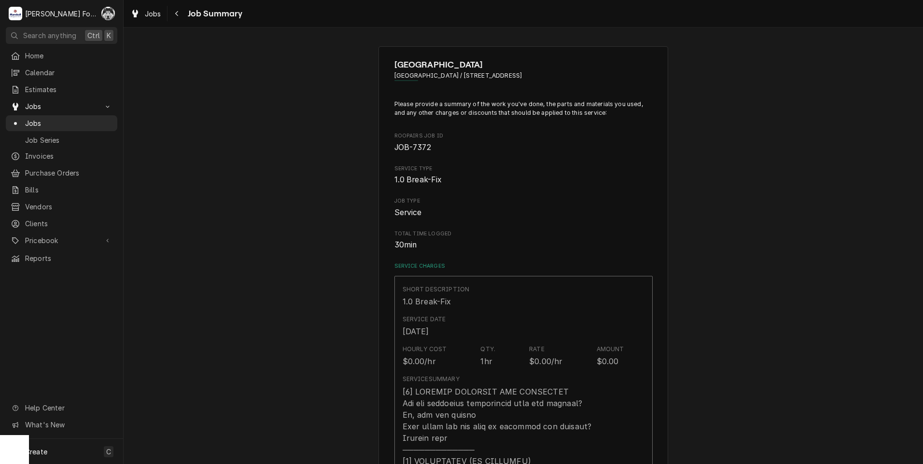
scroll to position [563, 0]
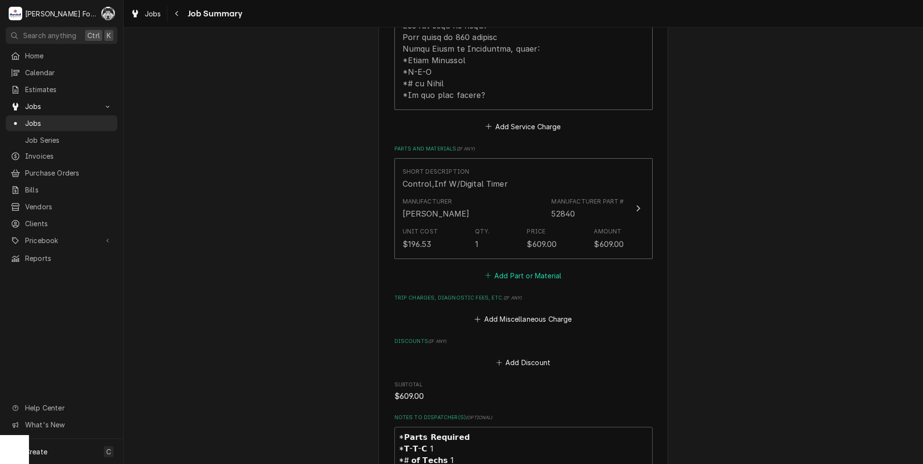
click at [521, 269] on button "Add Part or Material" at bounding box center [523, 276] width 80 height 14
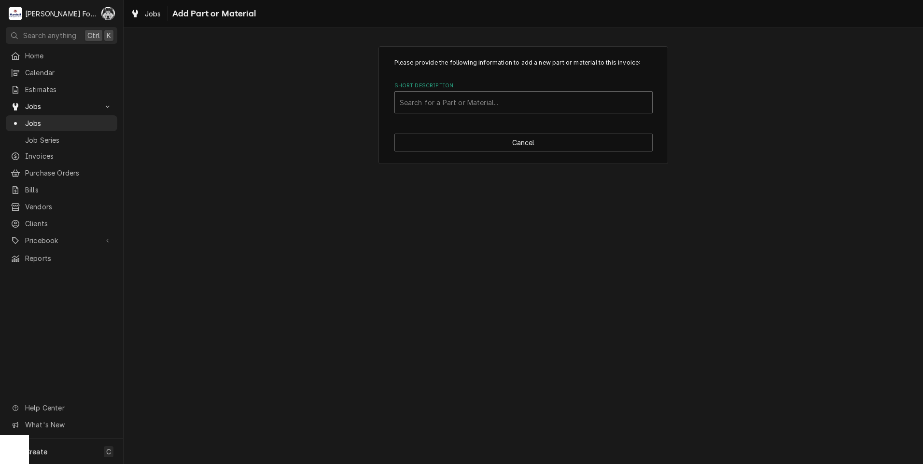
click at [533, 98] on div "Short Description" at bounding box center [524, 102] width 248 height 17
type input "18588"
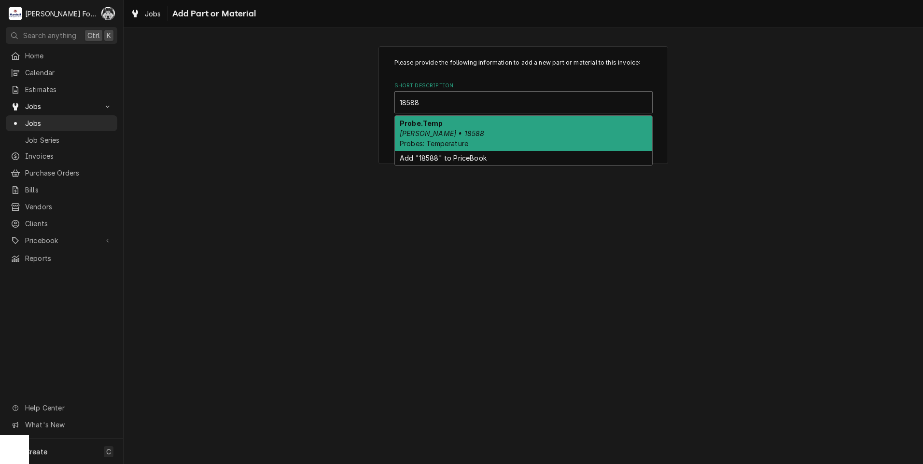
click at [482, 128] on div "Probe.Temp Blodgett • 18588 Probes: Temperature" at bounding box center [523, 133] width 257 height 35
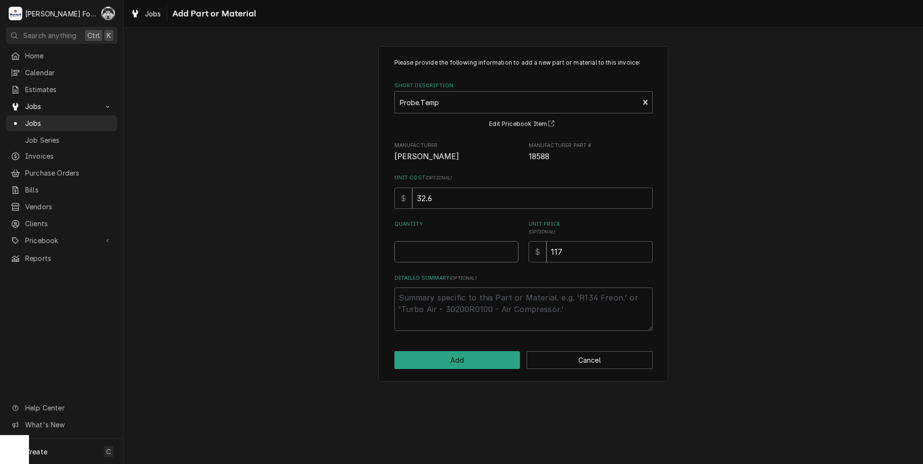
type textarea "x"
type input "0.5"
click at [511, 247] on input "0.5" at bounding box center [456, 251] width 124 height 21
type textarea "x"
type input "1"
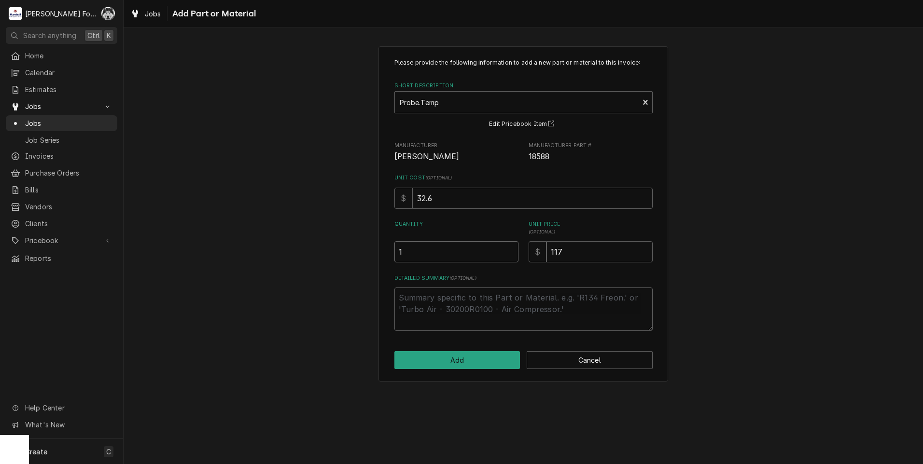
click at [511, 247] on input "1" at bounding box center [456, 251] width 124 height 21
click at [462, 356] on button "Add" at bounding box center [457, 360] width 126 height 18
type textarea "x"
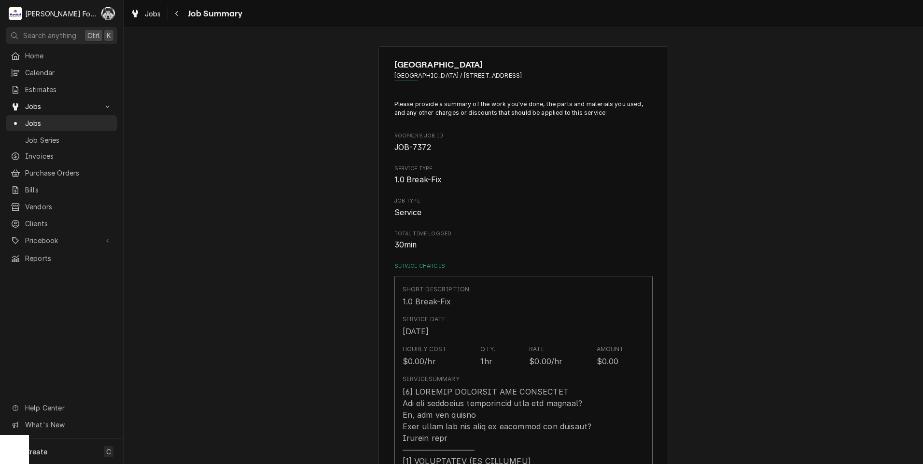
scroll to position [563, 0]
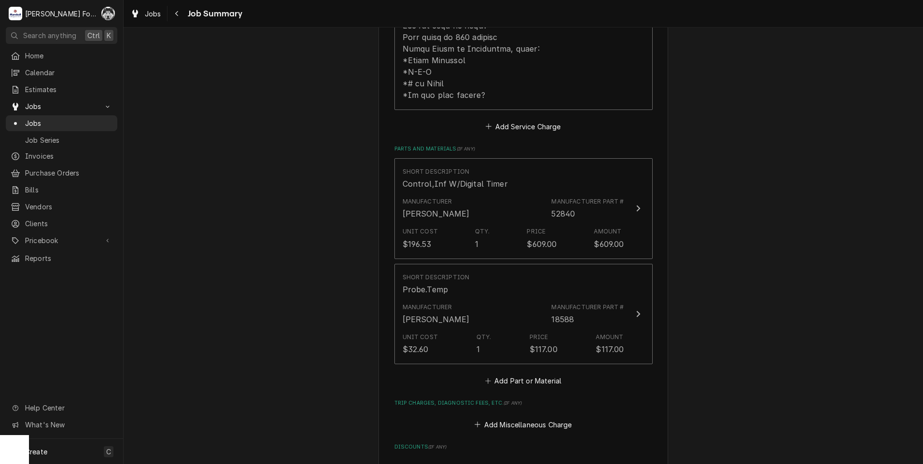
click at [523, 359] on div "Short Description Control,Inf W/Digital Timer Manufacturer Blodgett Manufacture…" at bounding box center [523, 273] width 258 height 230
click at [524, 374] on button "Add Part or Material" at bounding box center [523, 381] width 80 height 14
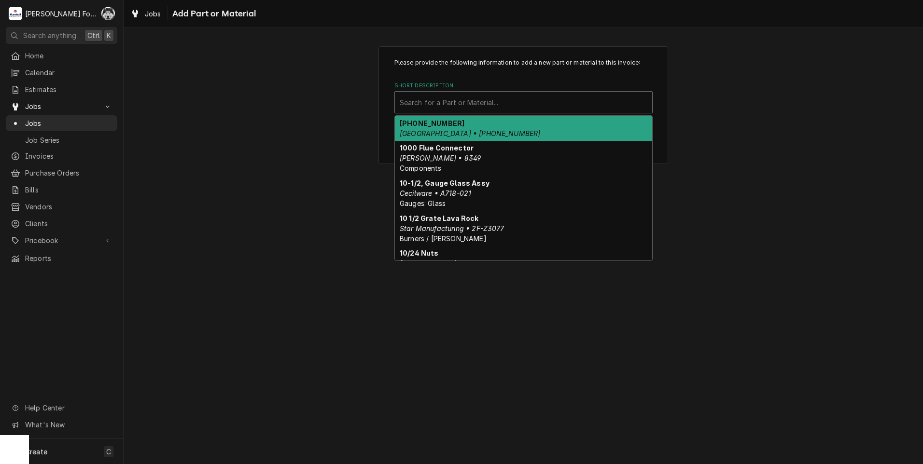
click at [511, 108] on div "Short Description" at bounding box center [524, 102] width 248 height 17
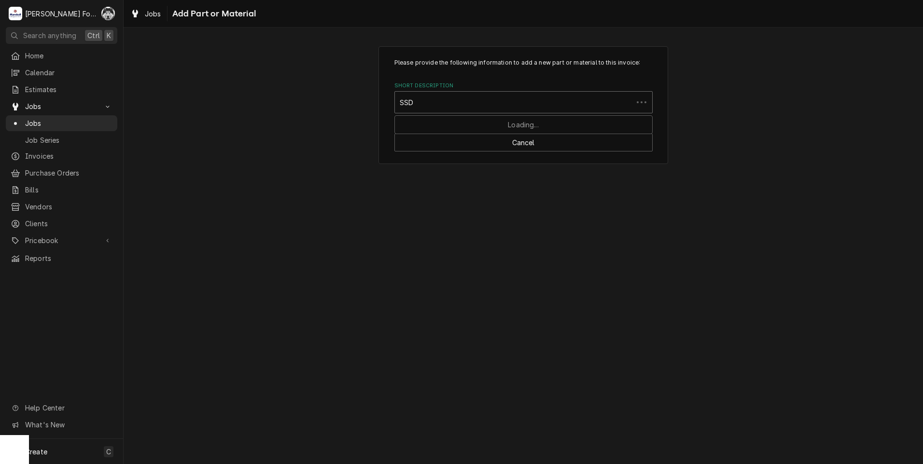
type input "SSDT"
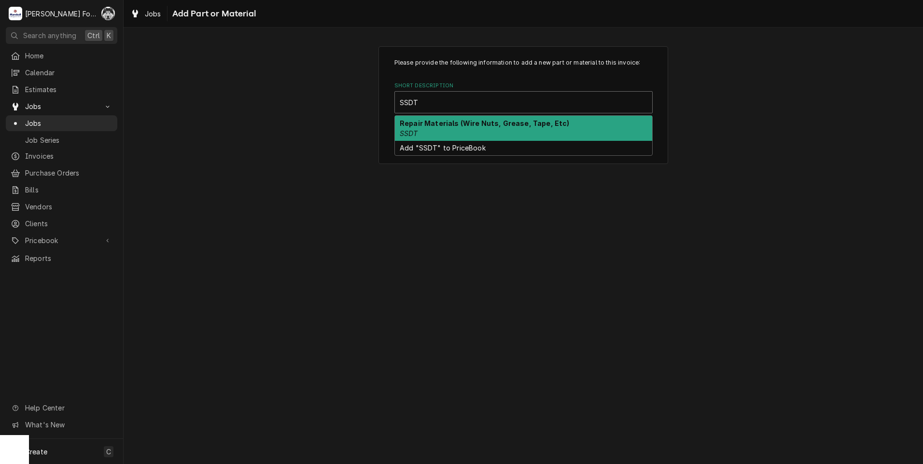
click at [467, 126] on strong "Repair Materials (Wire Nuts, Grease, Tape, Etc)" at bounding box center [485, 123] width 170 height 8
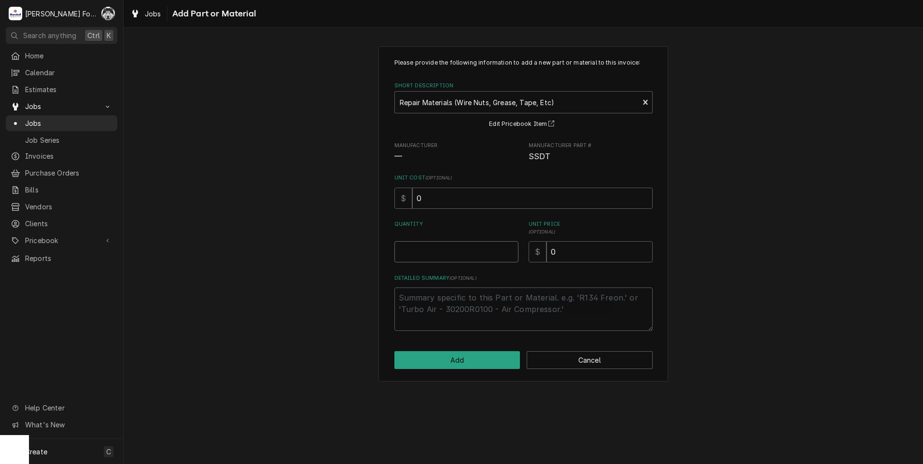
type textarea "x"
type input "0.5"
click at [512, 250] on input "0.5" at bounding box center [456, 251] width 124 height 21
type textarea "x"
type input "1"
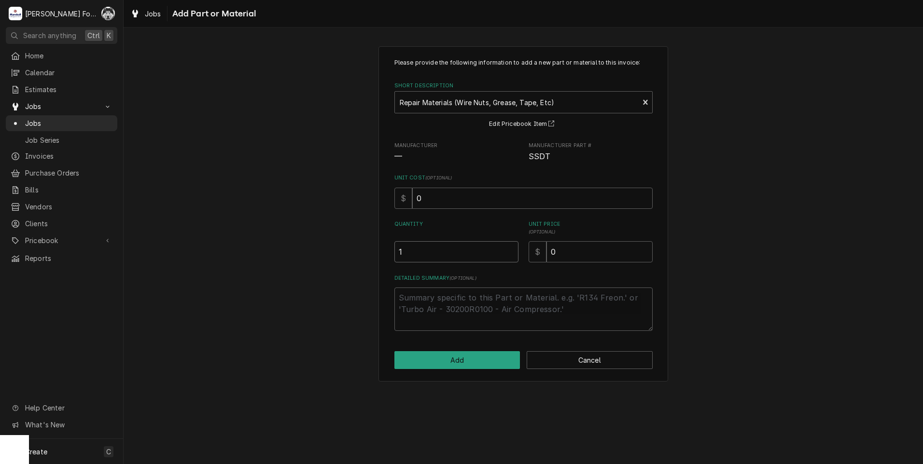
click at [512, 250] on input "1" at bounding box center [456, 251] width 124 height 21
drag, startPoint x: 584, startPoint y: 255, endPoint x: 509, endPoint y: 264, distance: 75.4
click at [518, 262] on div "Quantity 1 Unit Price ( optional ) $ 0" at bounding box center [523, 242] width 258 height 42
type textarea "x"
type input "1"
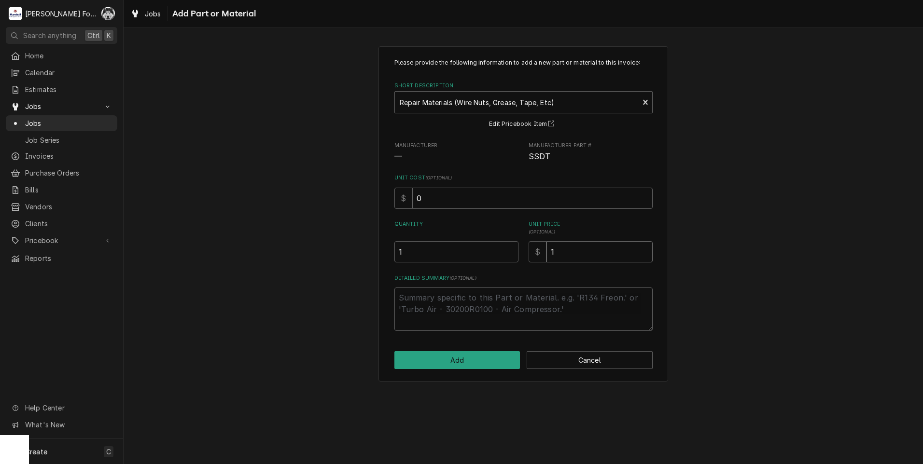
type textarea "x"
type input "16"
click at [509, 362] on button "Add" at bounding box center [457, 360] width 126 height 18
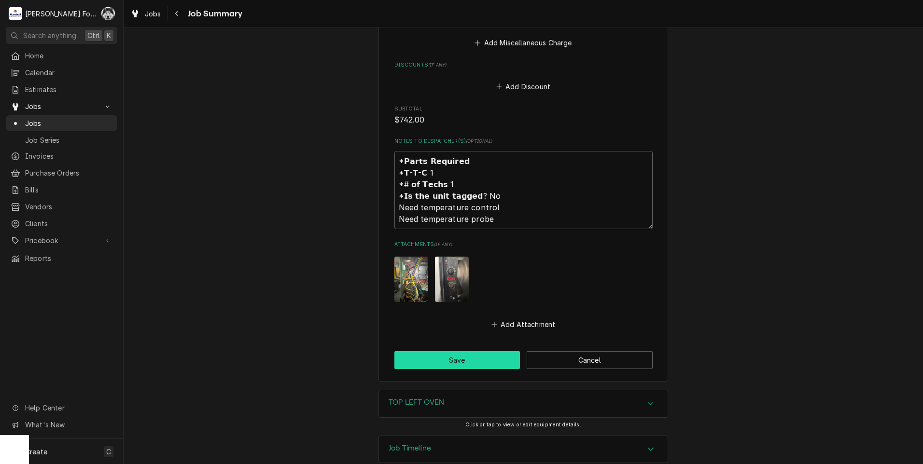
scroll to position [1056, 0]
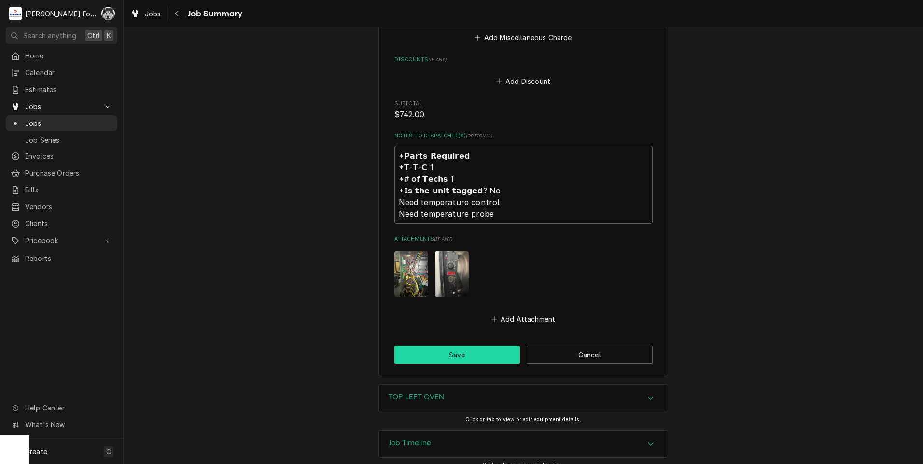
click at [475, 348] on button "Save" at bounding box center [457, 355] width 126 height 18
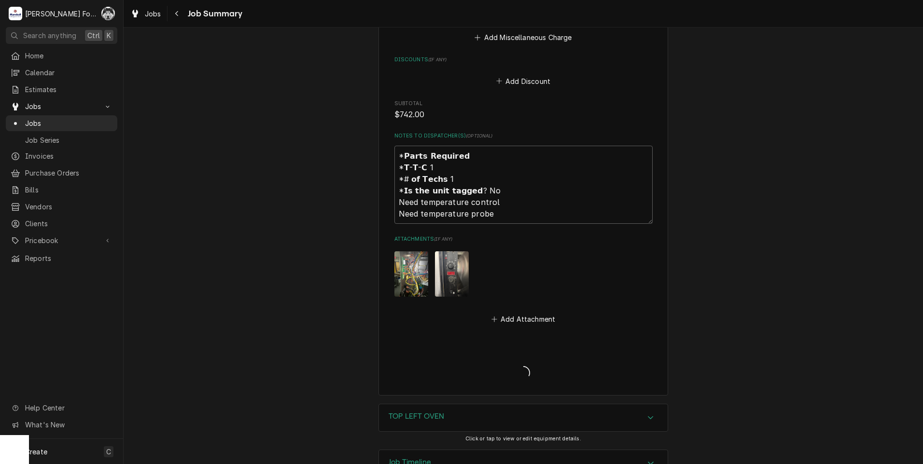
type textarea "x"
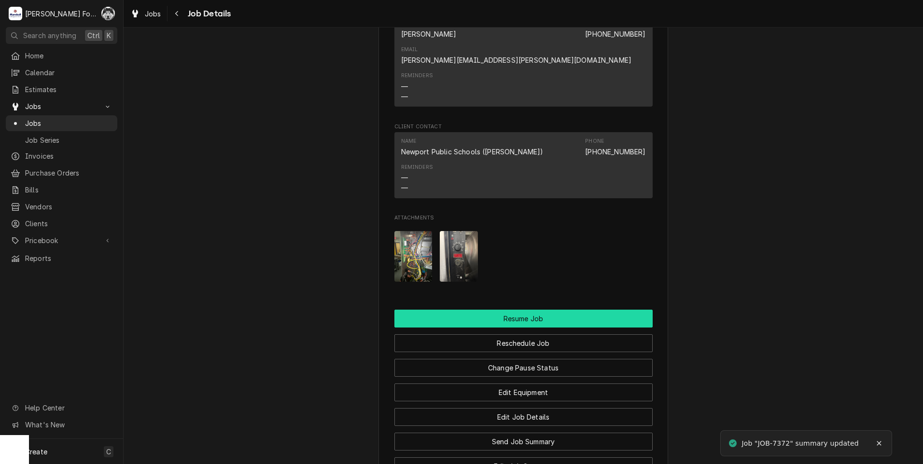
scroll to position [1133, 0]
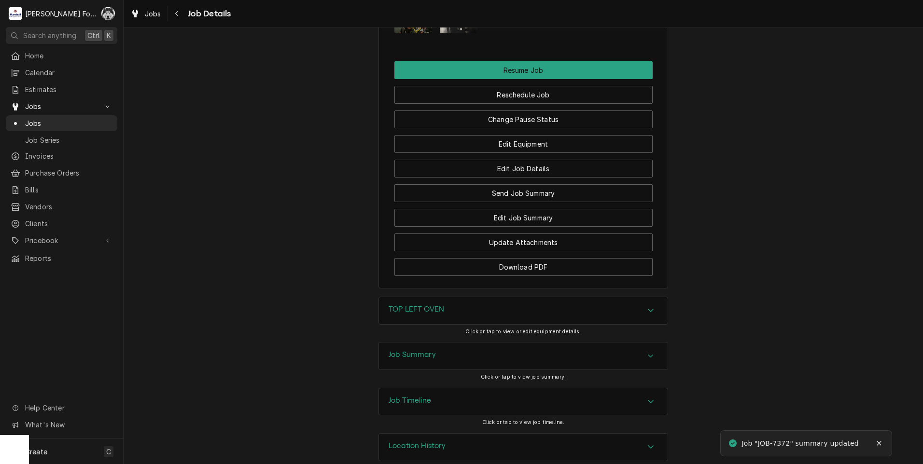
drag, startPoint x: 529, startPoint y: 114, endPoint x: 531, endPoint y: 103, distance: 10.9
click at [529, 128] on div "Edit Equipment" at bounding box center [523, 140] width 258 height 25
click at [531, 111] on button "Change Pause Status" at bounding box center [523, 120] width 258 height 18
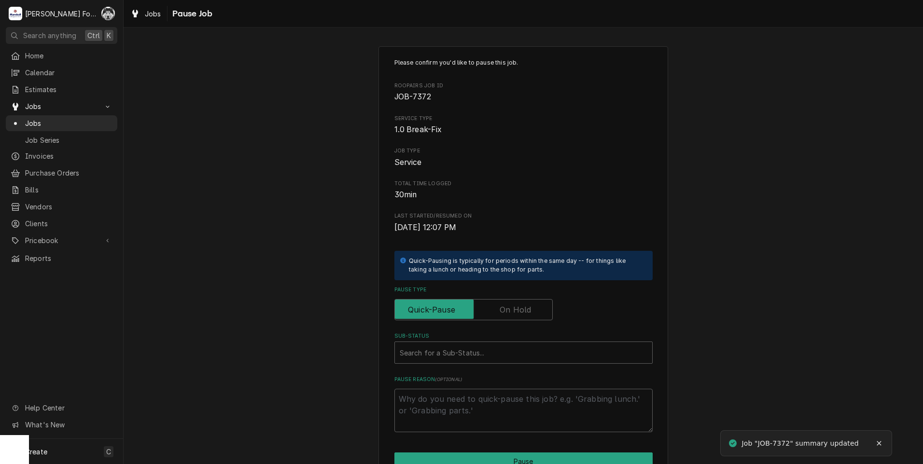
click at [507, 303] on label "Pause Type" at bounding box center [473, 309] width 158 height 21
type textarea "x"
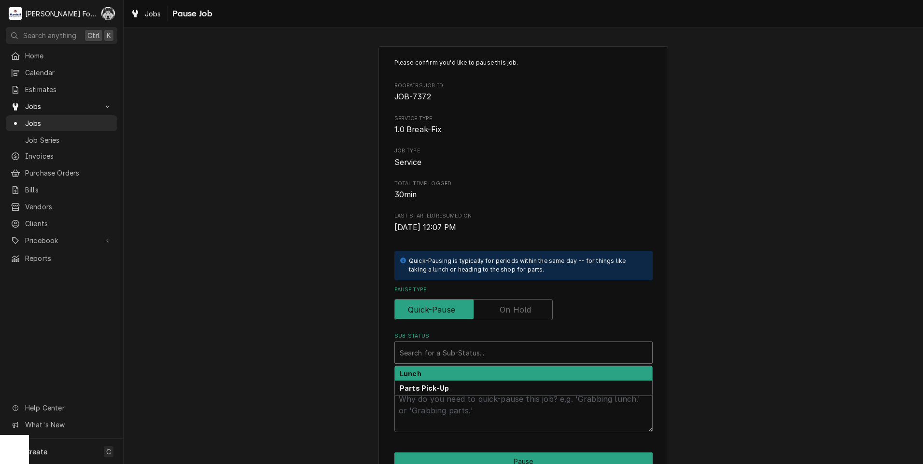
drag, startPoint x: 507, startPoint y: 303, endPoint x: 471, endPoint y: 353, distance: 62.0
click at [471, 353] on div "Sub-Status" at bounding box center [524, 352] width 248 height 17
click at [511, 305] on label "Pause Type" at bounding box center [473, 309] width 158 height 21
click at [511, 305] on input "Pause Type" at bounding box center [474, 309] width 150 height 21
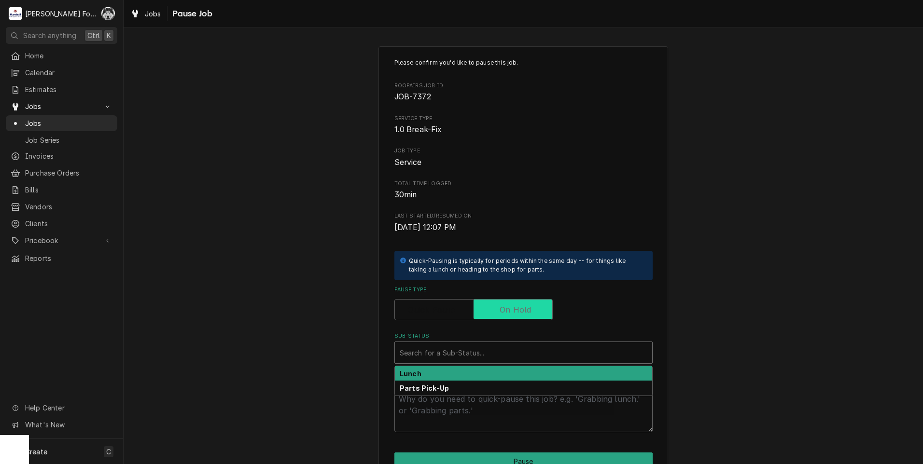
checkbox input "true"
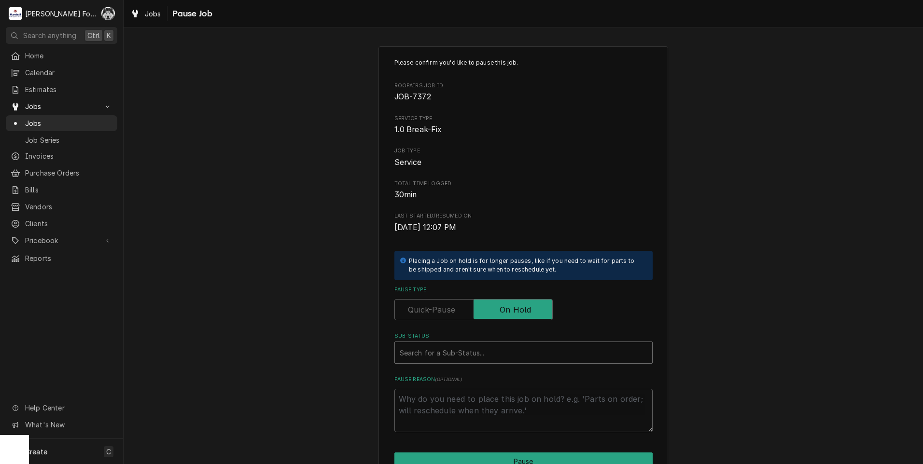
click at [479, 360] on div "Sub-Status" at bounding box center [524, 352] width 248 height 17
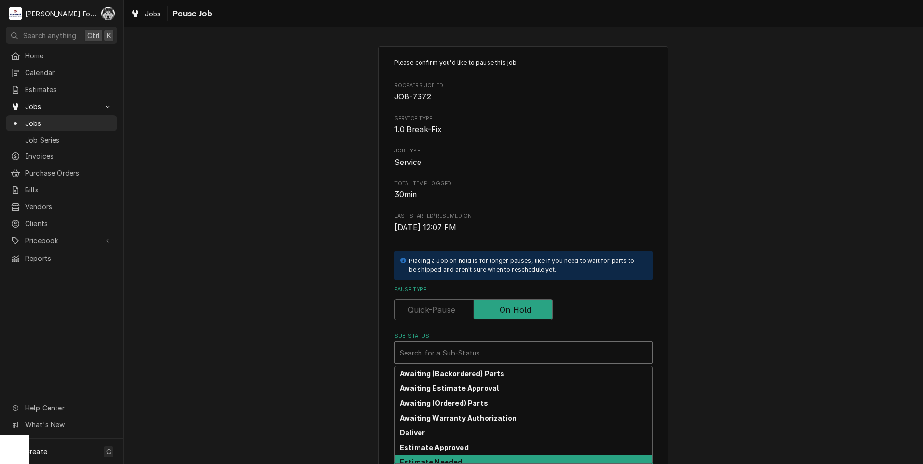
click at [443, 459] on strong "Estimate Needed" at bounding box center [431, 462] width 62 height 8
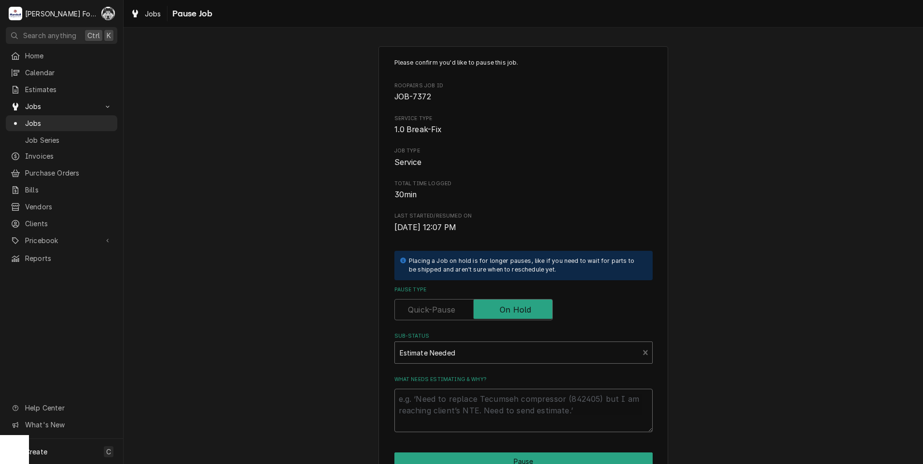
click at [453, 391] on textarea "What needs estimating & why?" at bounding box center [523, 410] width 258 height 43
type textarea "x"
type textarea "P"
type textarea "x"
type textarea "PA"
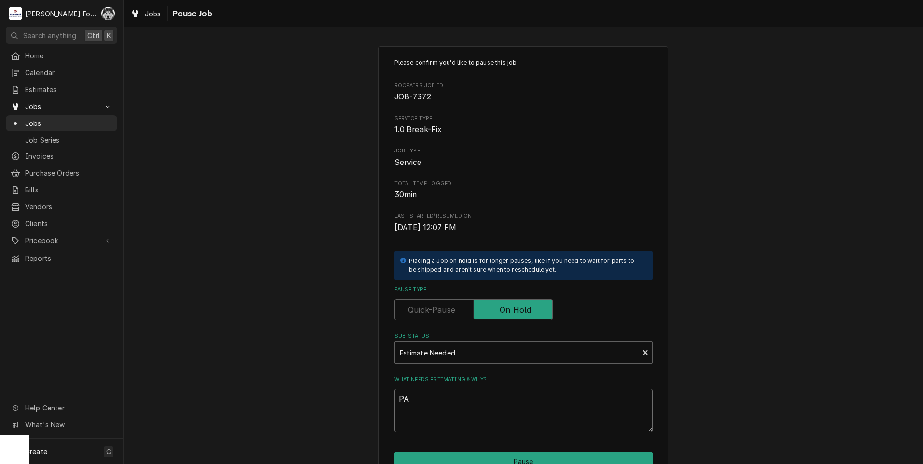
type textarea "x"
type textarea "PAR"
type textarea "x"
type textarea "PART"
type textarea "x"
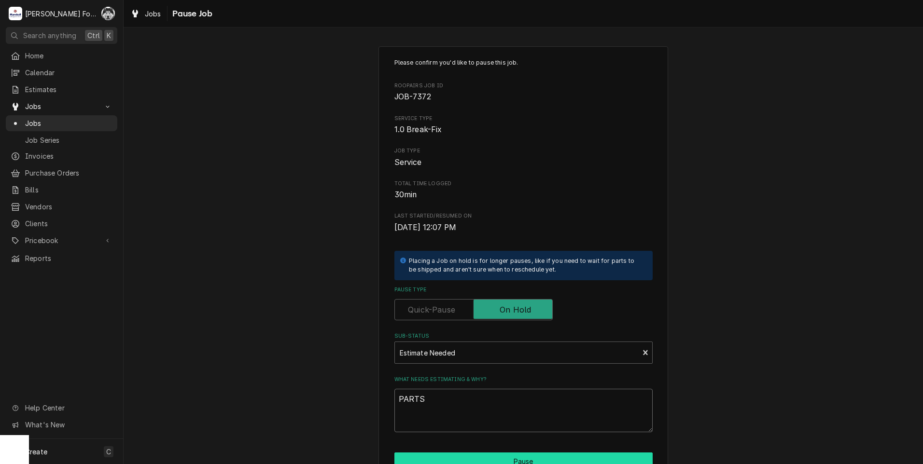
type textarea "PARTS"
click at [487, 458] on button "Pause" at bounding box center [523, 462] width 258 height 18
type textarea "x"
